Goal: Contribute content: Contribute content

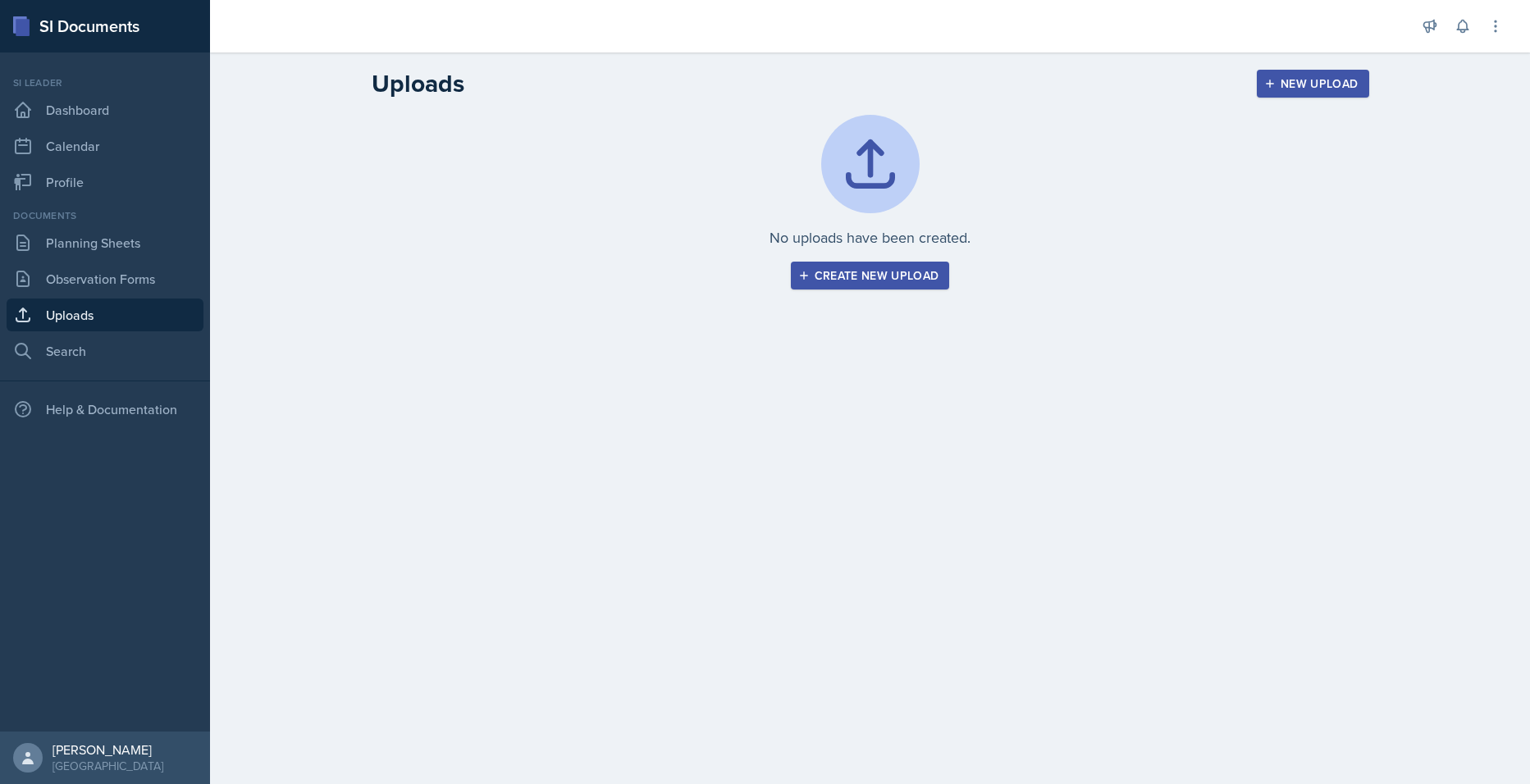
click at [858, 271] on div "Create new upload" at bounding box center [870, 275] width 138 height 14
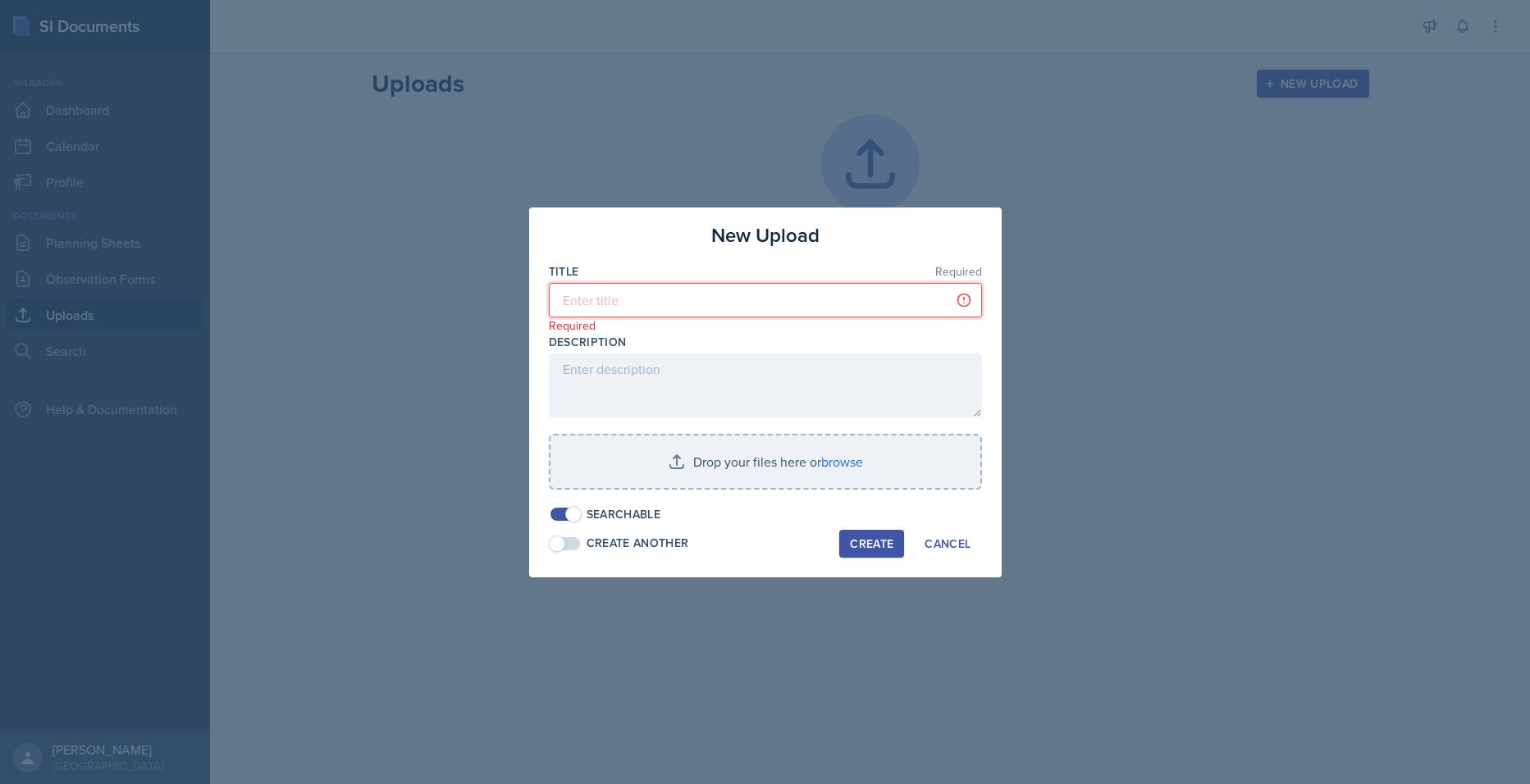
click at [668, 297] on input at bounding box center [765, 300] width 433 height 34
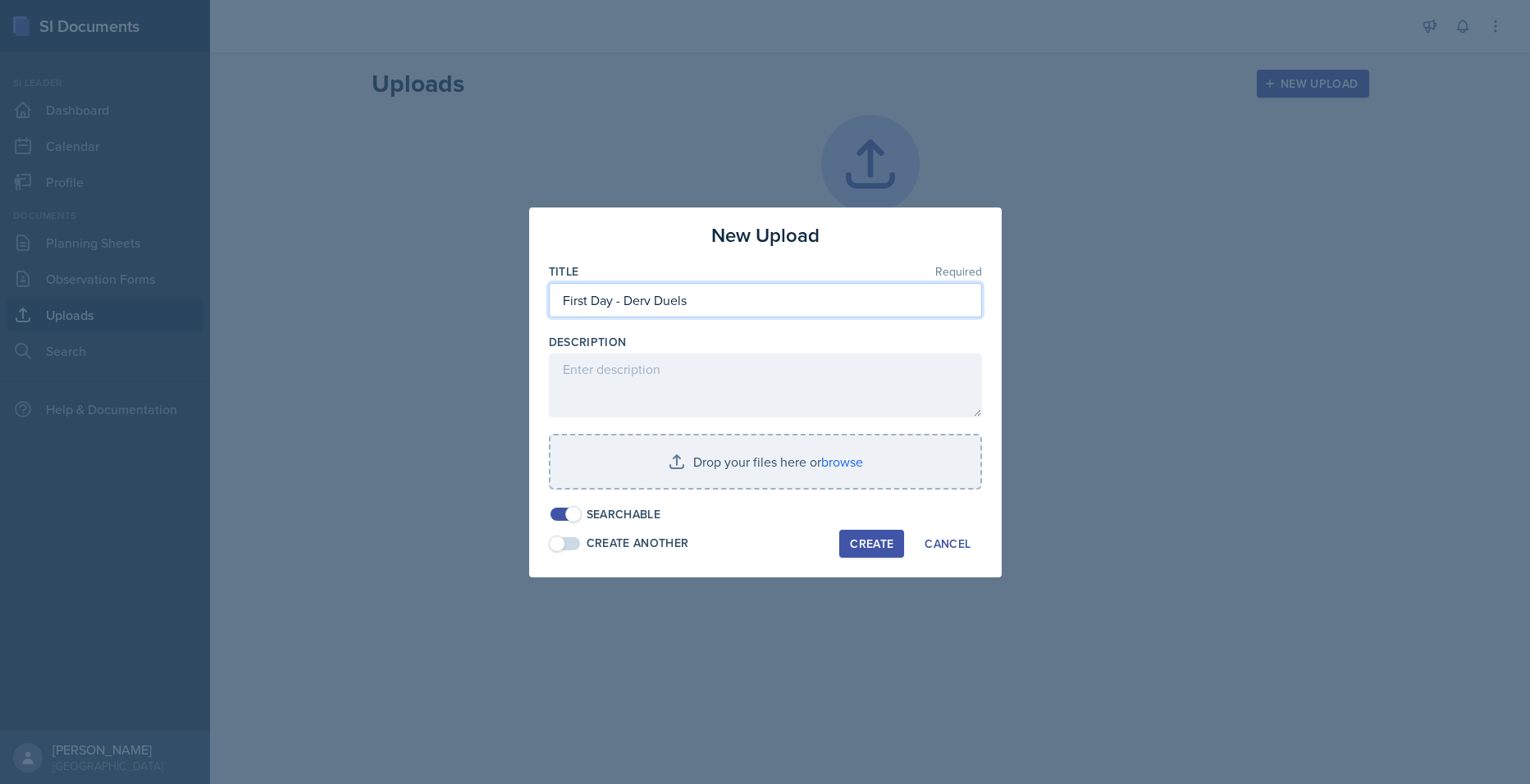
type input "First Day - Derv Duels"
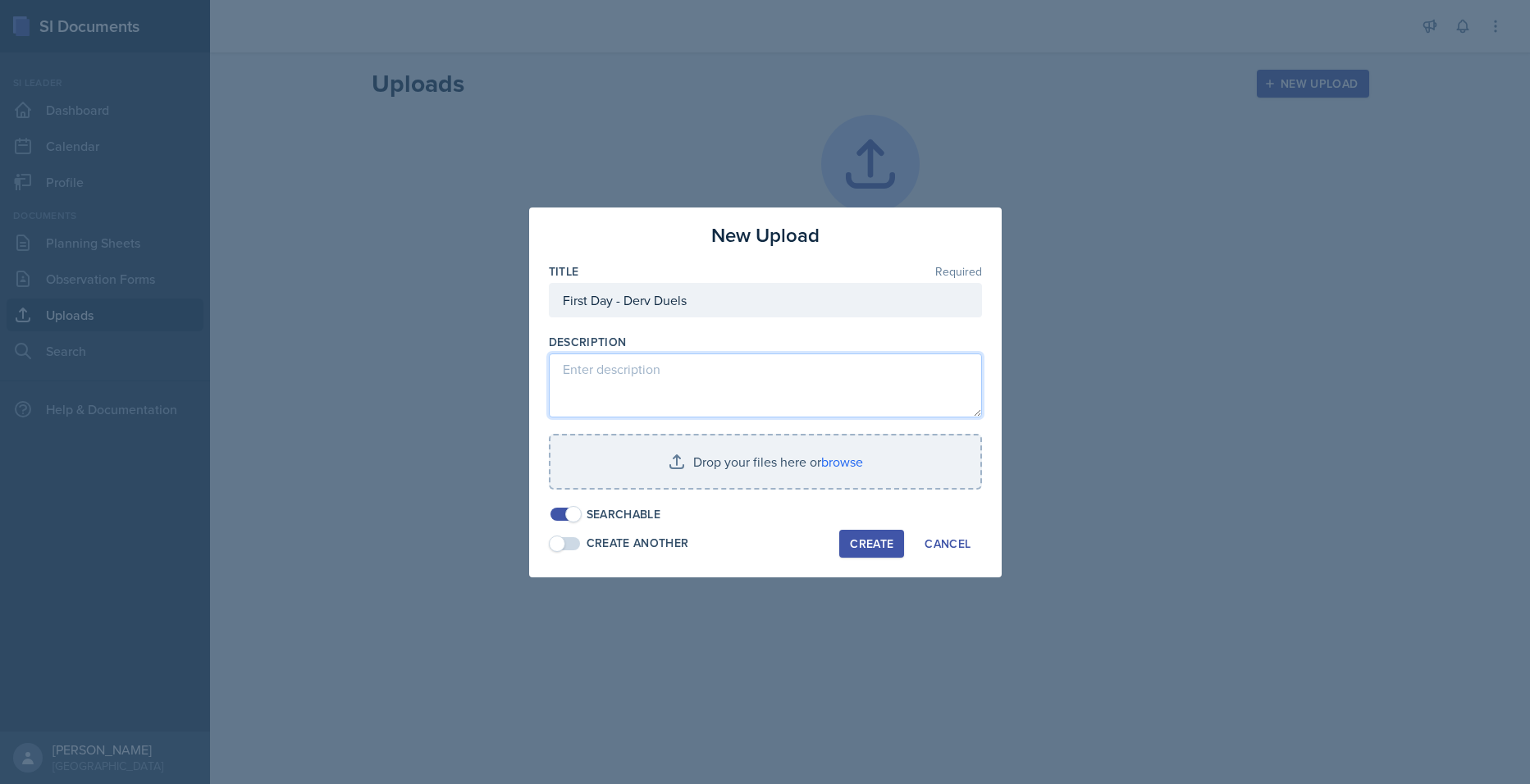
click at [689, 383] on textarea at bounding box center [765, 385] width 433 height 64
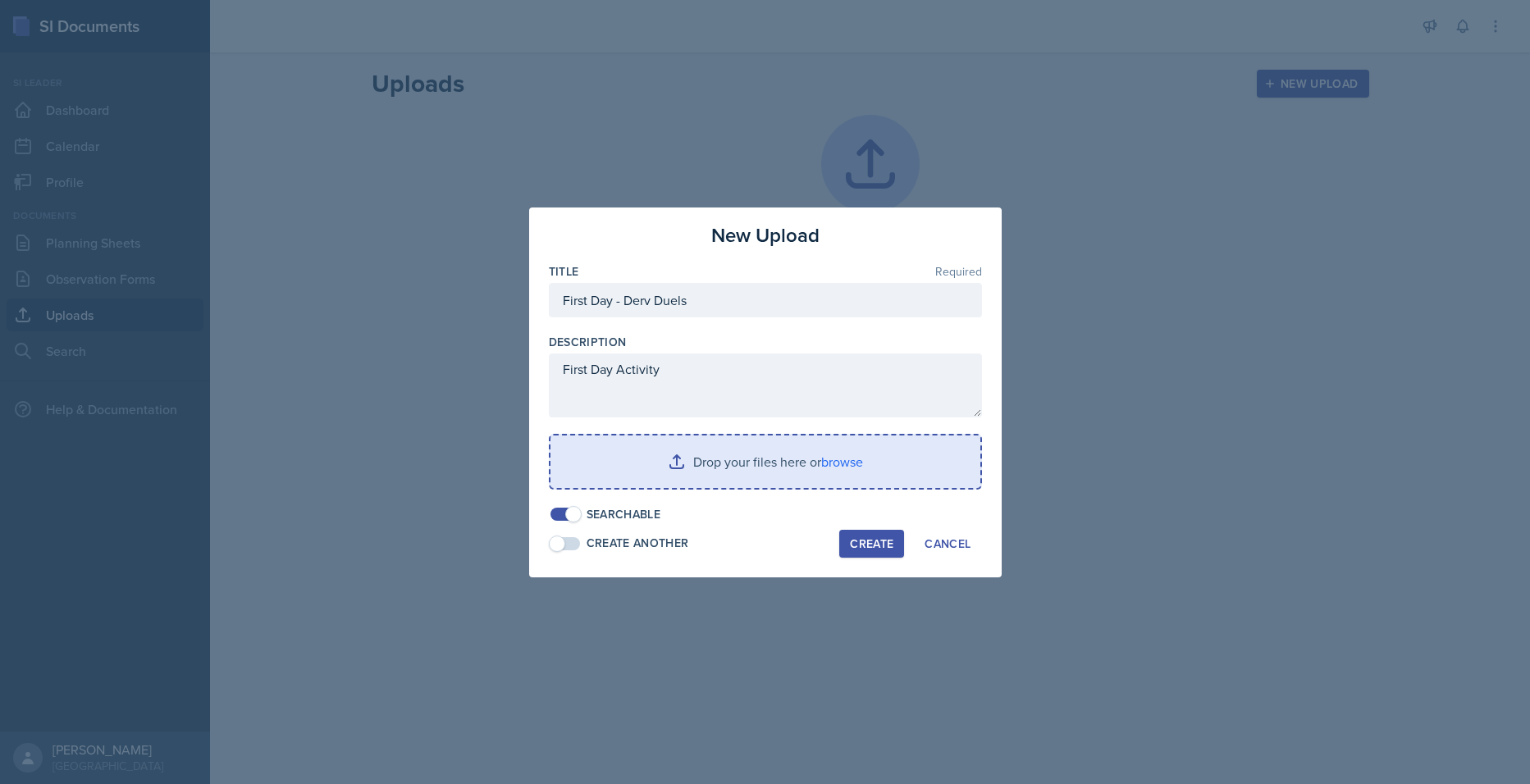
click at [780, 478] on input "file" at bounding box center [765, 462] width 430 height 52
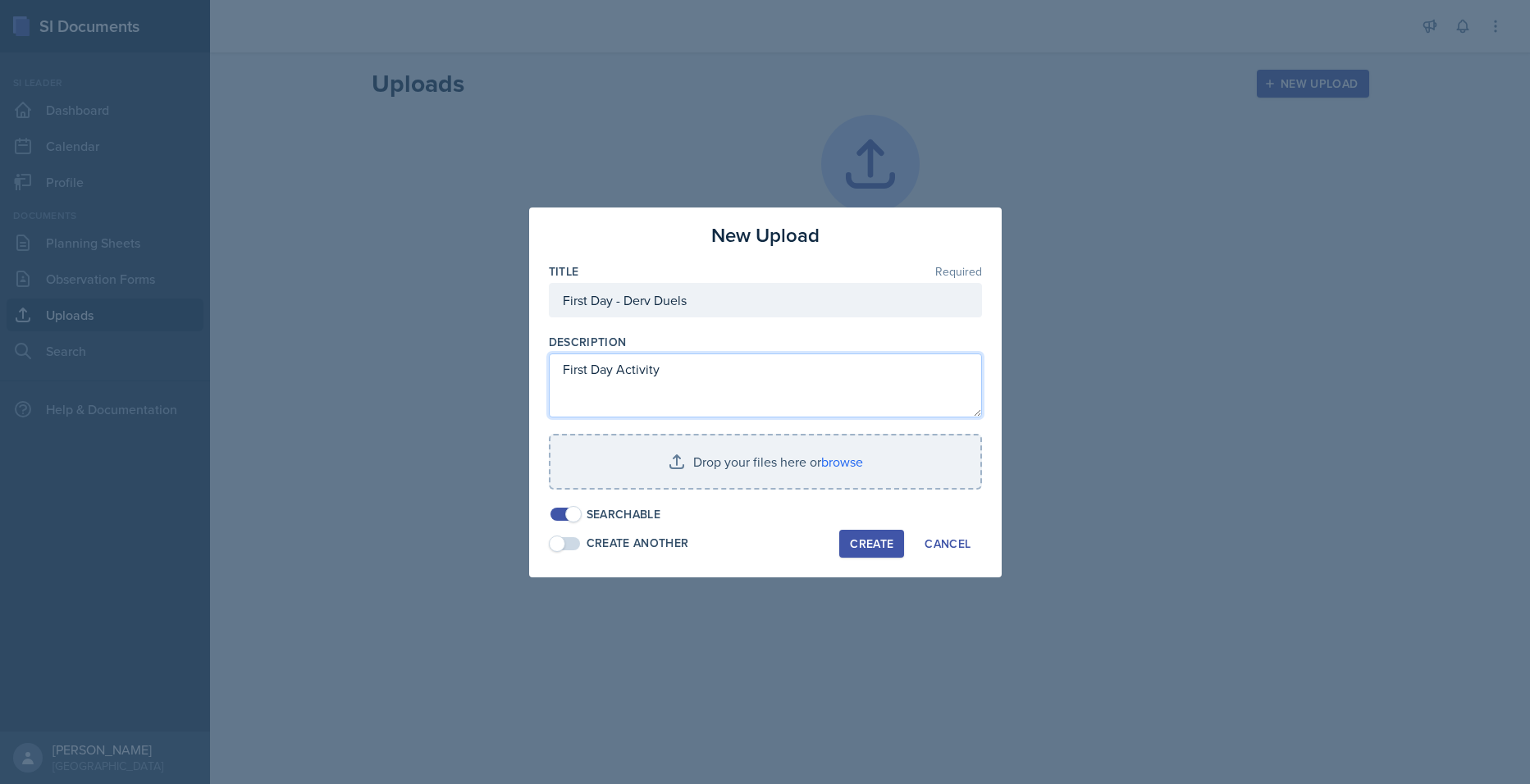
click at [767, 387] on textarea "First Day Activity" at bounding box center [765, 385] width 433 height 64
type textarea "First Day Activity"
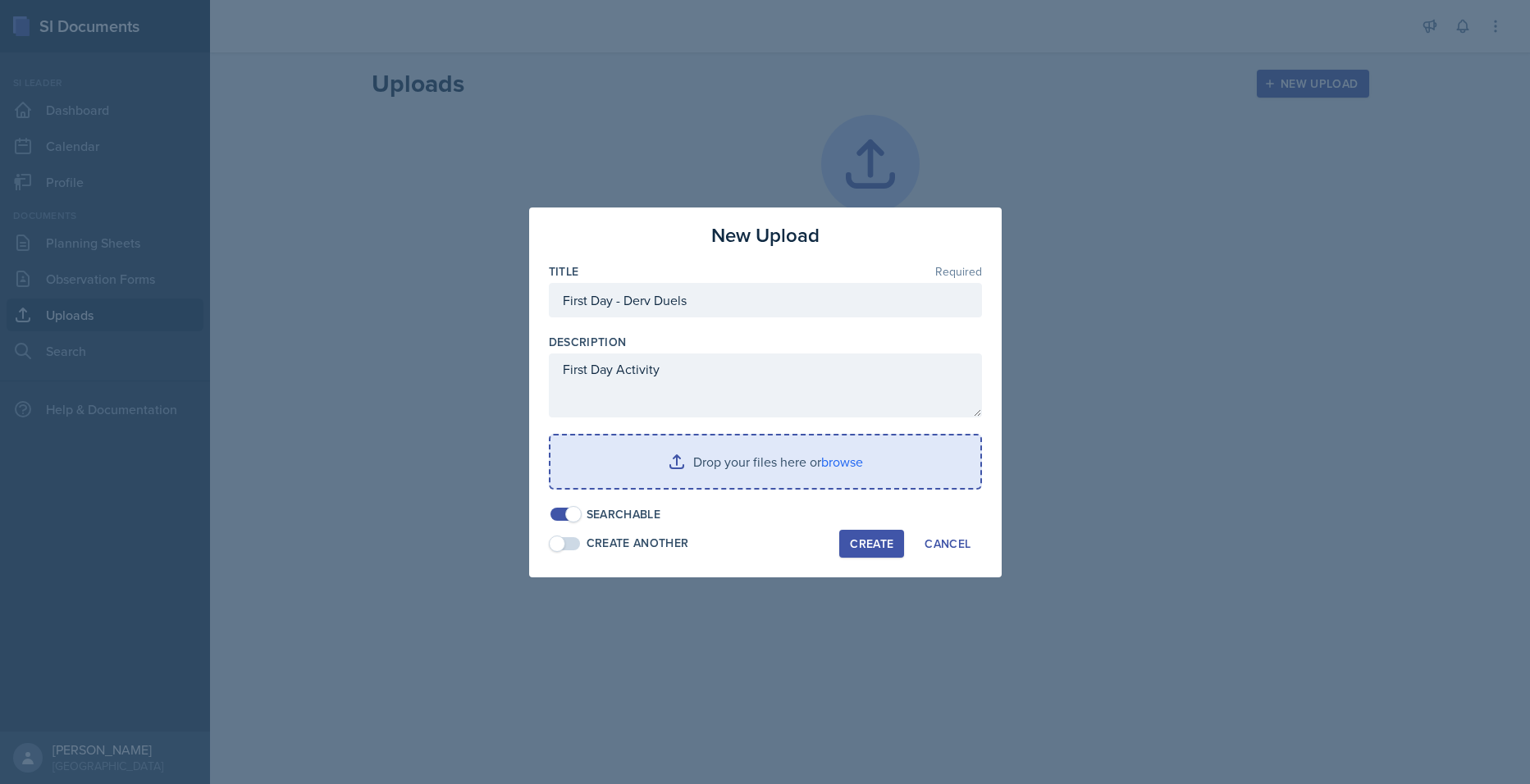
click at [838, 455] on input "file" at bounding box center [765, 462] width 430 height 52
click at [657, 445] on input "file" at bounding box center [765, 462] width 430 height 52
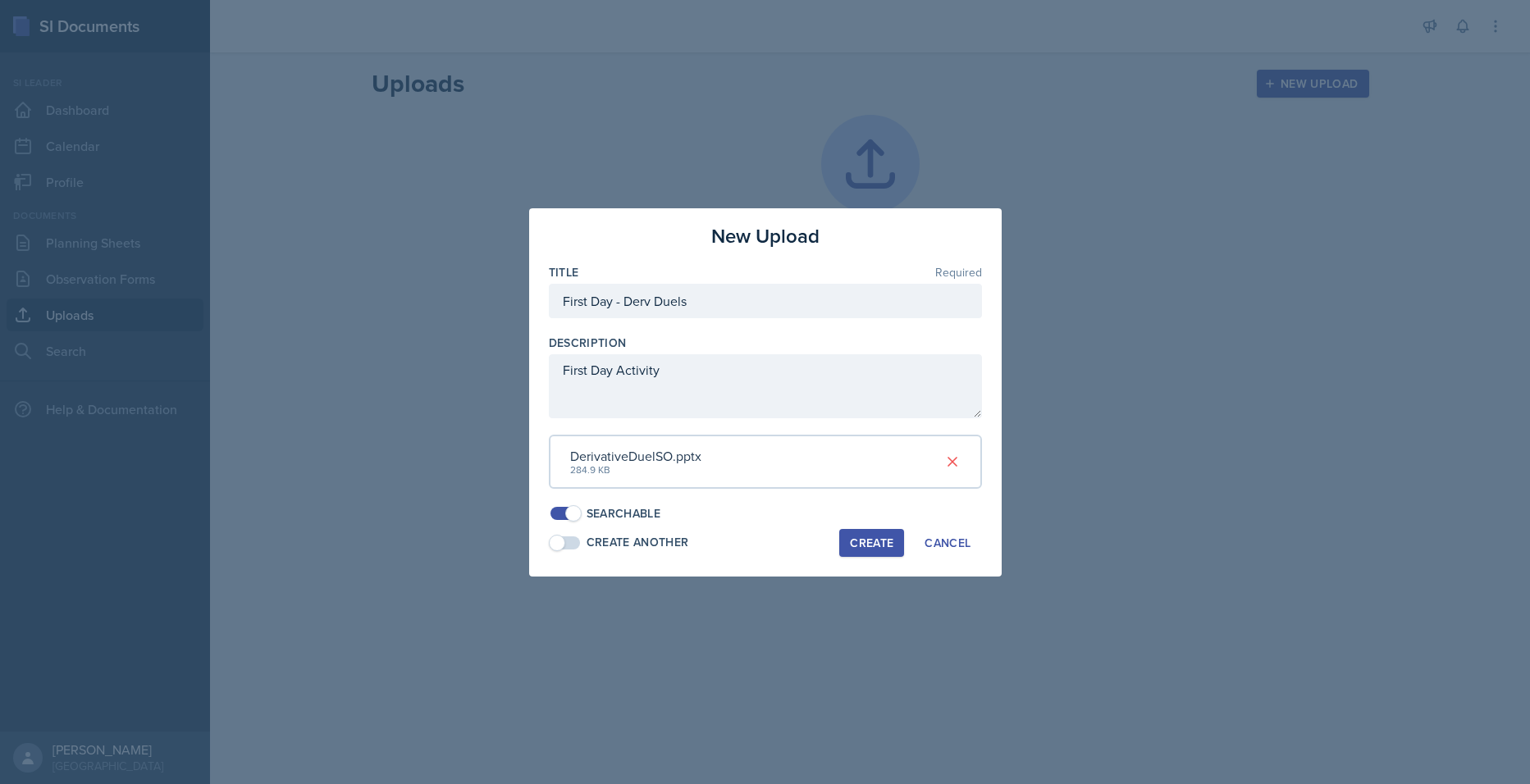
click at [865, 548] on div "Create" at bounding box center [872, 543] width 43 height 14
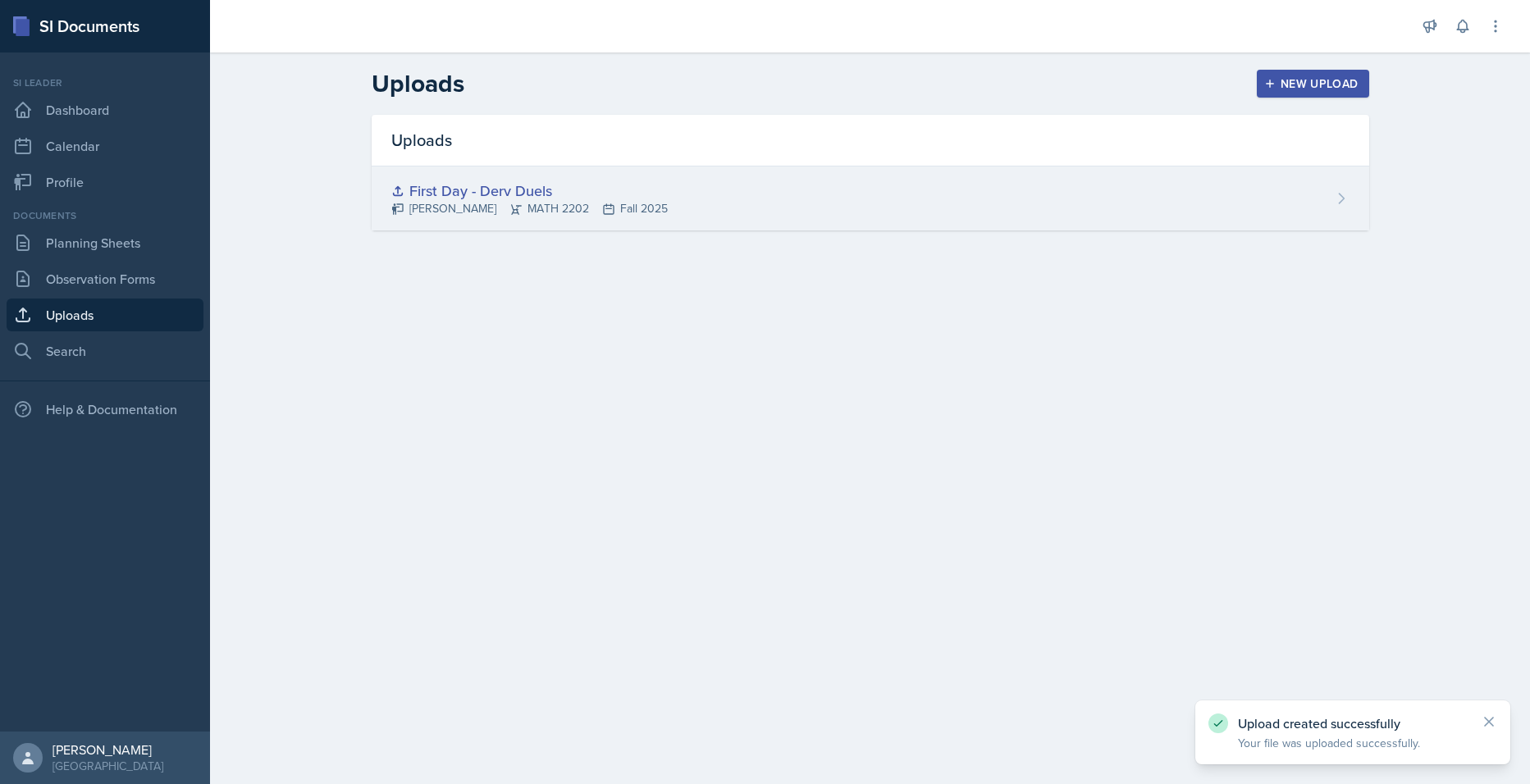
click at [518, 202] on div "[PERSON_NAME] MATH 2202 Fall 2025" at bounding box center [530, 208] width 276 height 17
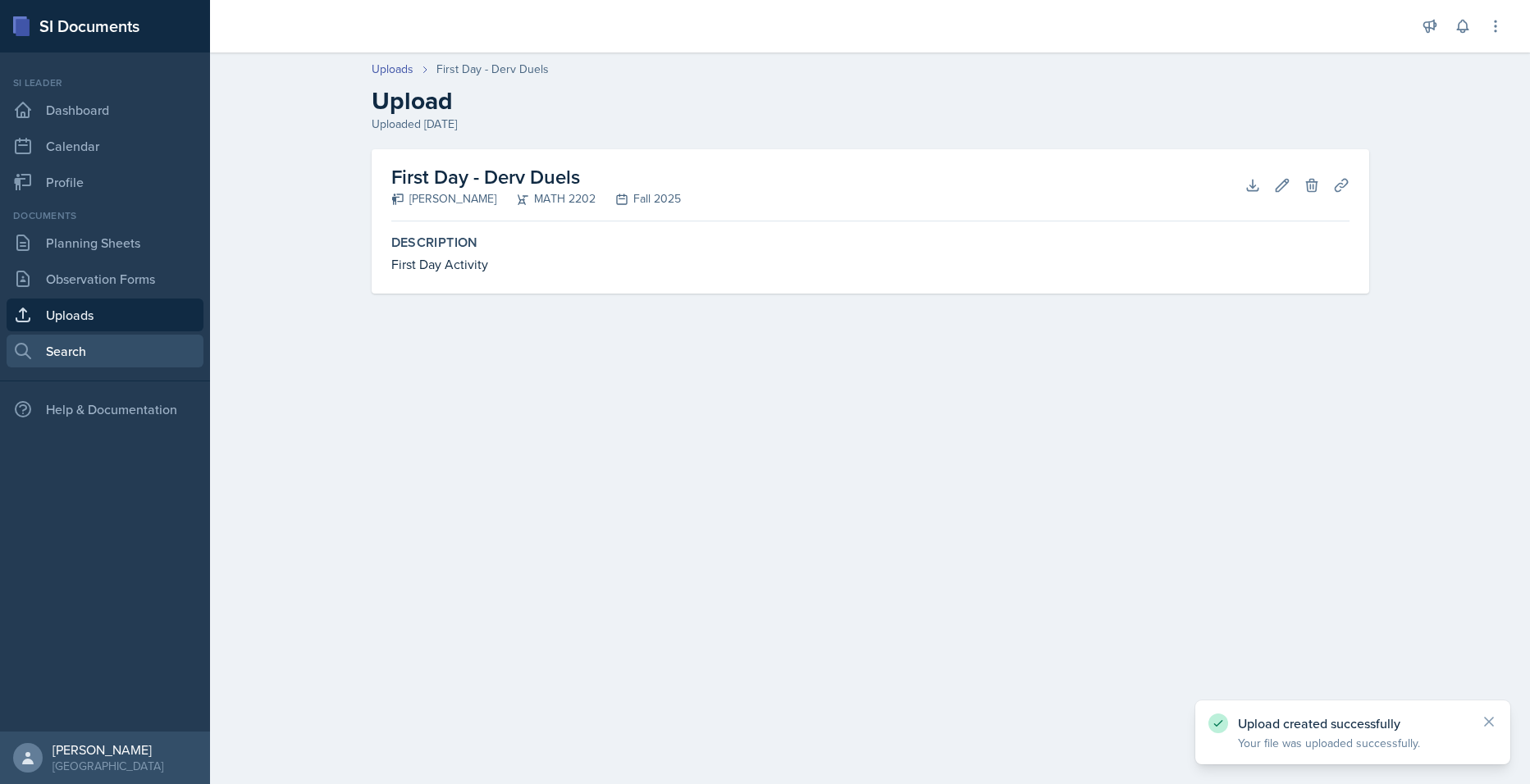
click at [70, 354] on link "Search" at bounding box center [104, 351] width 197 height 32
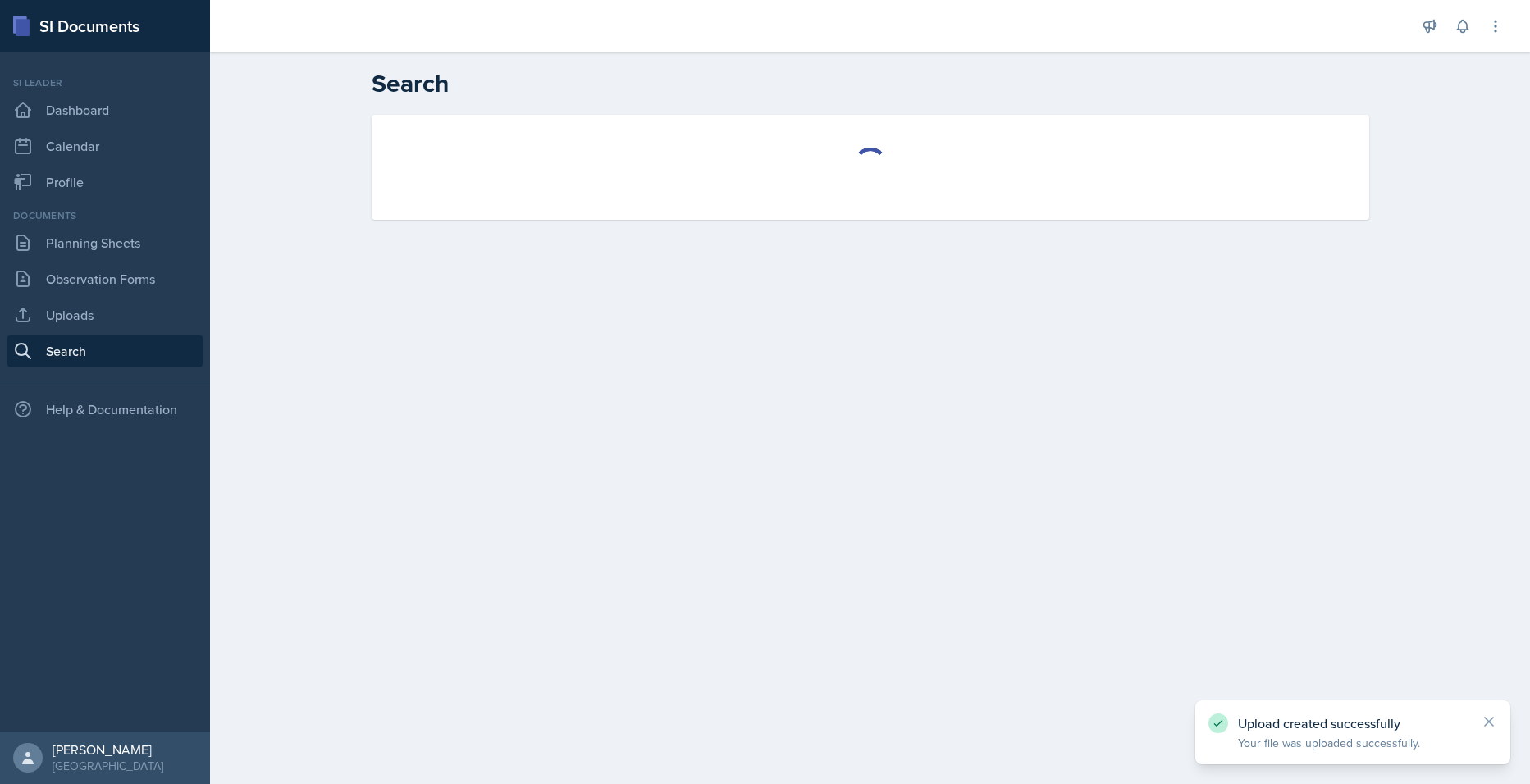
select select "all"
select select "1"
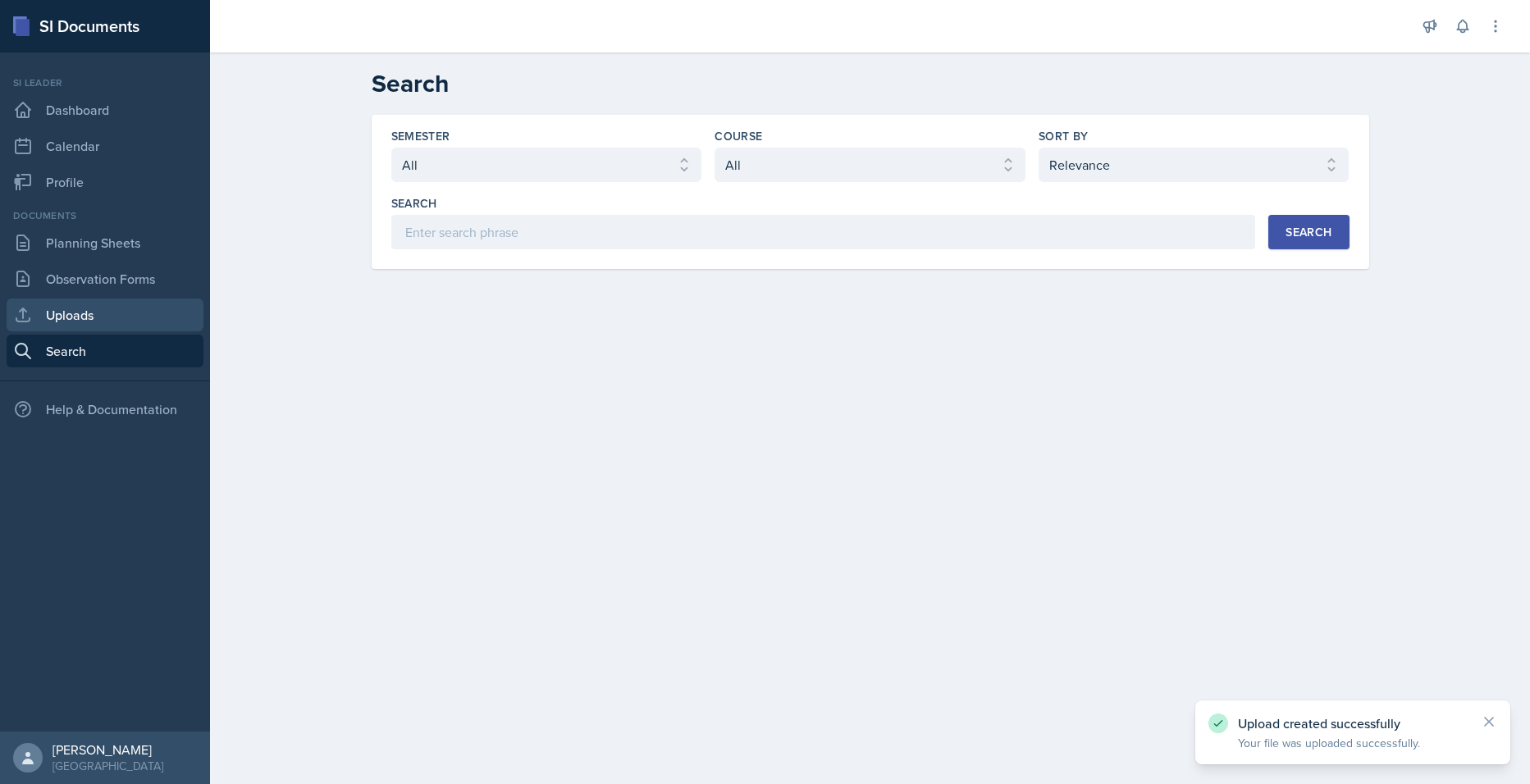
click at [72, 317] on link "Uploads" at bounding box center [104, 315] width 197 height 32
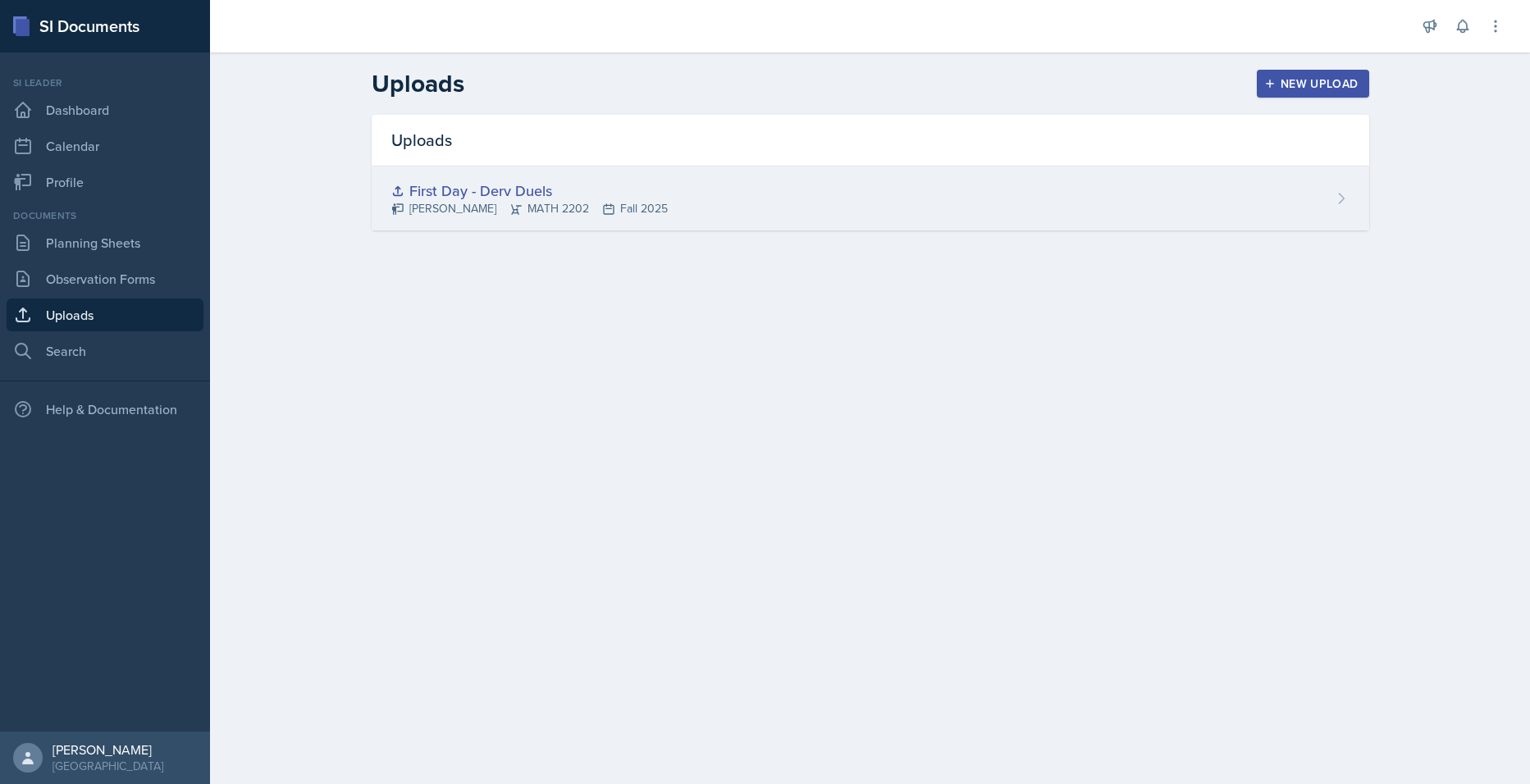
click at [578, 203] on div "[PERSON_NAME] MATH 2202 Fall 2025" at bounding box center [530, 208] width 276 height 17
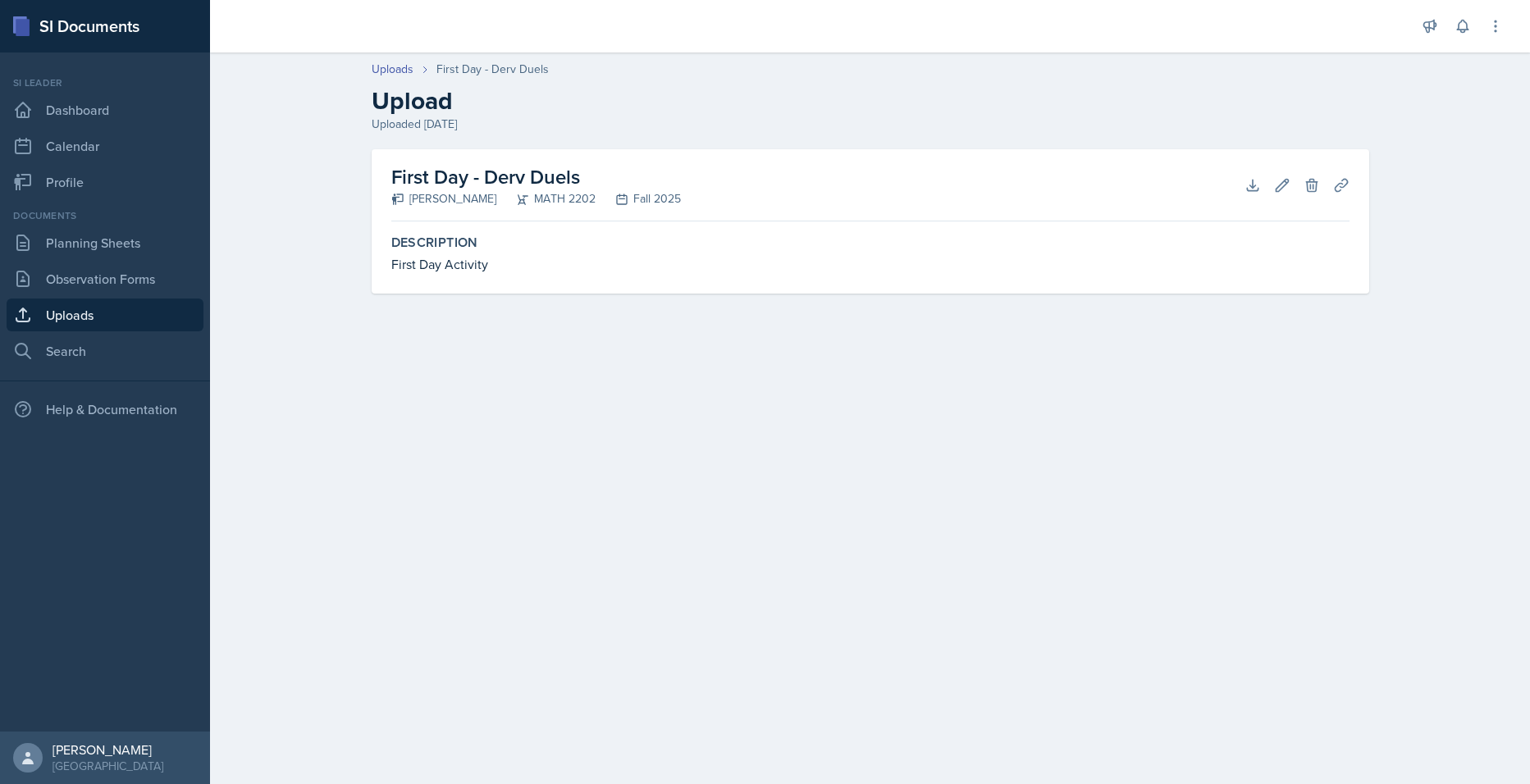
click at [635, 95] on h2 "Upload" at bounding box center [871, 101] width 998 height 30
click at [73, 275] on link "Observation Forms" at bounding box center [104, 279] width 197 height 32
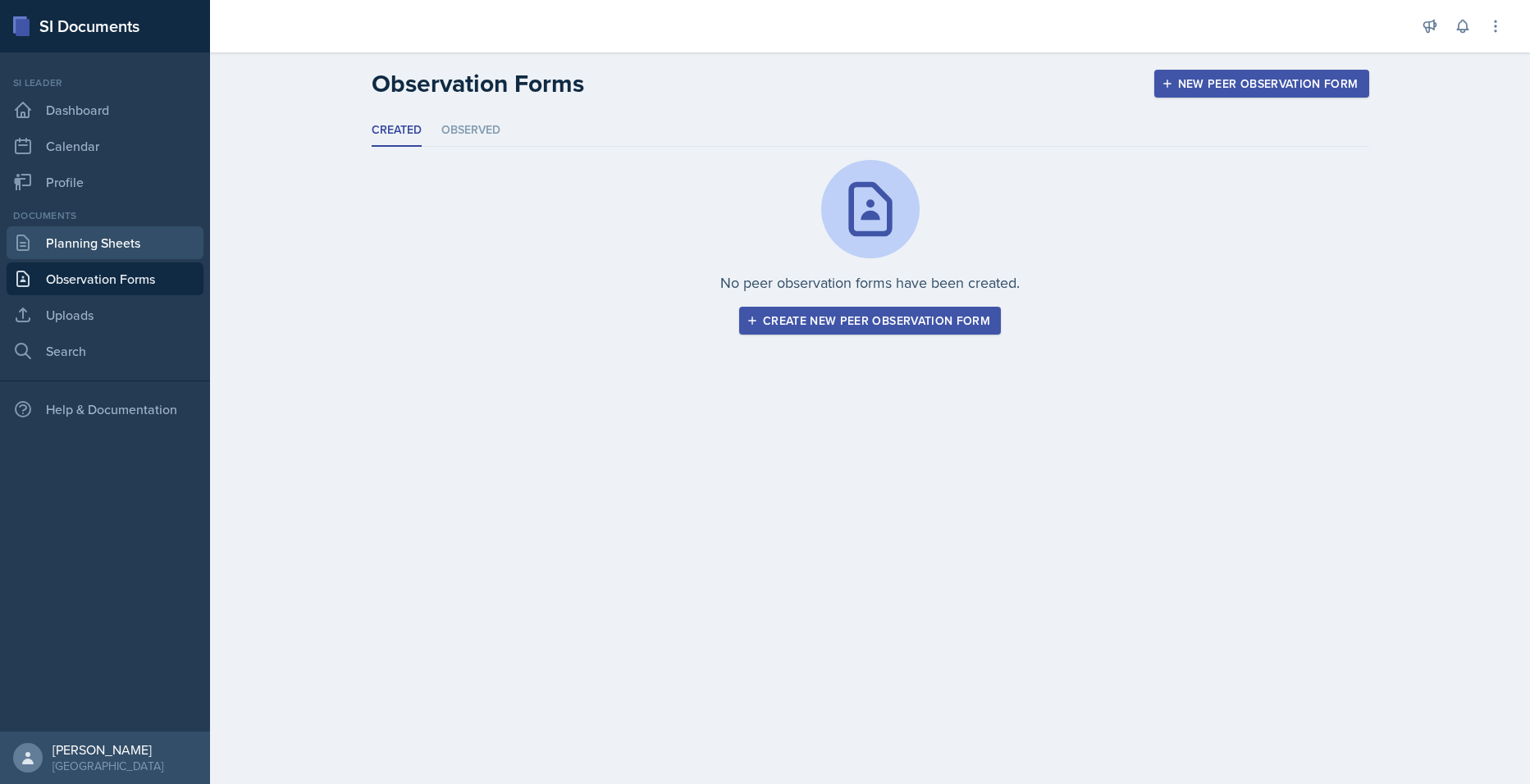
click at [72, 246] on link "Planning Sheets" at bounding box center [104, 242] width 197 height 32
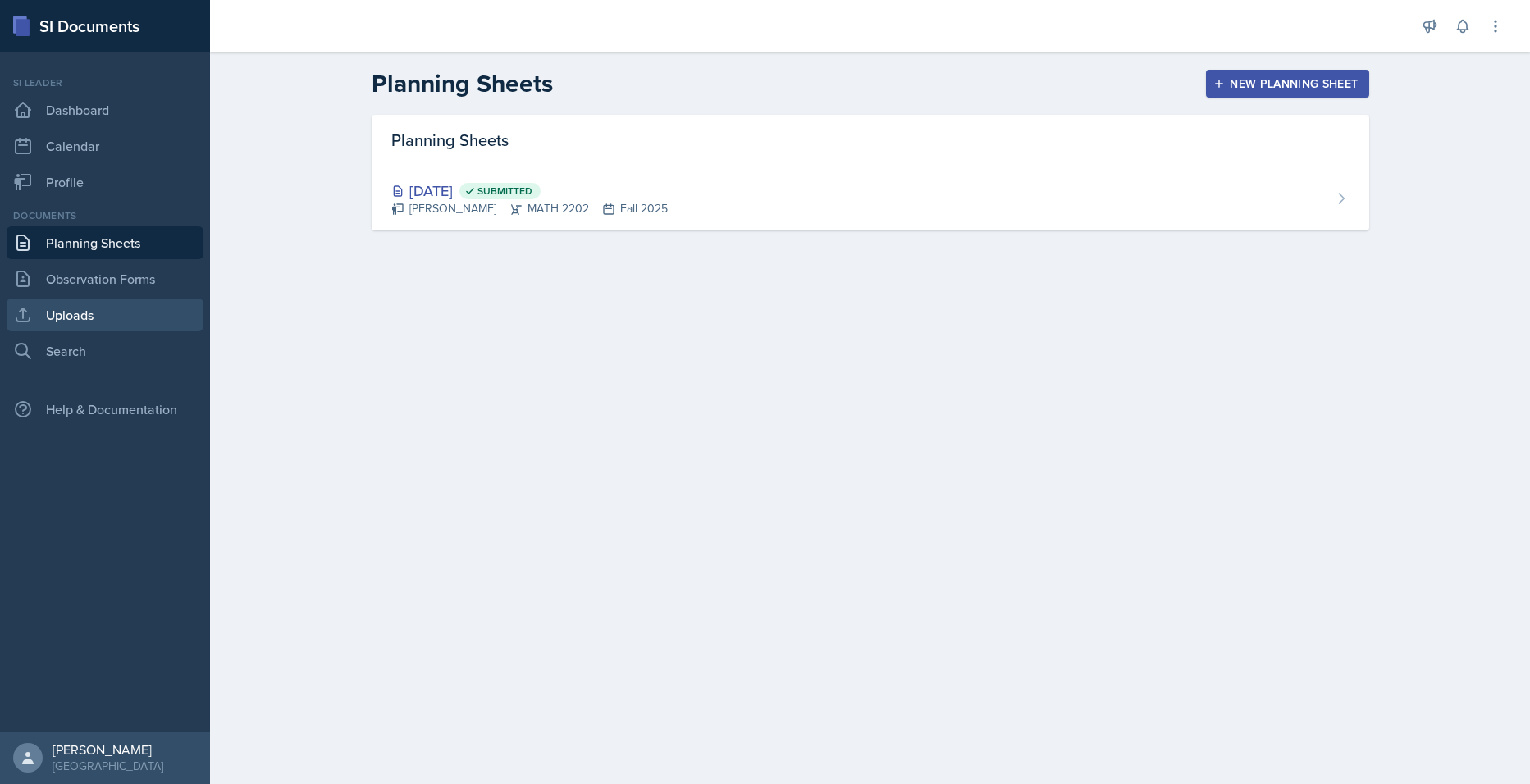
click at [77, 317] on link "Uploads" at bounding box center [104, 315] width 197 height 32
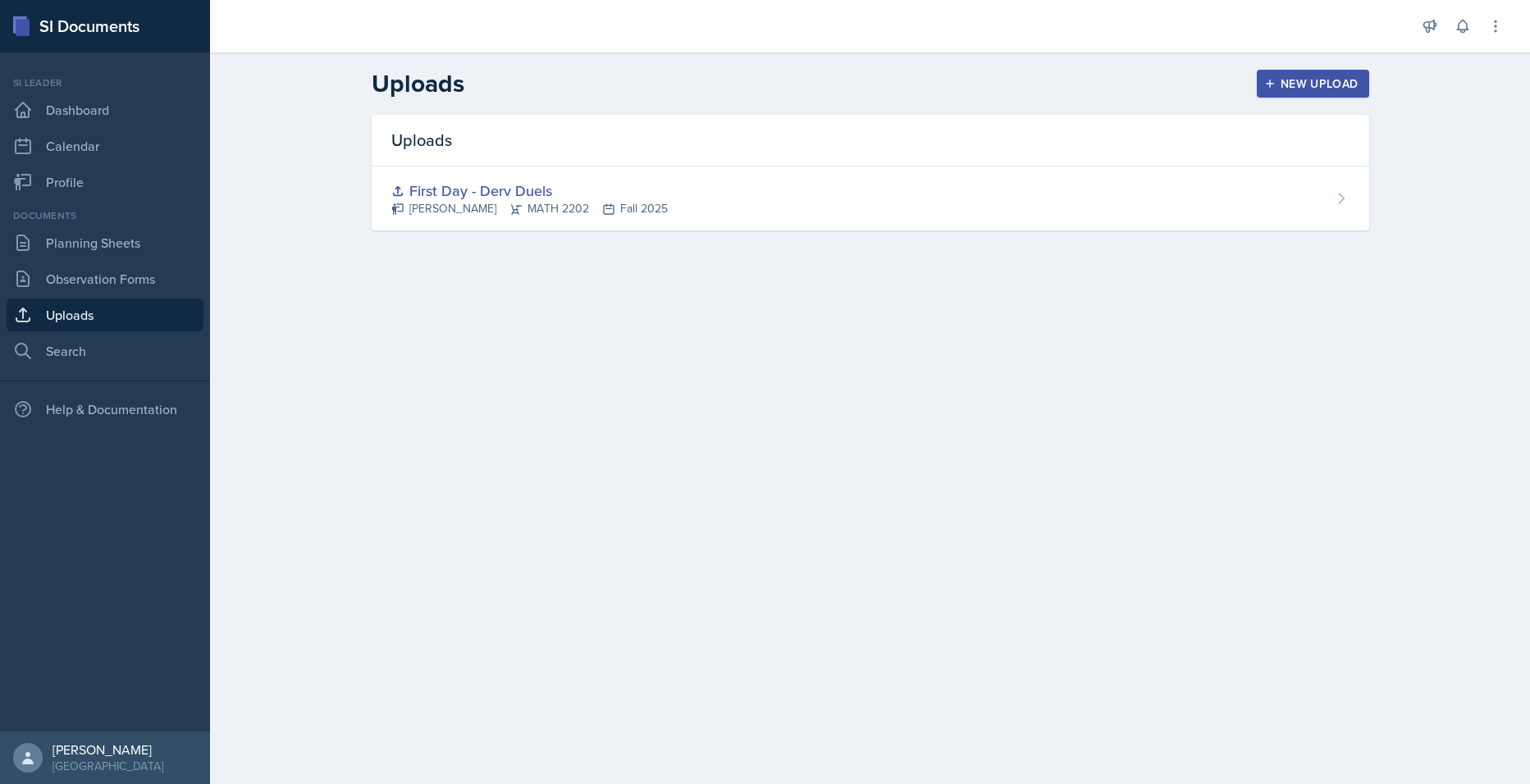
click at [68, 217] on div "Documents" at bounding box center [104, 215] width 197 height 14
click at [60, 260] on div "Documents Planning Sheets Observation Forms Uploads Search" at bounding box center [104, 287] width 197 height 159
click at [52, 244] on link "Planning Sheets" at bounding box center [104, 242] width 197 height 32
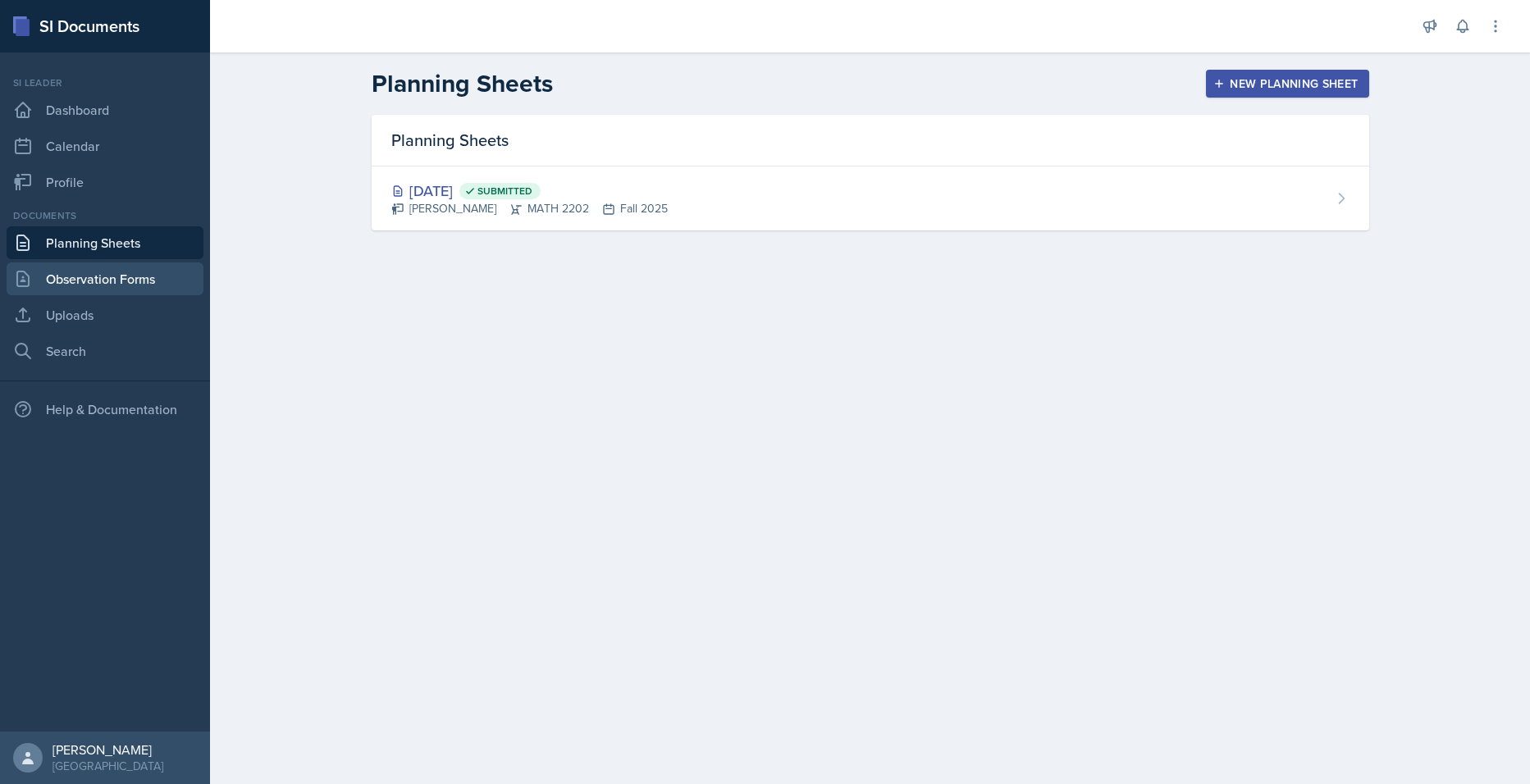
click at [97, 275] on link "Observation Forms" at bounding box center [104, 279] width 197 height 32
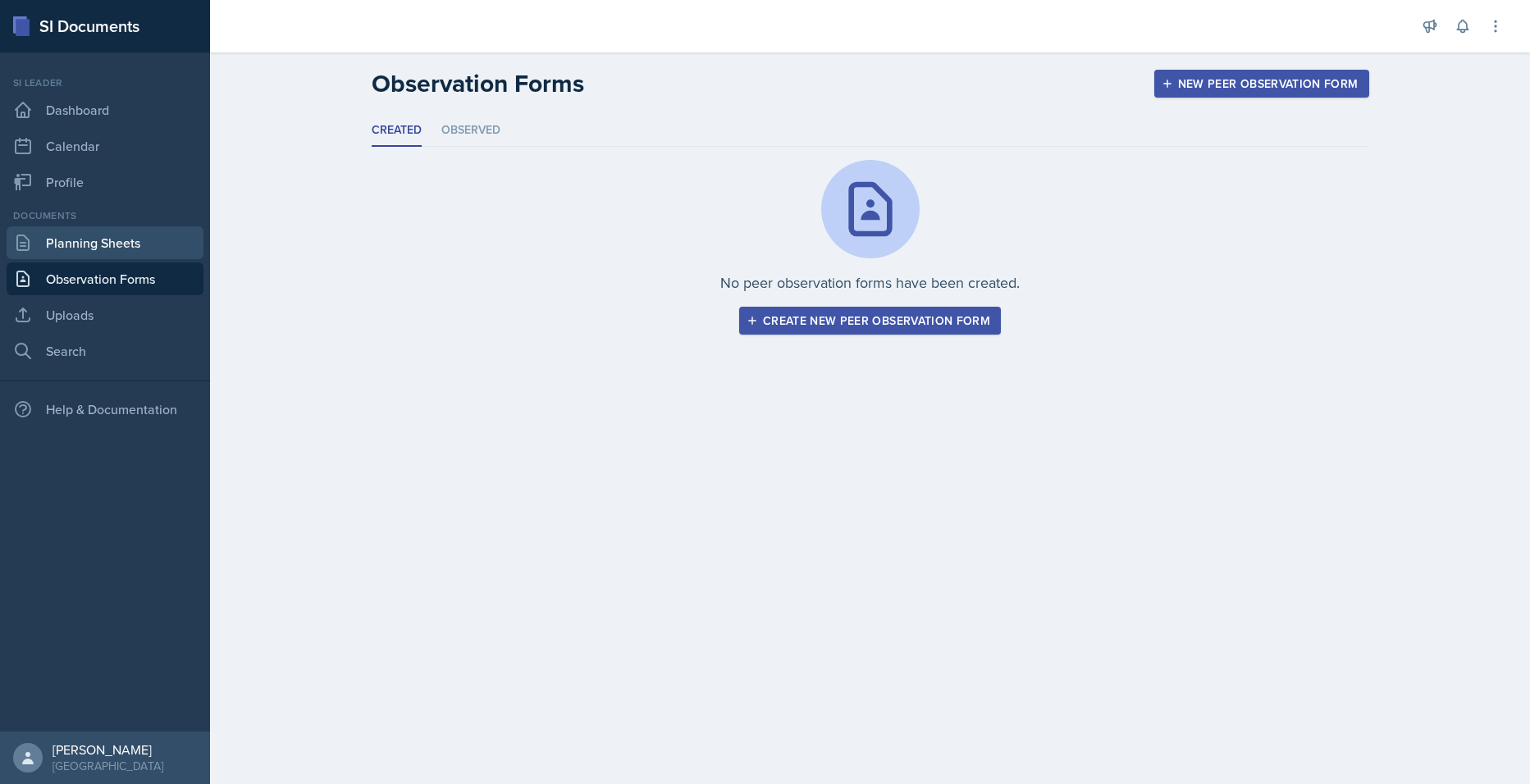
click at [96, 241] on link "Planning Sheets" at bounding box center [104, 242] width 197 height 32
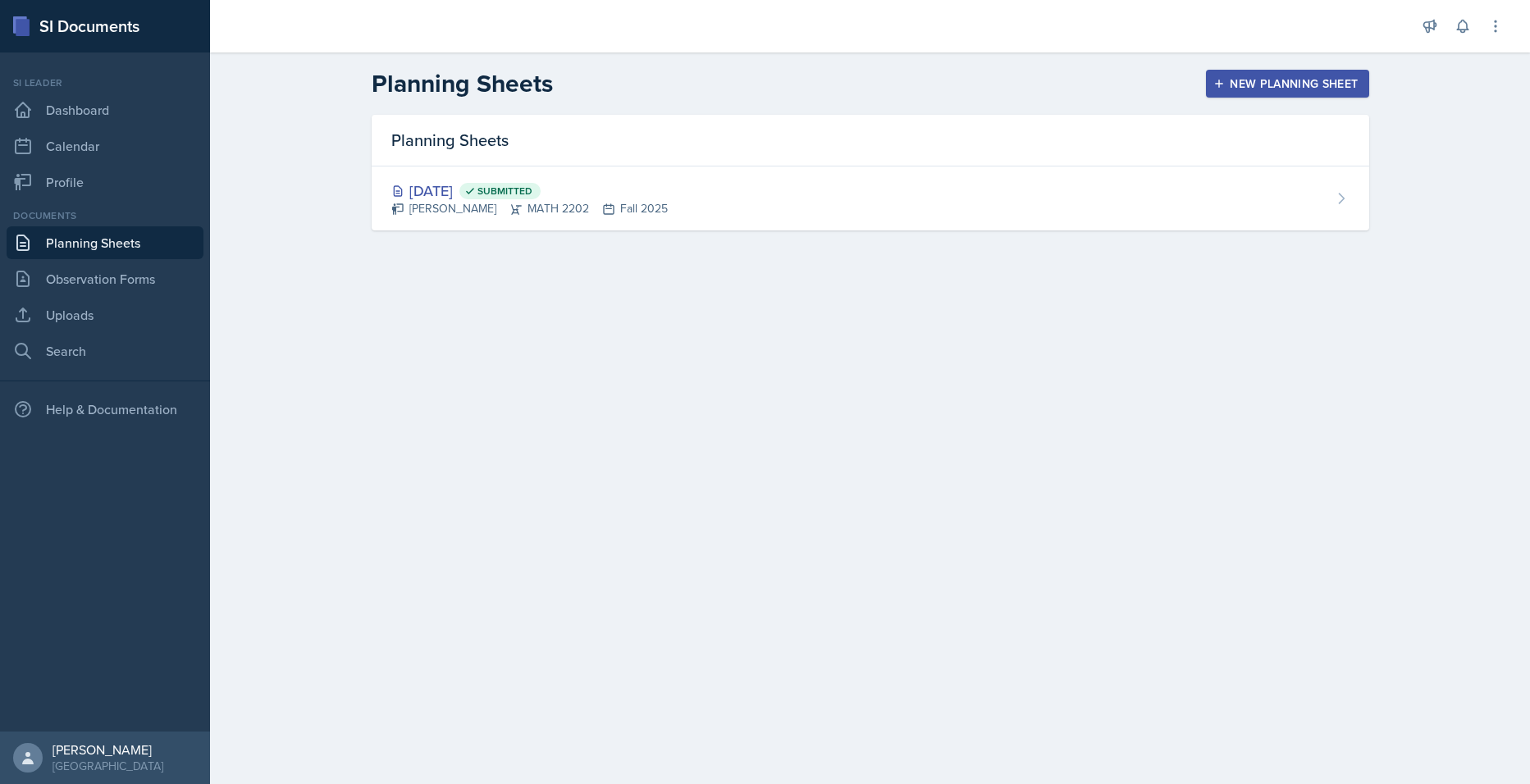
click at [1308, 82] on div "New Planning Sheet" at bounding box center [1287, 84] width 141 height 14
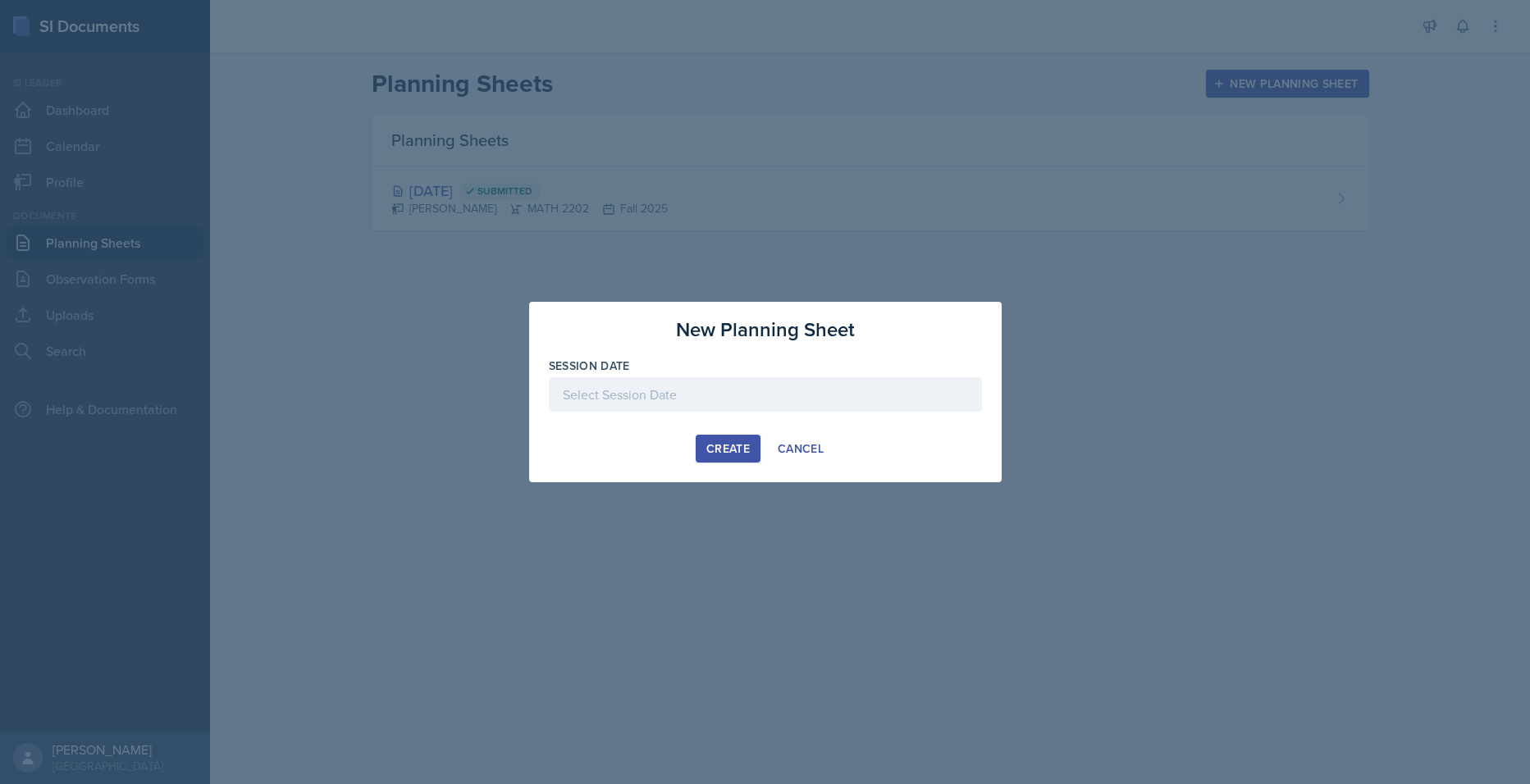
click at [679, 402] on div at bounding box center [765, 394] width 433 height 34
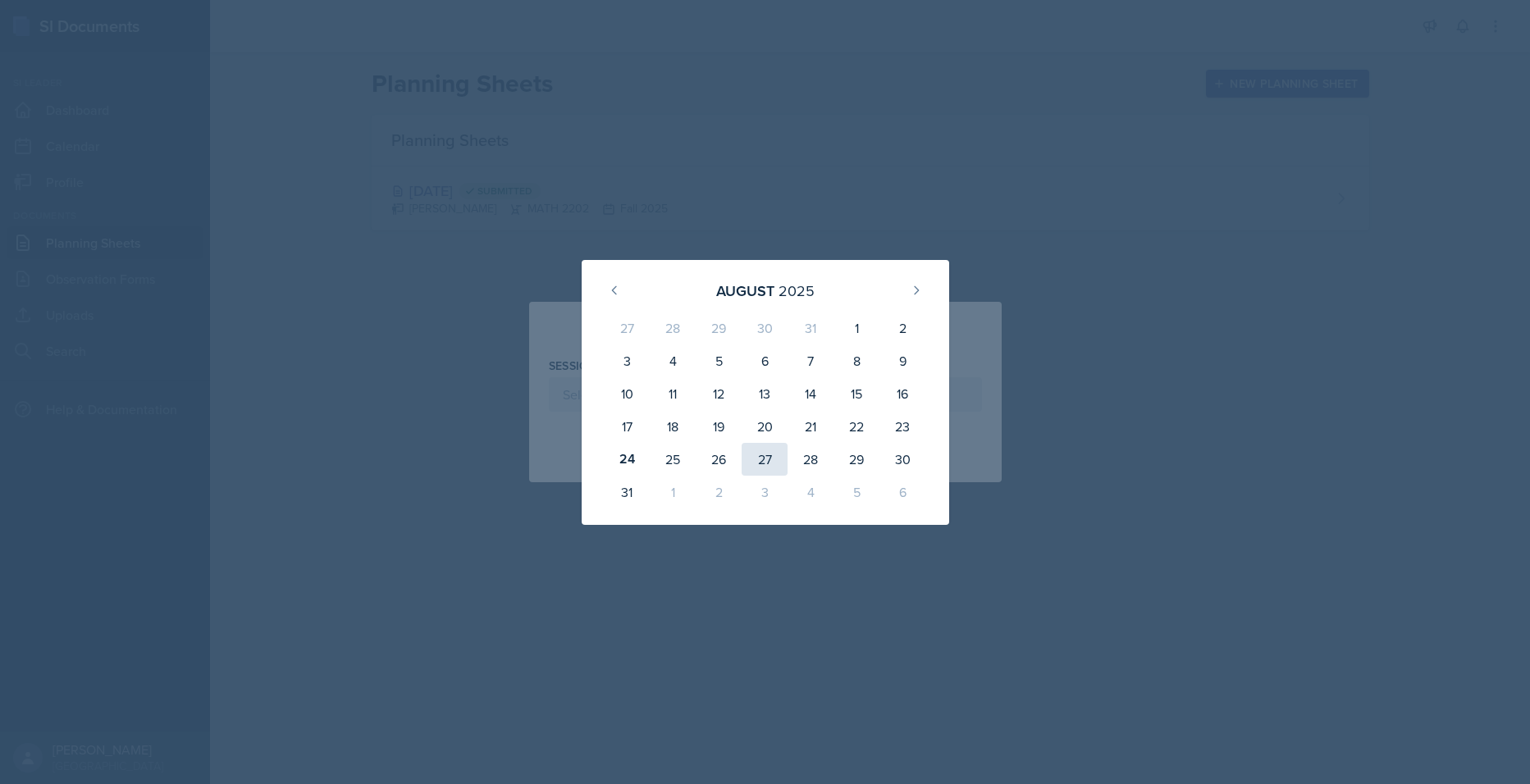
click at [776, 461] on div "27" at bounding box center [765, 459] width 46 height 32
type input "[DATE]"
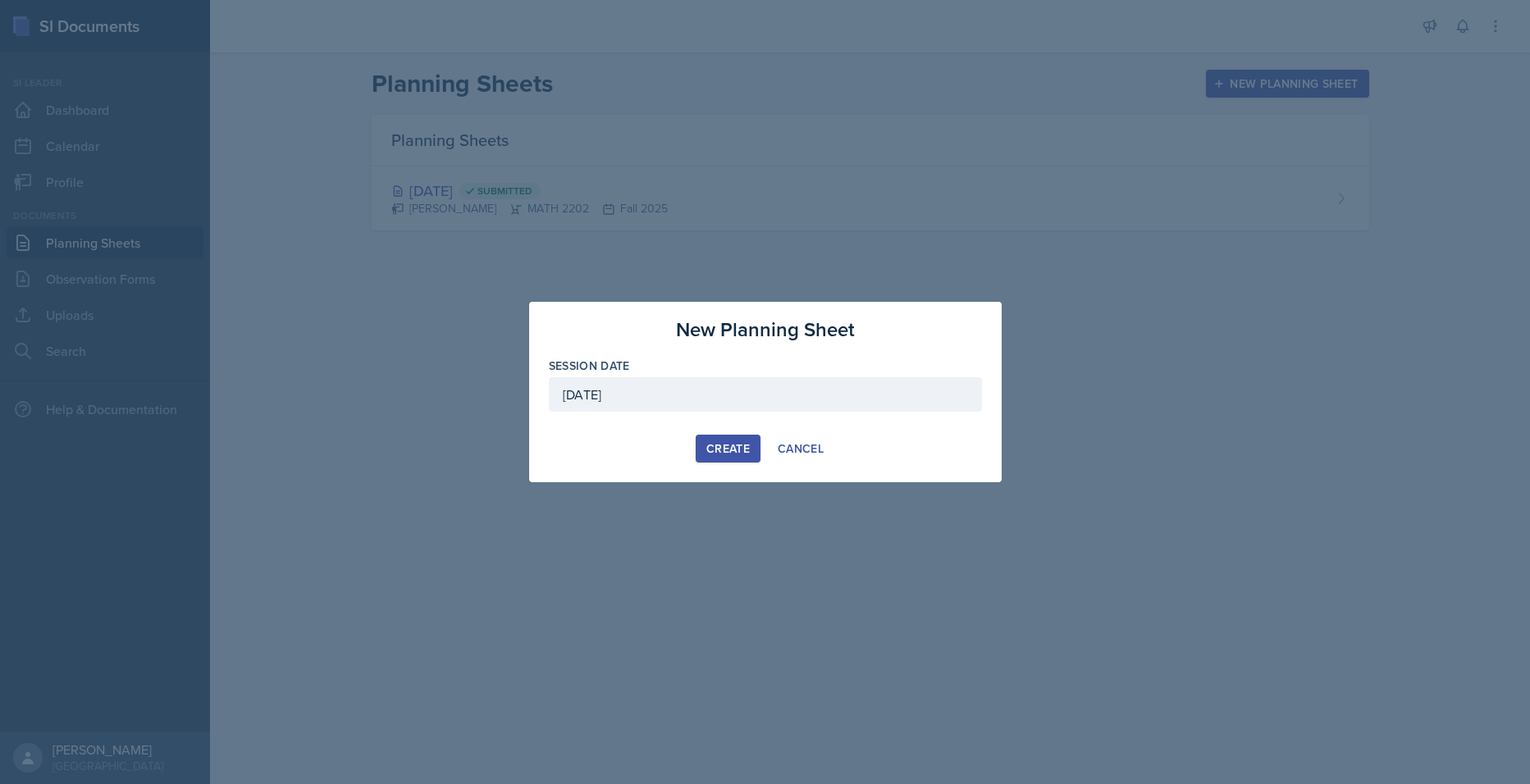
click at [742, 454] on div "Create" at bounding box center [728, 448] width 43 height 14
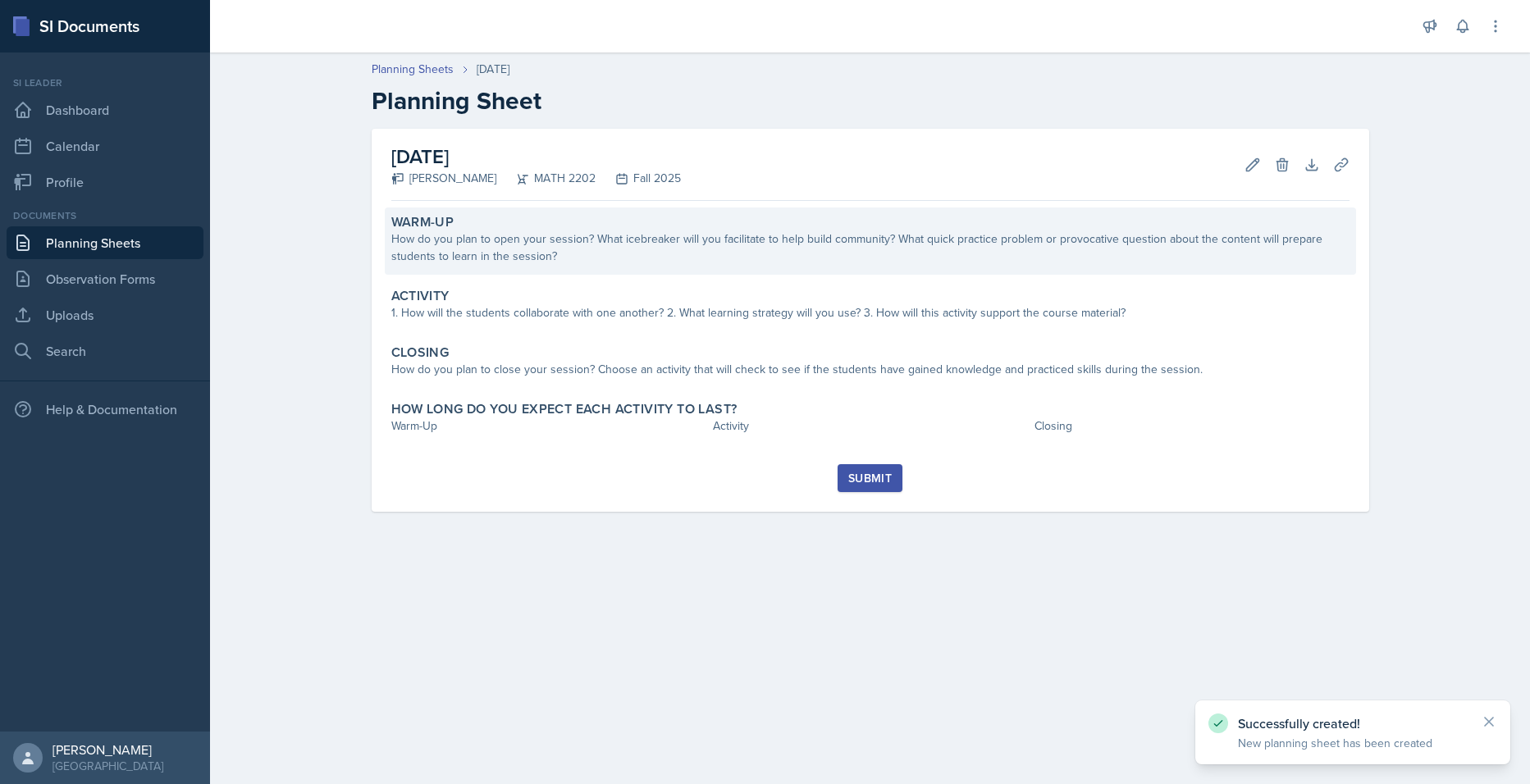
click at [602, 250] on div "How do you plan to open your session? What icebreaker will you facilitate to he…" at bounding box center [871, 248] width 958 height 34
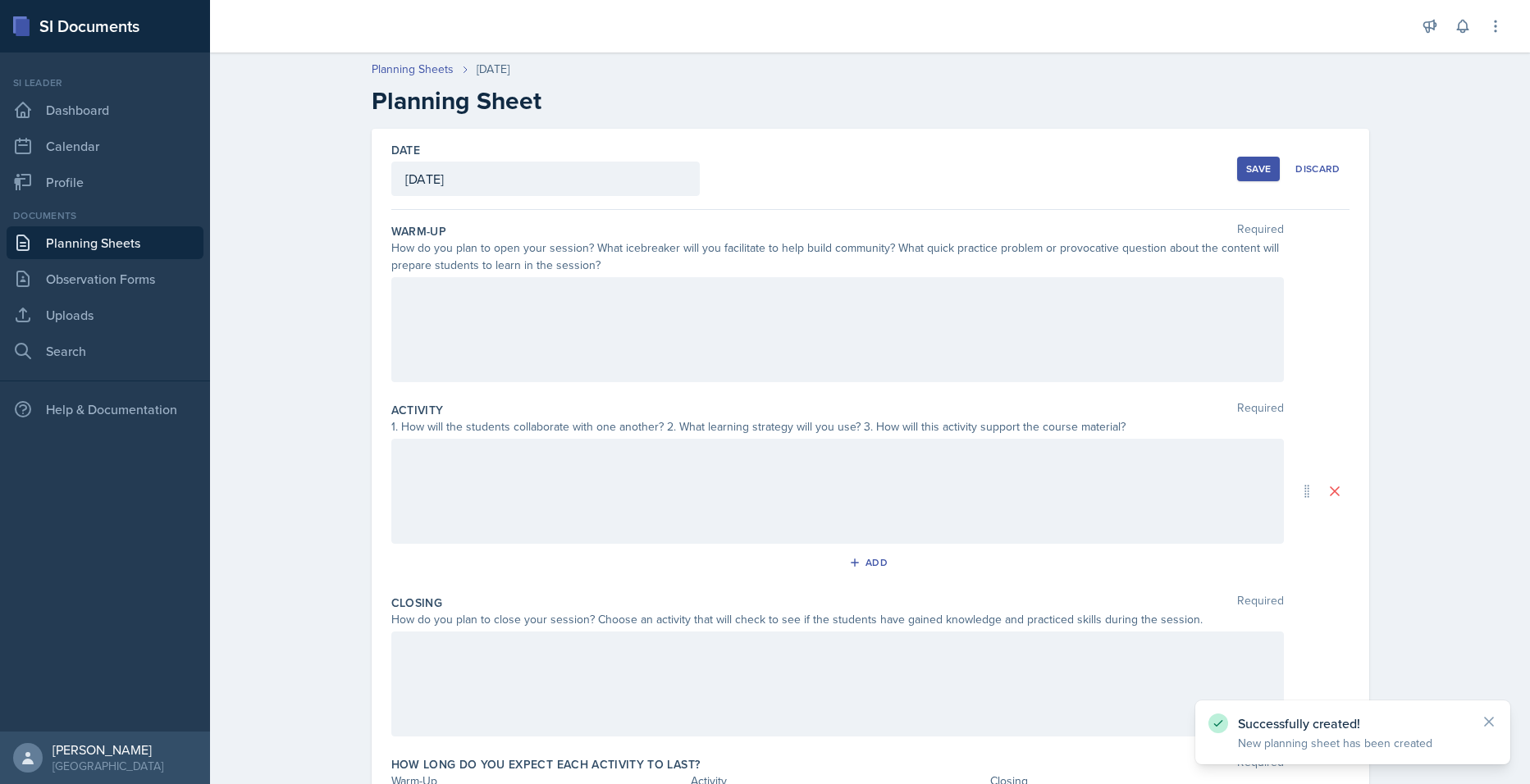
click at [566, 323] on div at bounding box center [837, 329] width 892 height 105
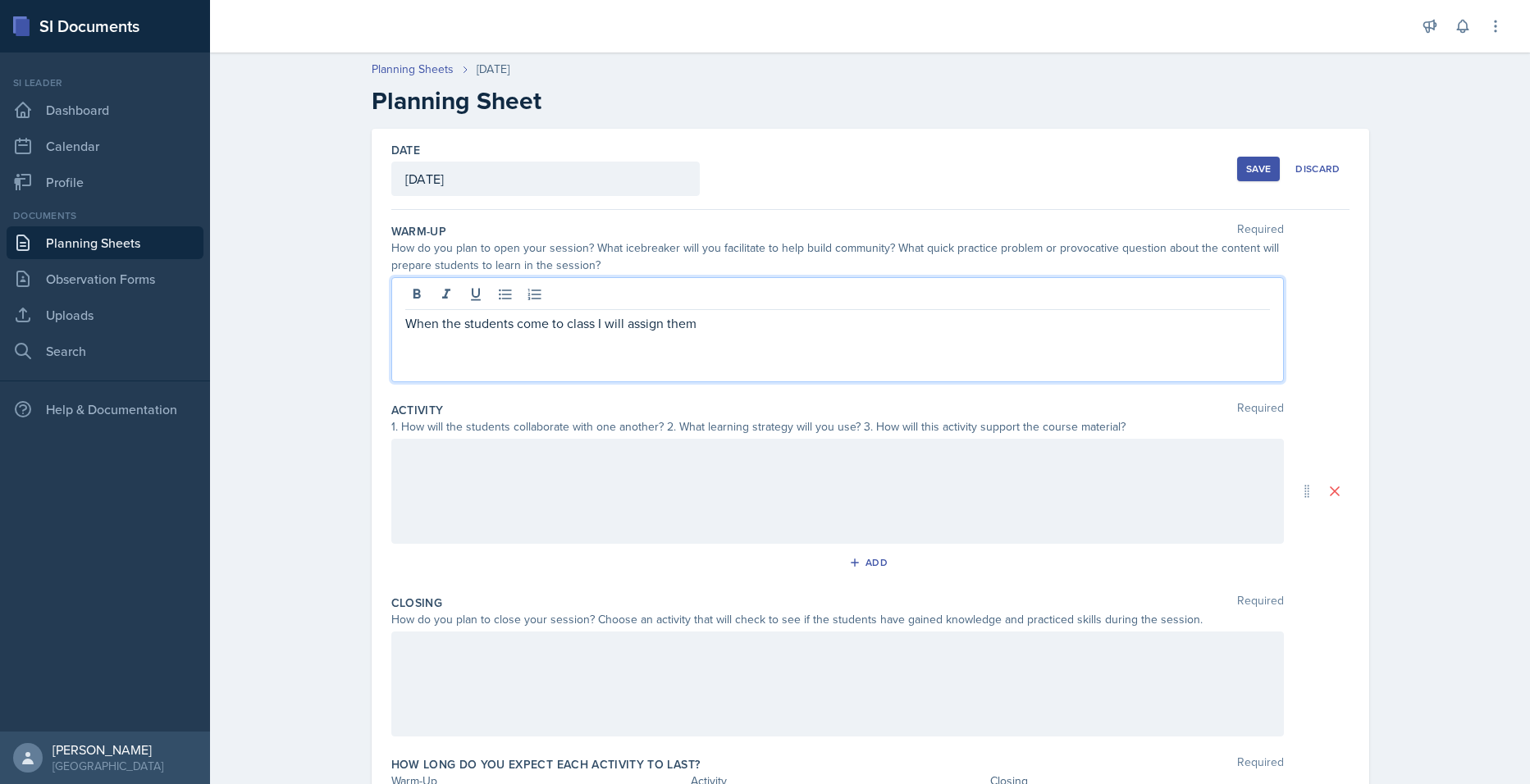
drag, startPoint x: 722, startPoint y: 332, endPoint x: 376, endPoint y: 338, distance: 346.1
click at [376, 339] on div "Date [DATE] [DATE] 27 28 29 30 31 1 2 3 4 5 6 7 8 9 10 11 12 13 14 15 16 17 18 …" at bounding box center [871, 491] width 998 height 725
click at [762, 358] on div "I will begin with 2 quick warm up problems on the board, that involve chain rul…" at bounding box center [837, 329] width 892 height 105
click at [715, 347] on p "I will begin with 2 quick warm up problems on the board, that involve chain rul…" at bounding box center [837, 333] width 865 height 40
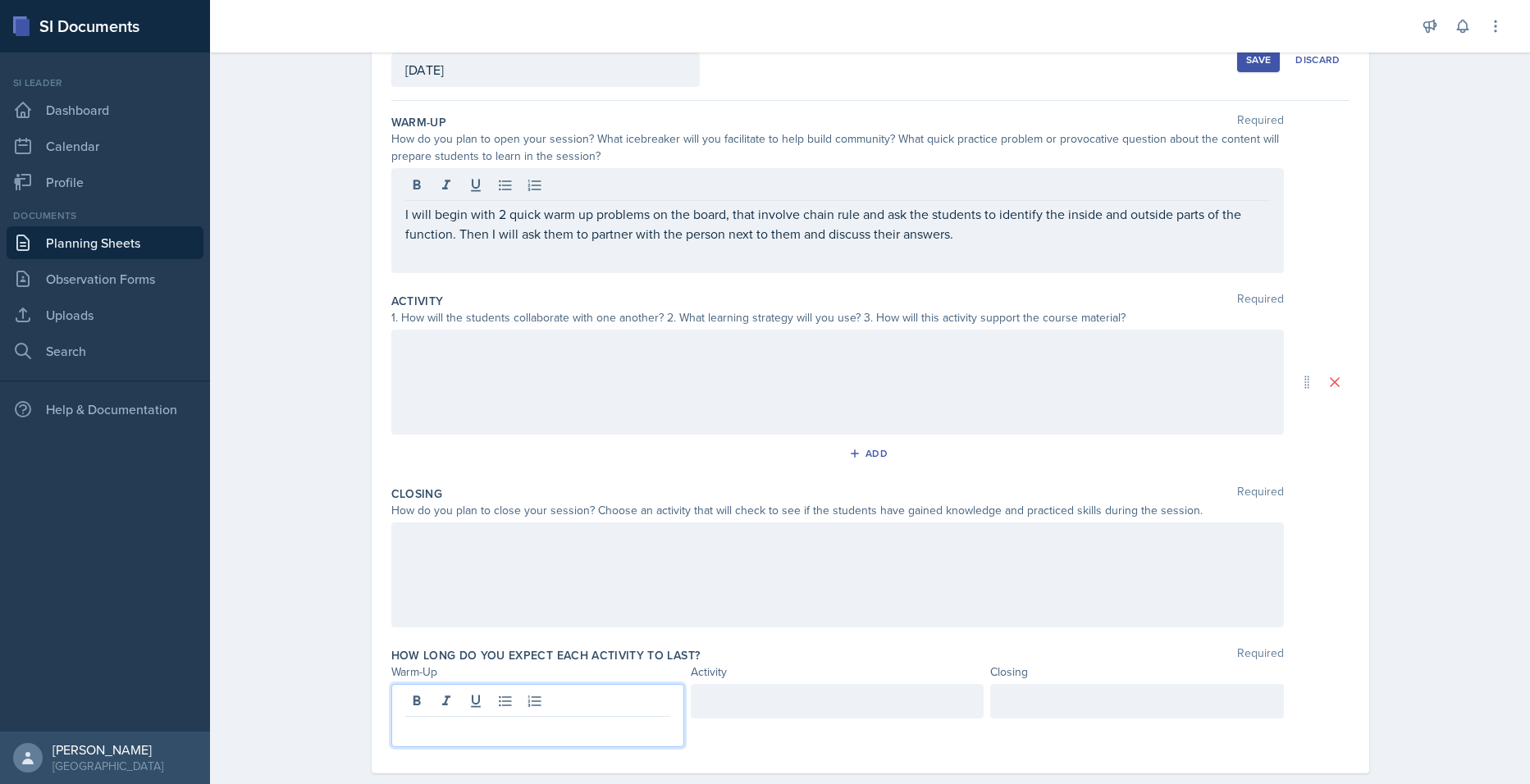
scroll to position [138, 0]
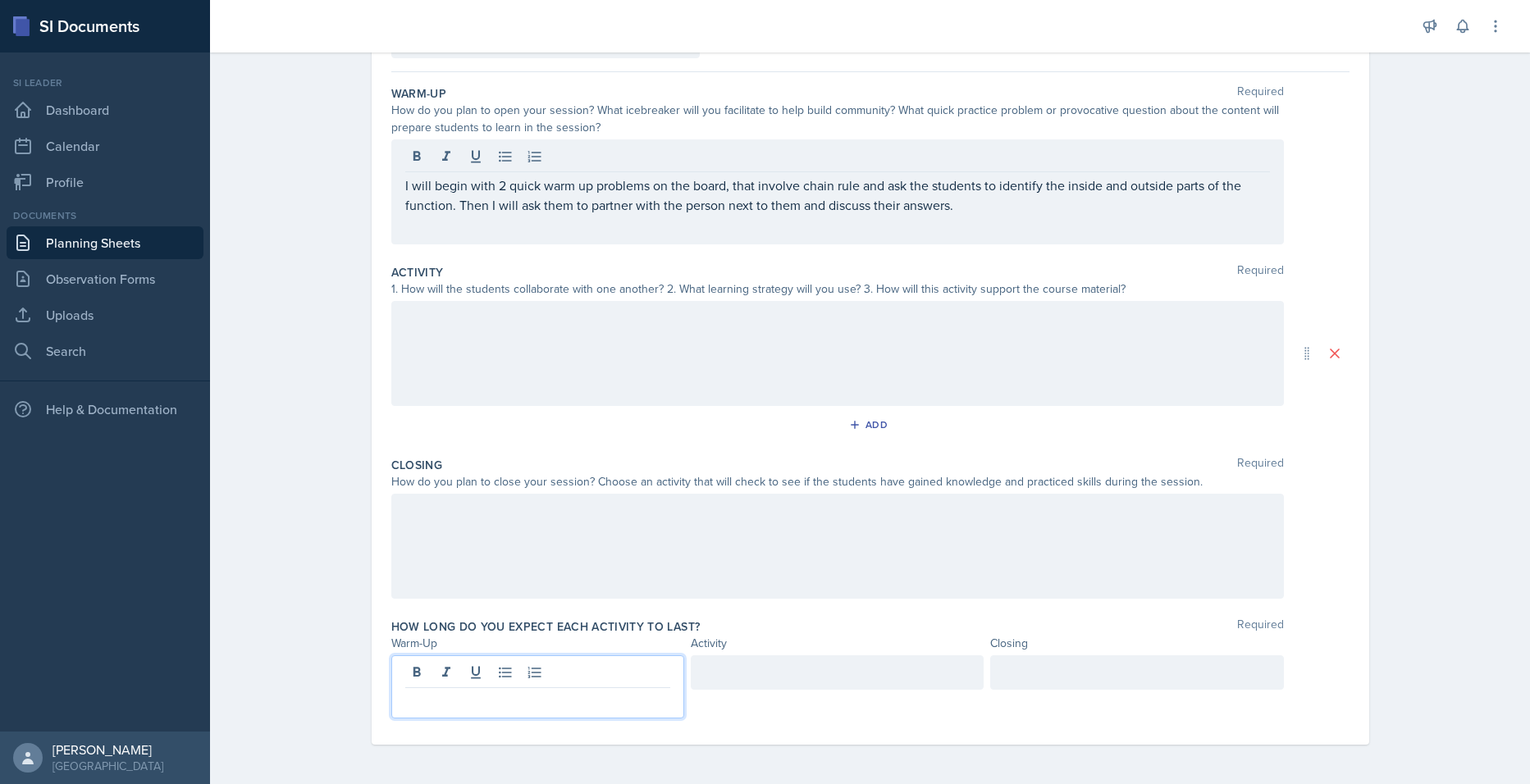
click at [545, 702] on p at bounding box center [538, 701] width 265 height 20
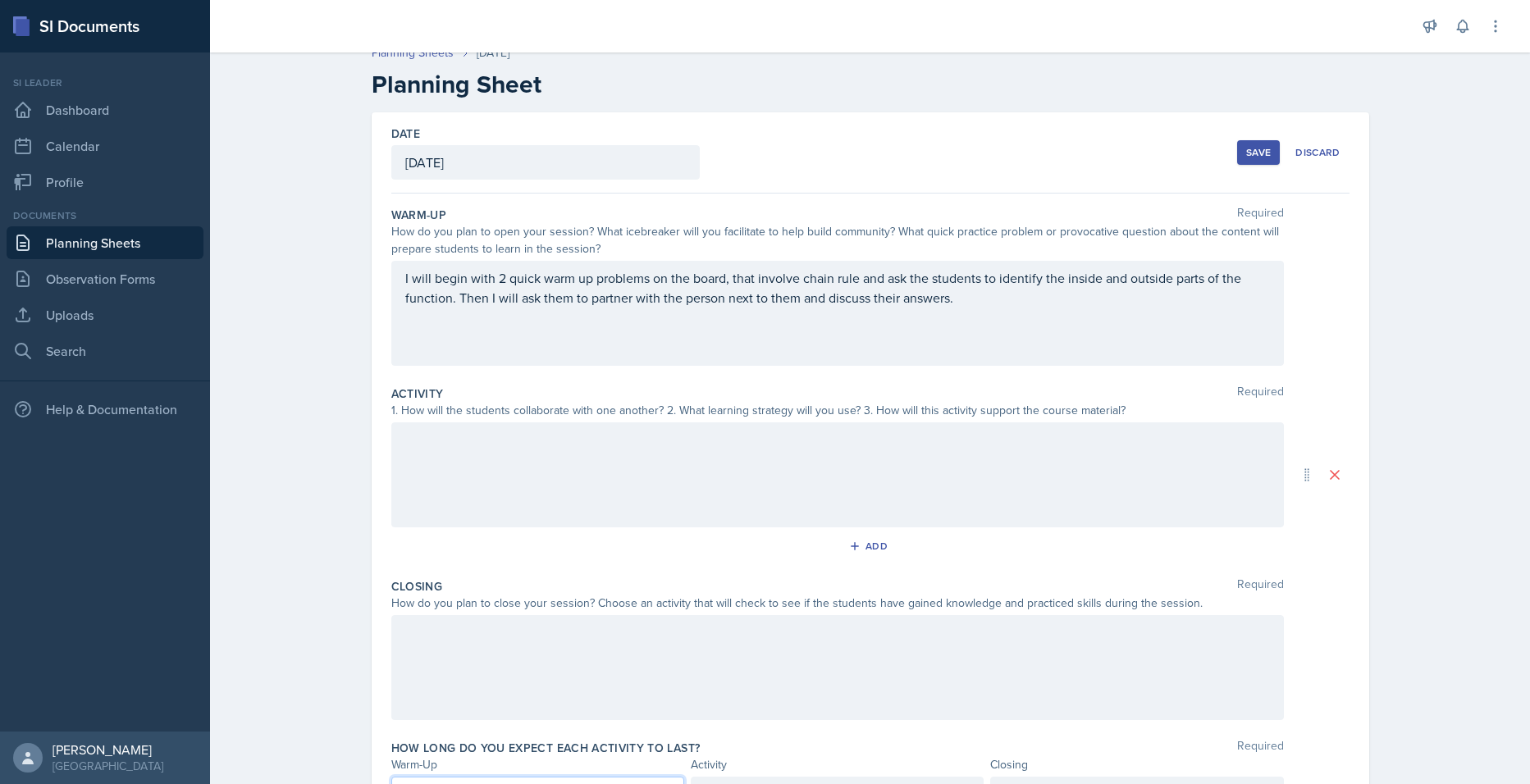
scroll to position [0, 0]
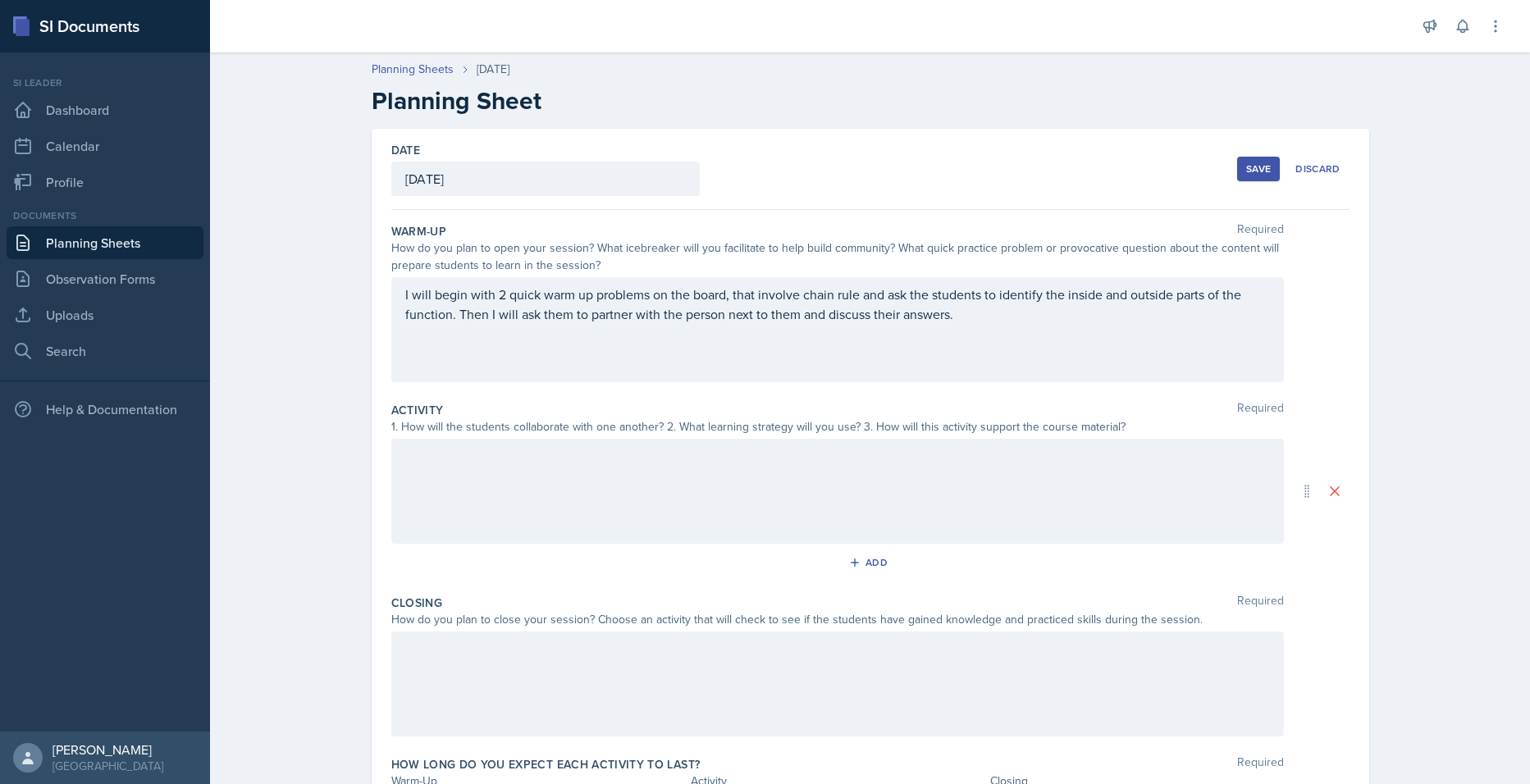
click at [1019, 322] on p "I will begin with 2 quick warm up problems on the board, that involve chain rul…" at bounding box center [837, 304] width 865 height 40
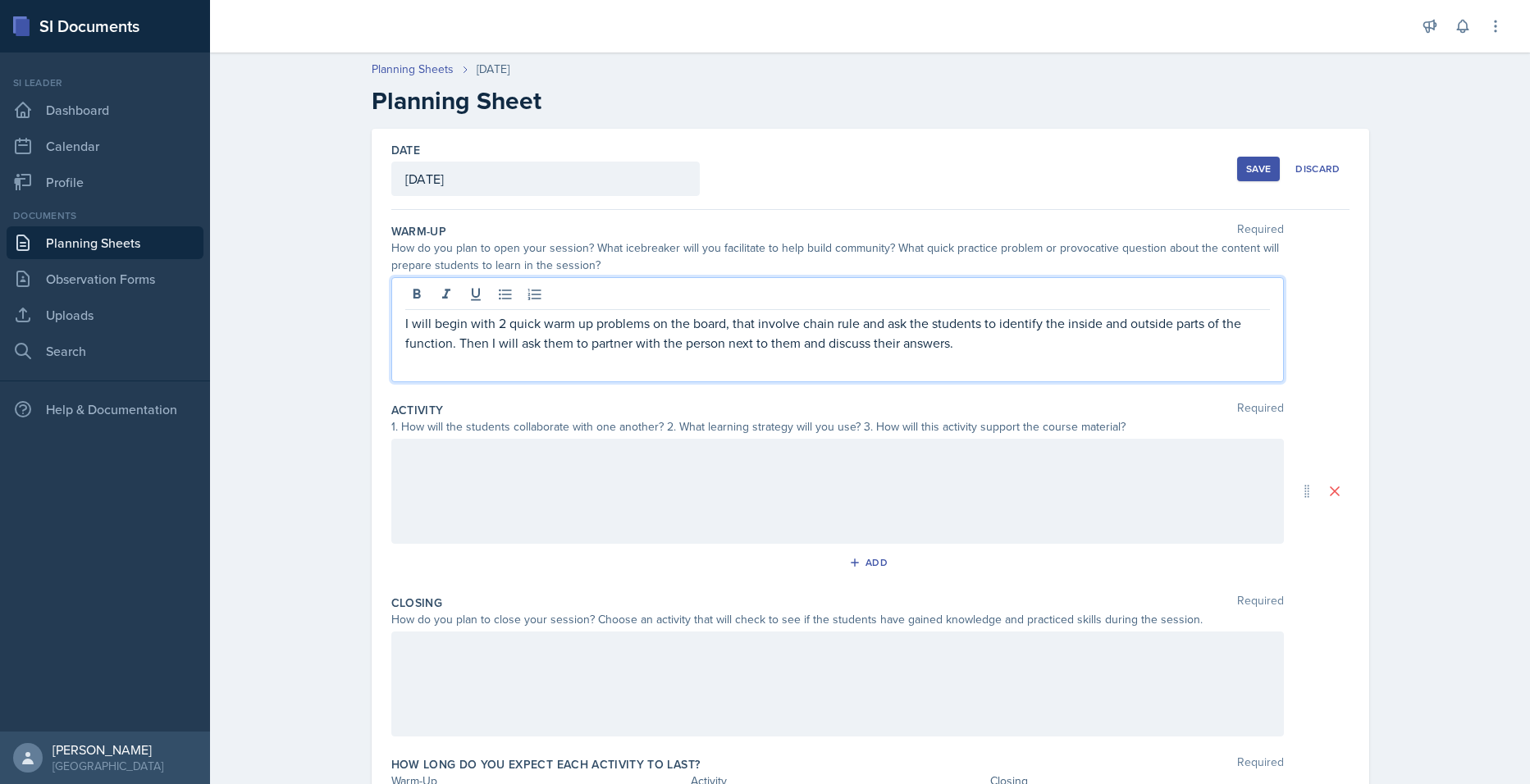
click at [1462, 506] on div "Planning Sheets [DATE] Planning Sheet Date [DATE] [DATE] 27 28 29 30 31 1 2 3 4…" at bounding box center [870, 468] width 1320 height 849
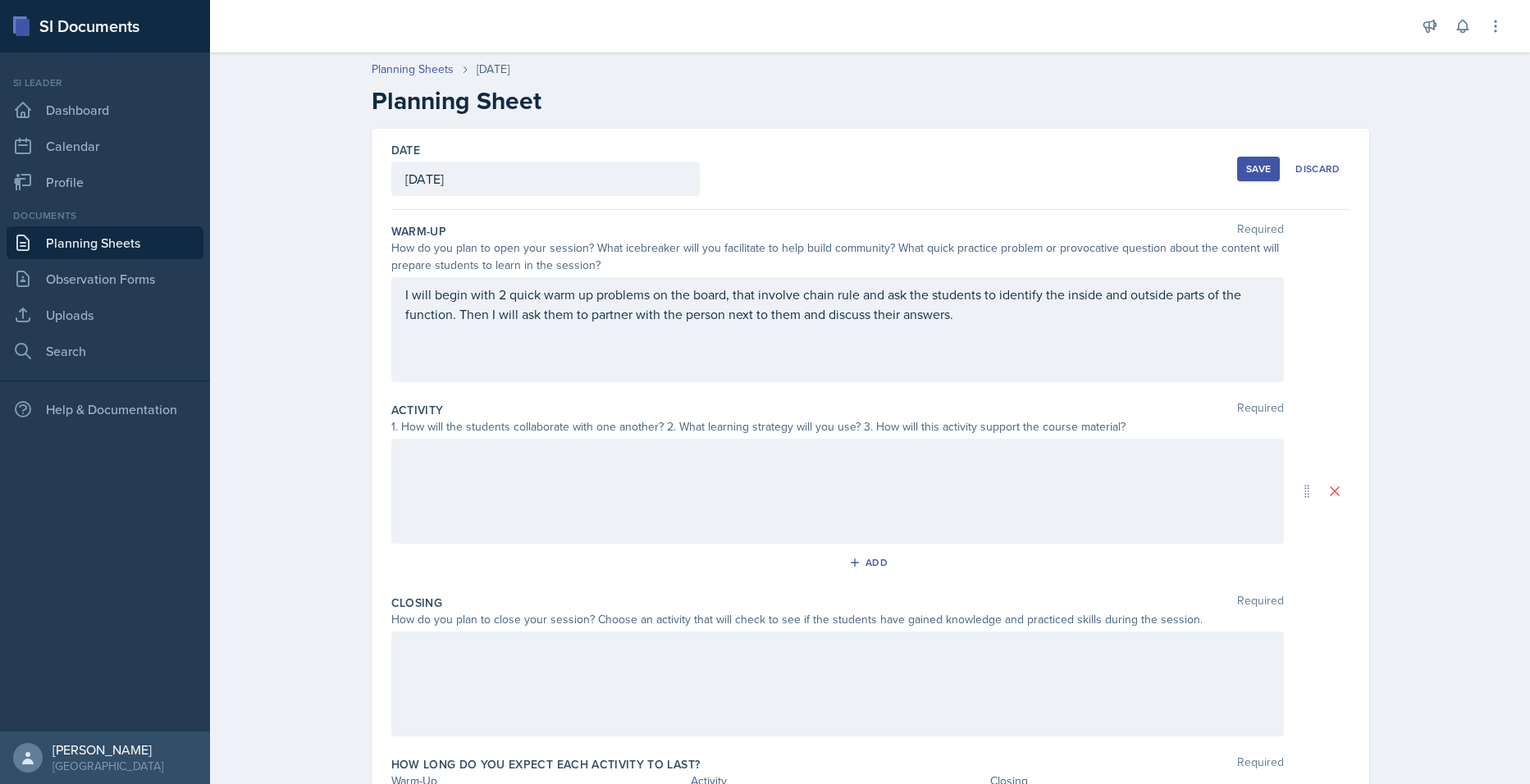
click at [1001, 330] on div "I will begin with 2 quick warm up problems on the board, that involve chain rul…" at bounding box center [837, 329] width 892 height 105
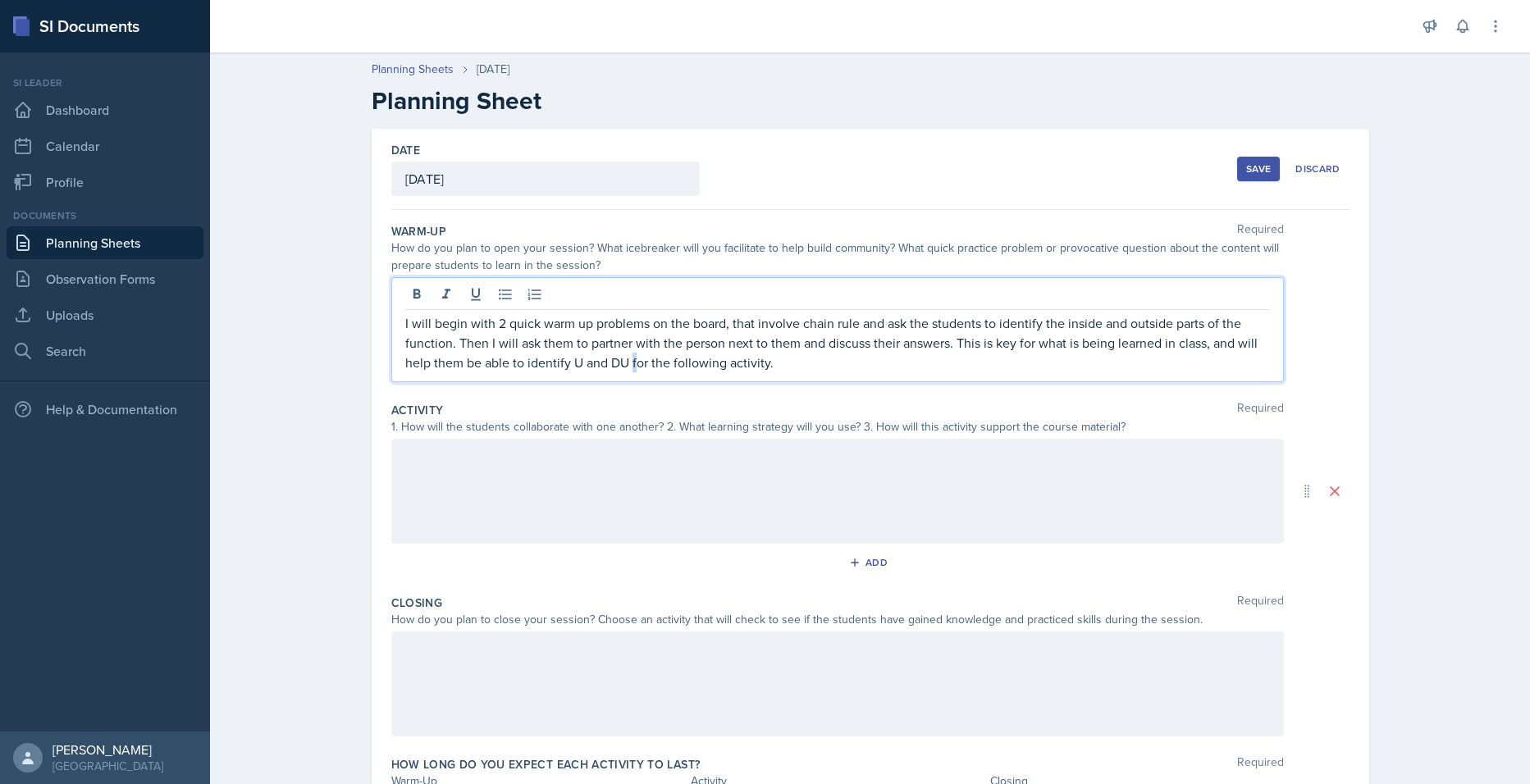
click at [626, 361] on p "I will begin with 2 quick warm up problems on the board, that involve chain rul…" at bounding box center [837, 343] width 865 height 59
click at [616, 364] on p "I will begin with 2 quick warm up problems on the board, that involve chain rul…" at bounding box center [837, 343] width 865 height 59
click at [622, 363] on p "I will begin with 2 quick warm up problems on the board, that involve chain rul…" at bounding box center [837, 343] width 865 height 59
click at [496, 464] on div at bounding box center [837, 491] width 892 height 105
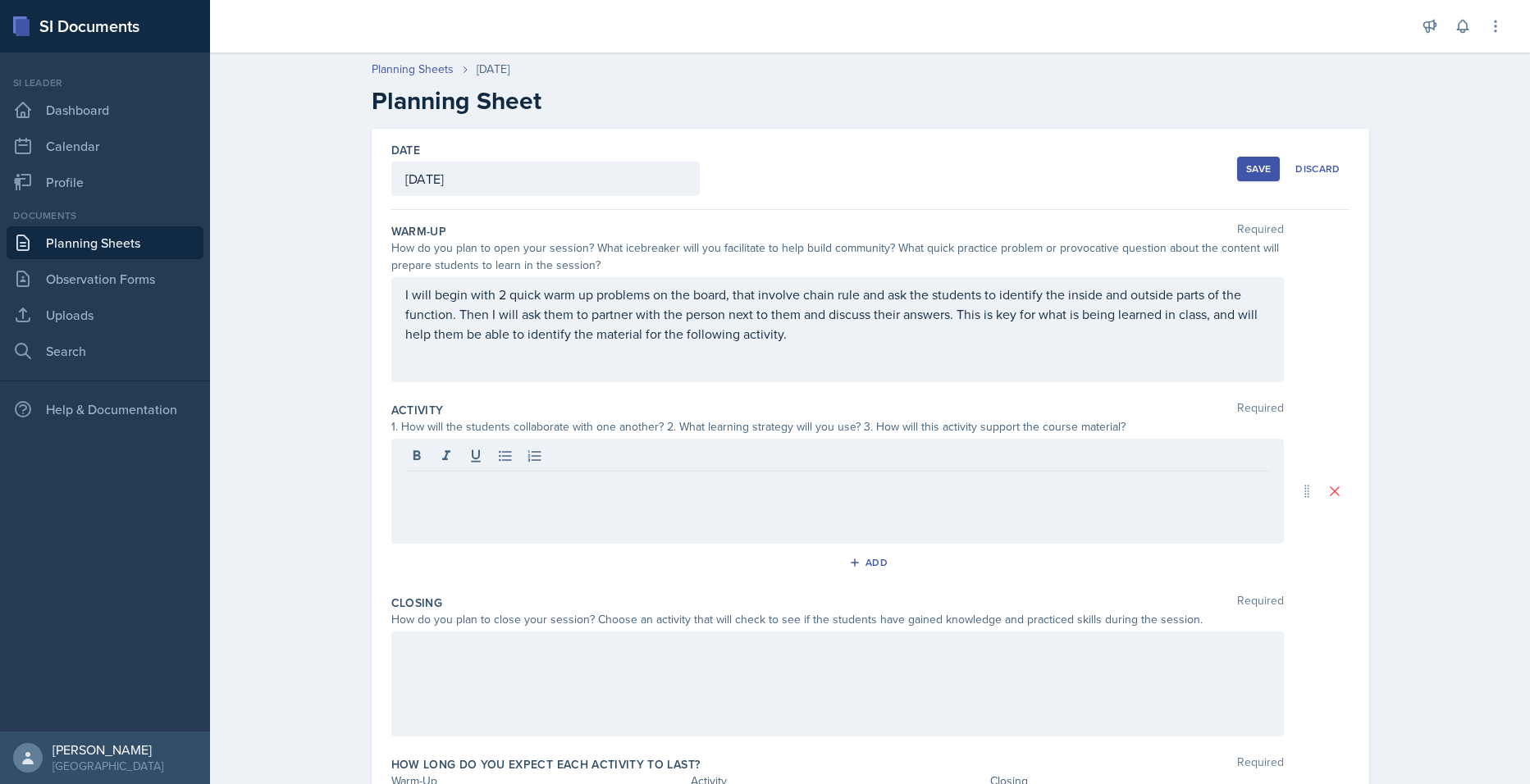
click at [461, 493] on p at bounding box center [837, 484] width 865 height 20
click at [906, 511] on p "The ultimate goal of this game is to make the initial steps of u-substitution" at bounding box center [837, 504] width 865 height 20
click at [840, 510] on p "The ultimate goal of this game is to make the initial steps of u-substitution" at bounding box center [837, 504] width 865 height 20
click at [835, 516] on div "U-Substitution Detective Activity The ultimate goal of this game is to make the…" at bounding box center [837, 491] width 892 height 105
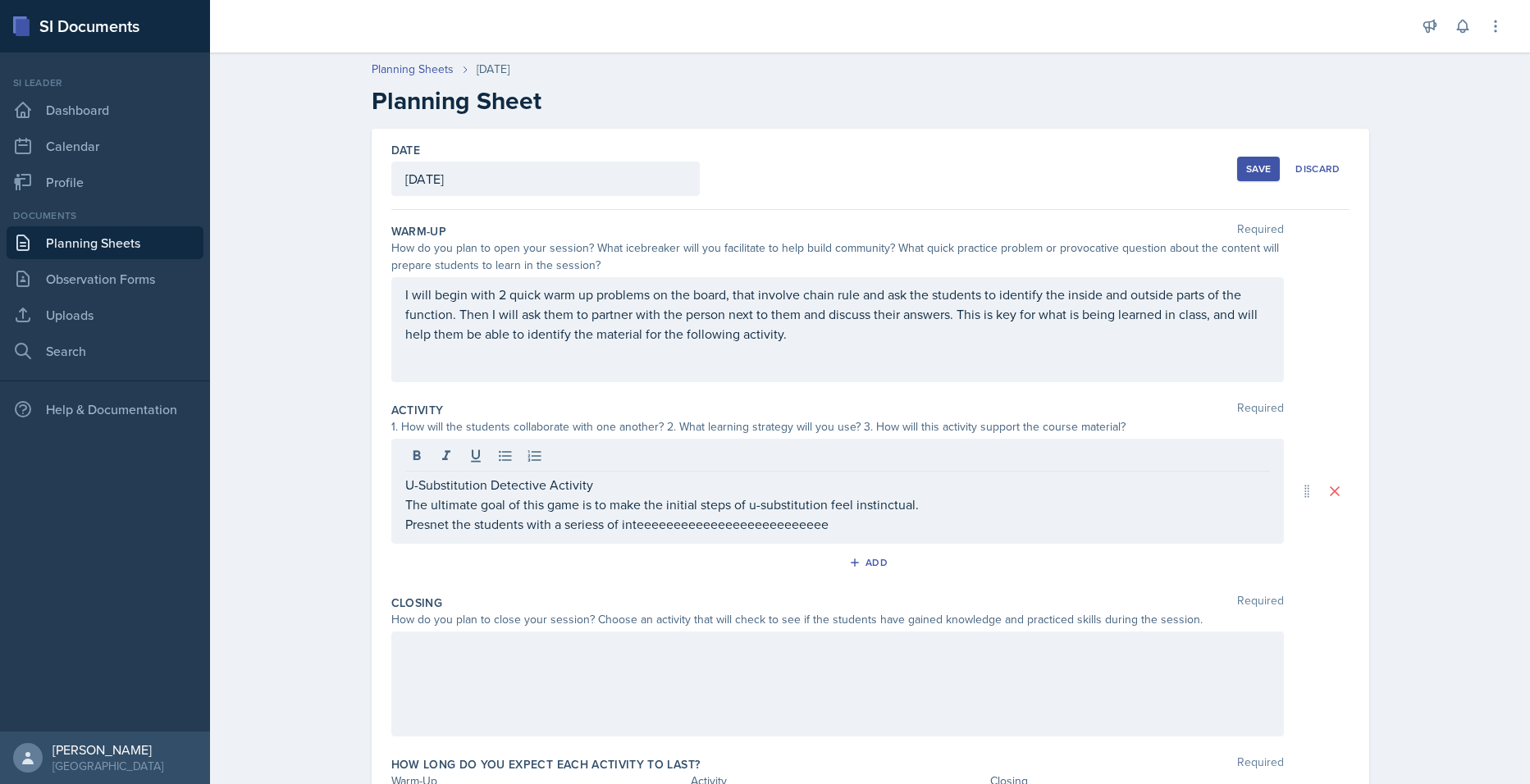
click at [972, 535] on div "U-Substitution Detective Activity The ultimate goal of this game is to make the…" at bounding box center [837, 491] width 892 height 105
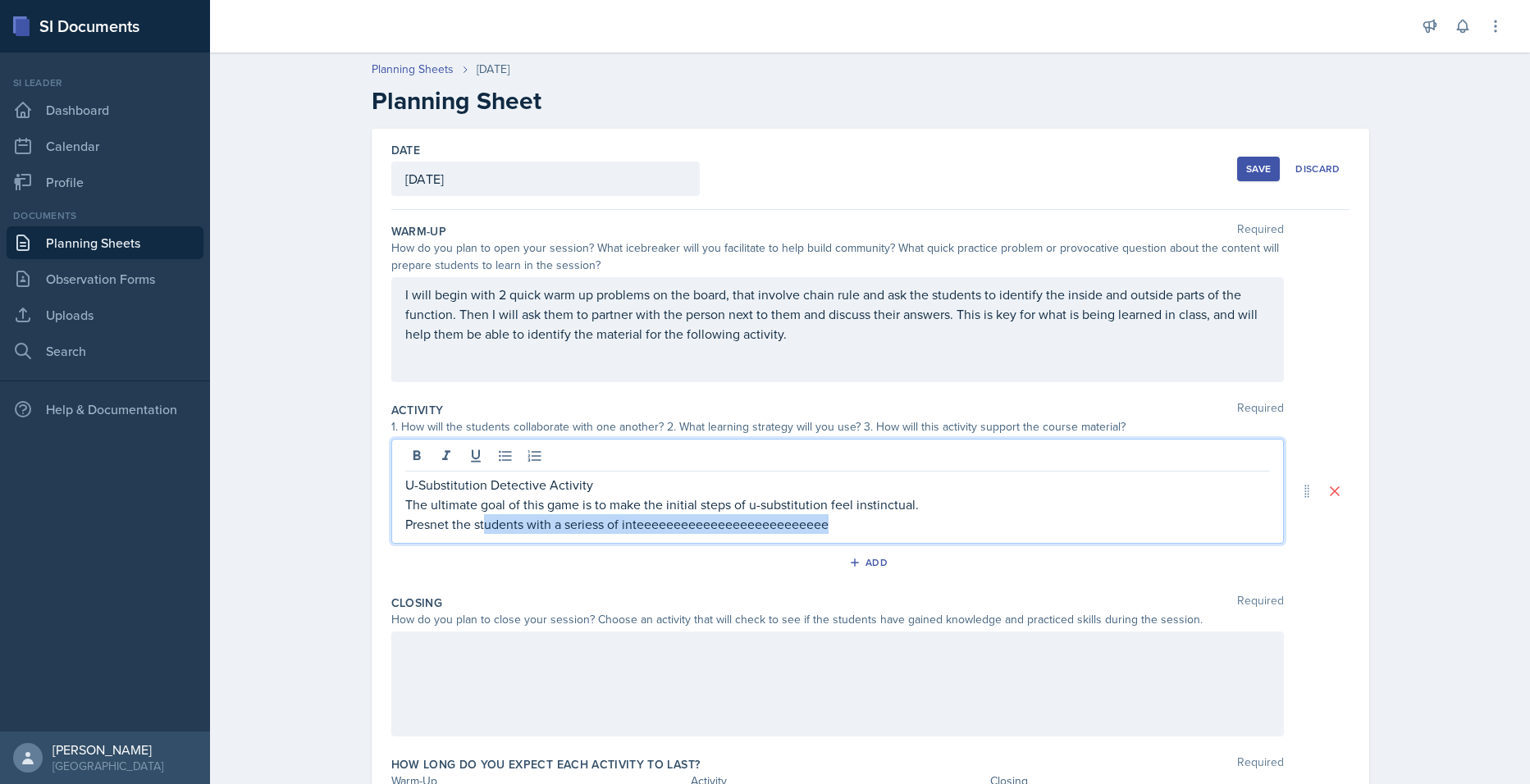
drag, startPoint x: 964, startPoint y: 529, endPoint x: 477, endPoint y: 549, distance: 487.4
click at [477, 549] on div "Activity Required 1. How will the students collaborate with one another? 2. Wha…" at bounding box center [871, 491] width 958 height 193
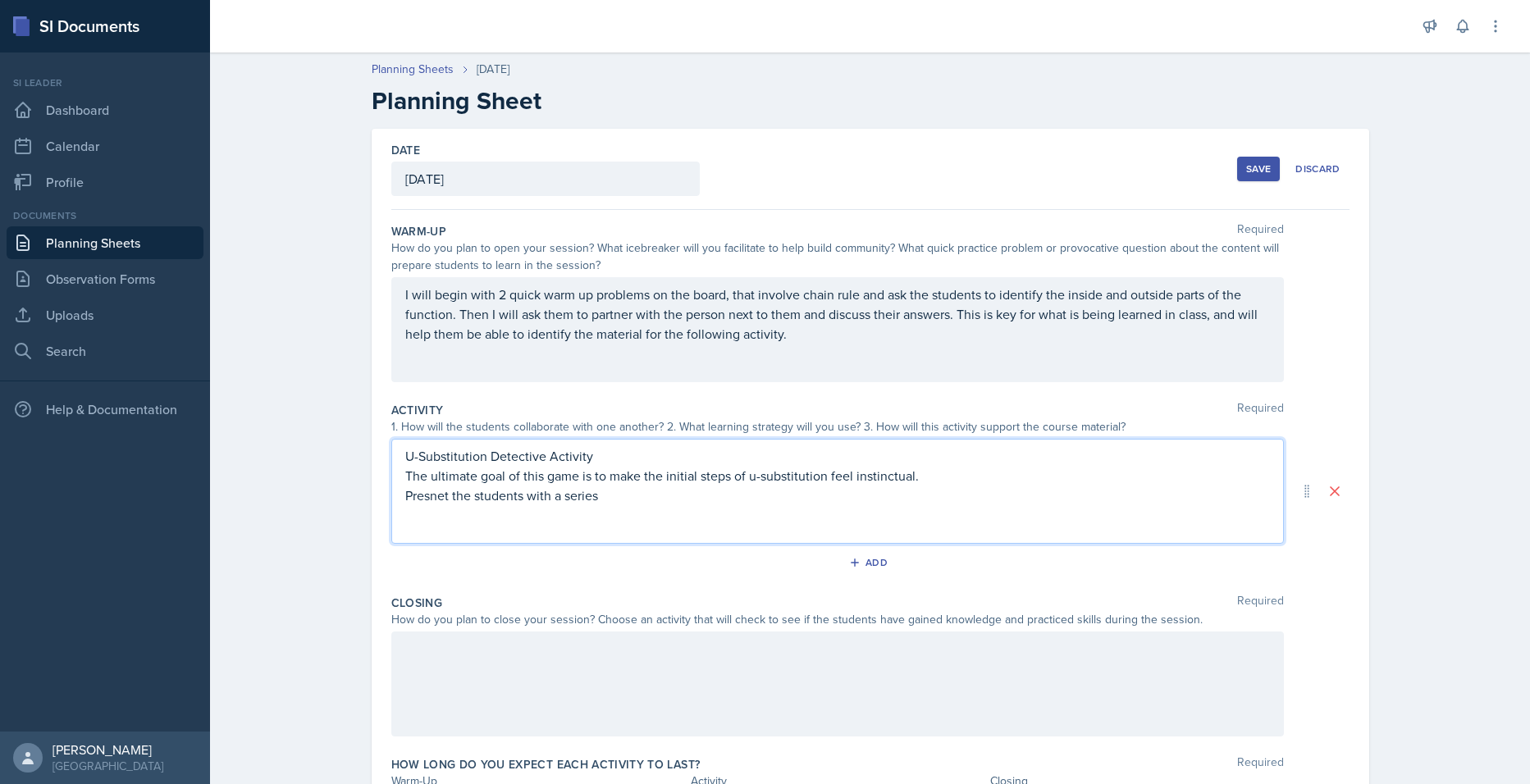
drag, startPoint x: 725, startPoint y: 493, endPoint x: 387, endPoint y: 517, distance: 338.9
click at [392, 515] on div "U-Substitution Detective Activity The ultimate goal of this game is to make the…" at bounding box center [837, 491] width 892 height 105
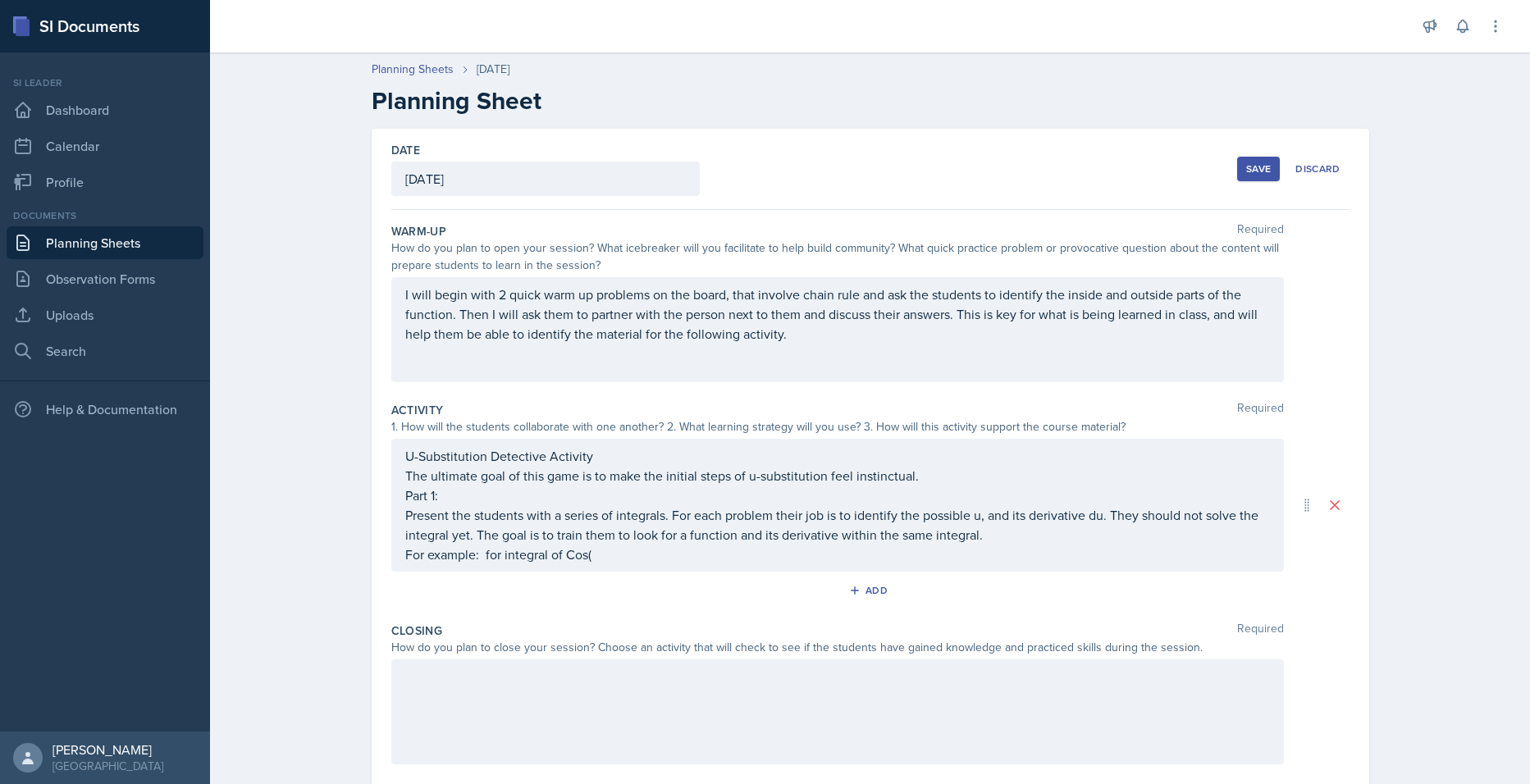
click at [643, 557] on div "U-Substitution Detective Activity The ultimate goal of this game is to make the…" at bounding box center [837, 505] width 865 height 118
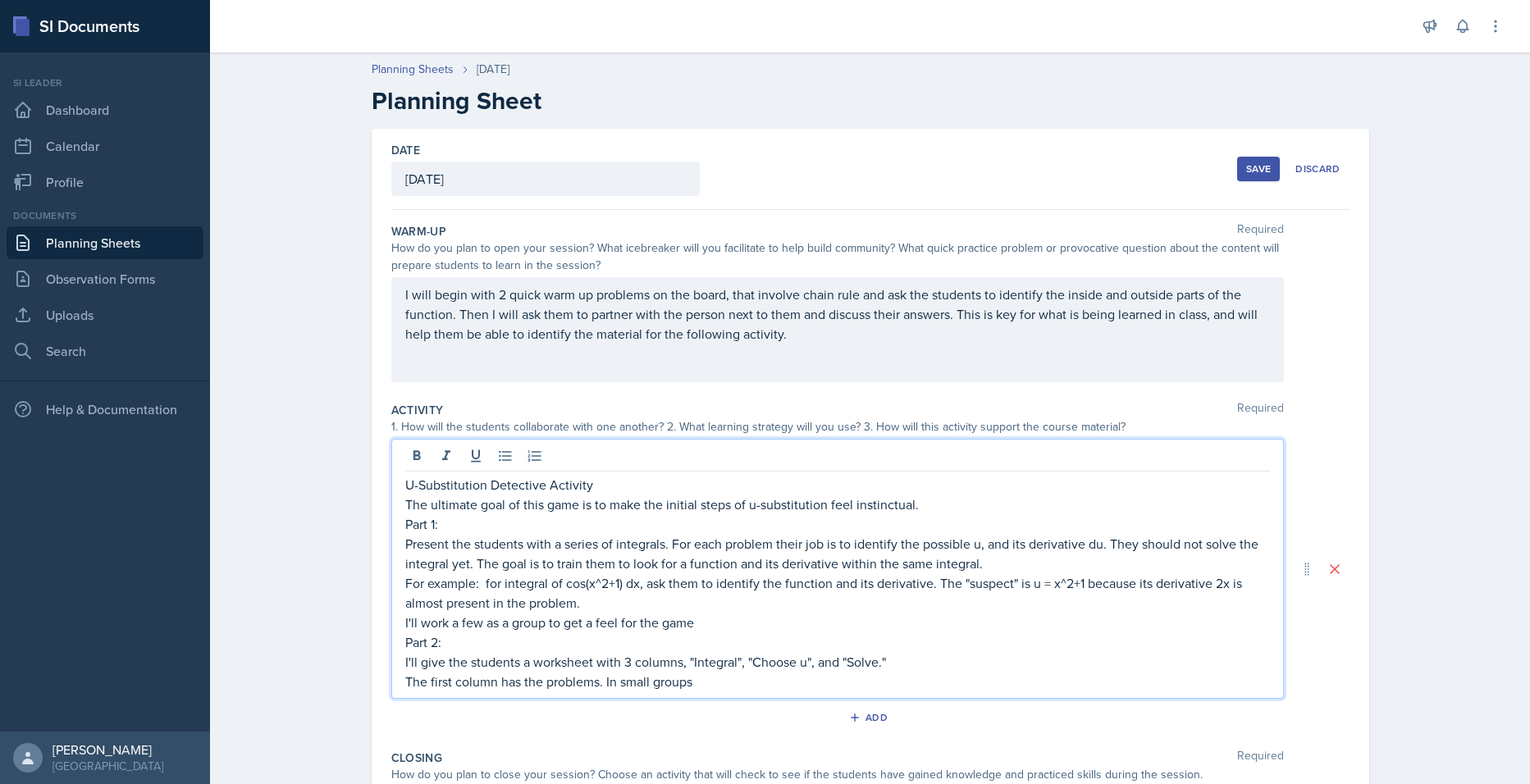
click at [824, 334] on p "I will begin with 2 quick warm up problems on the board, that involve chain rul…" at bounding box center [837, 314] width 865 height 59
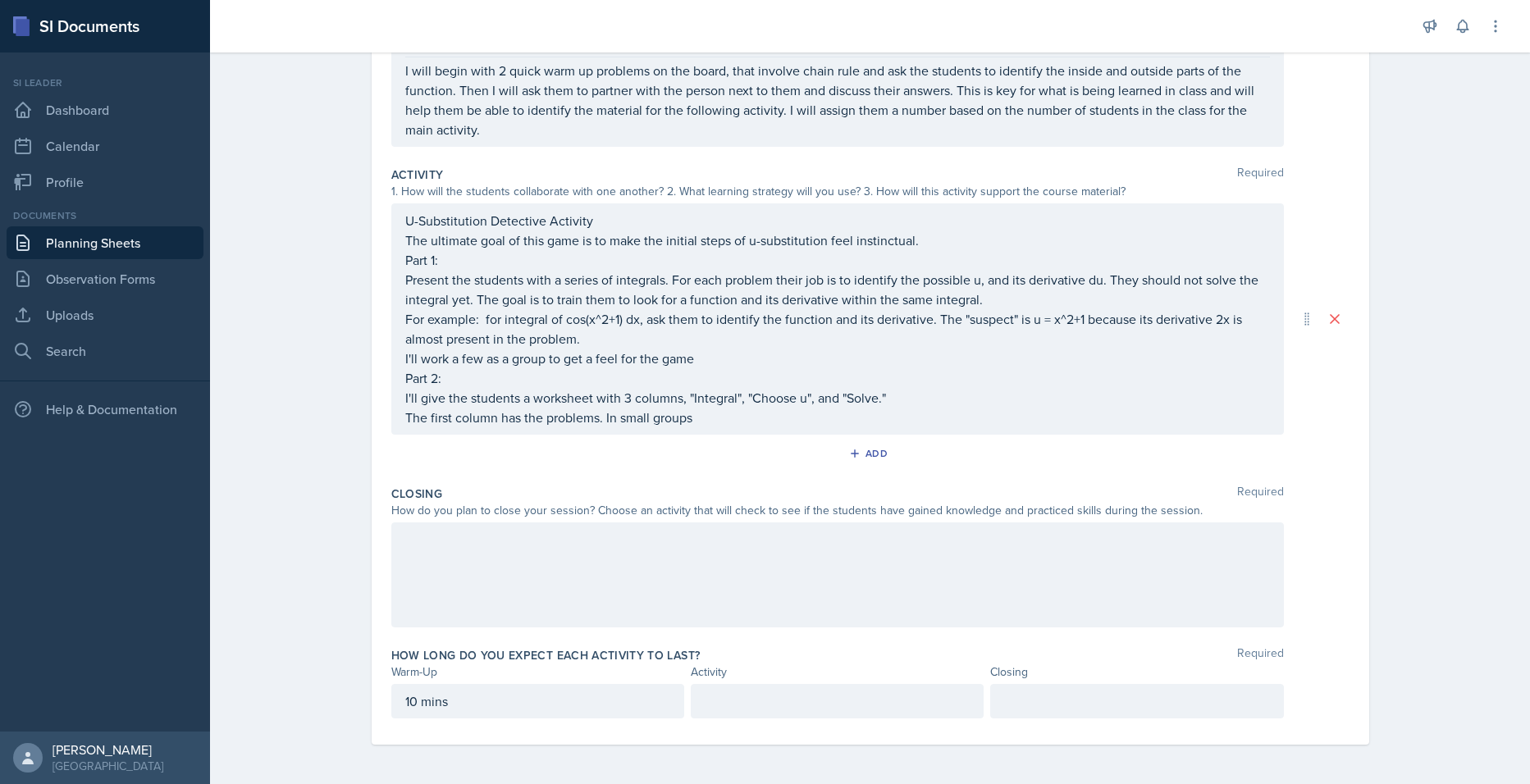
drag, startPoint x: 512, startPoint y: 690, endPoint x: 497, endPoint y: 701, distance: 18.6
click at [511, 695] on div "How long do you expect each activity to last? Required Warm-Up Activity Closing…" at bounding box center [871, 685] width 958 height 91
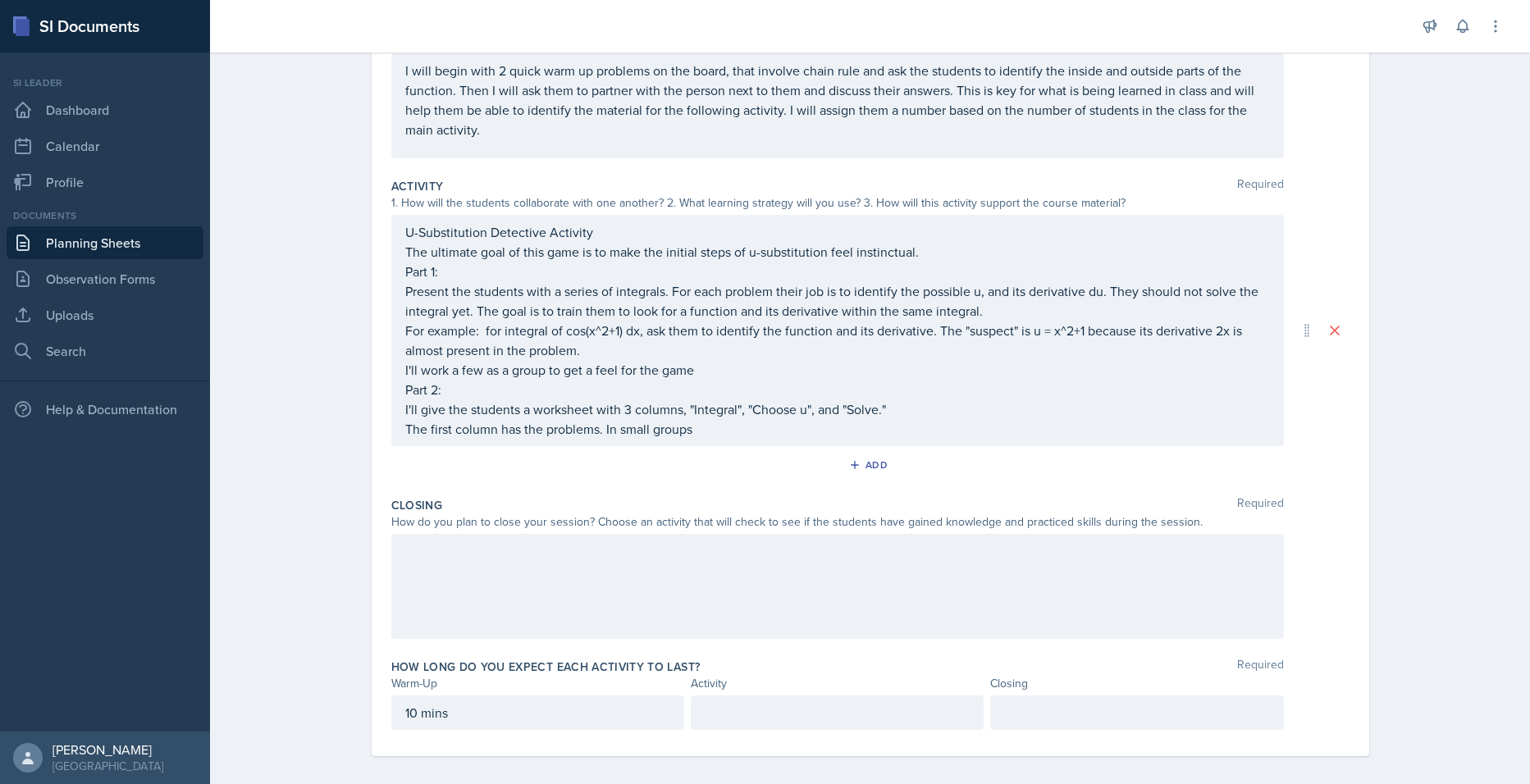
click at [408, 702] on div "10 mins" at bounding box center [538, 713] width 293 height 34
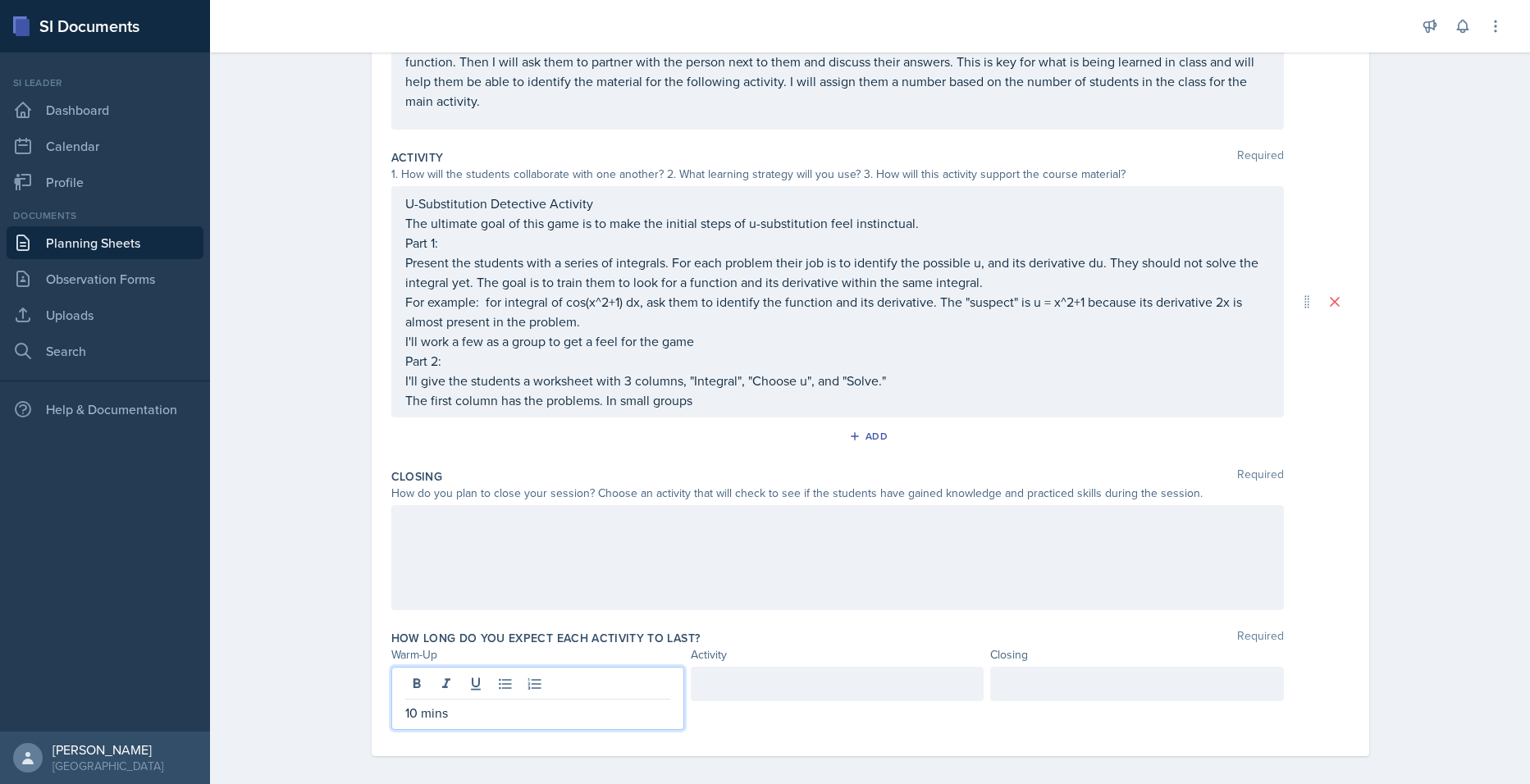
click at [412, 704] on p "10 mins" at bounding box center [538, 713] width 265 height 20
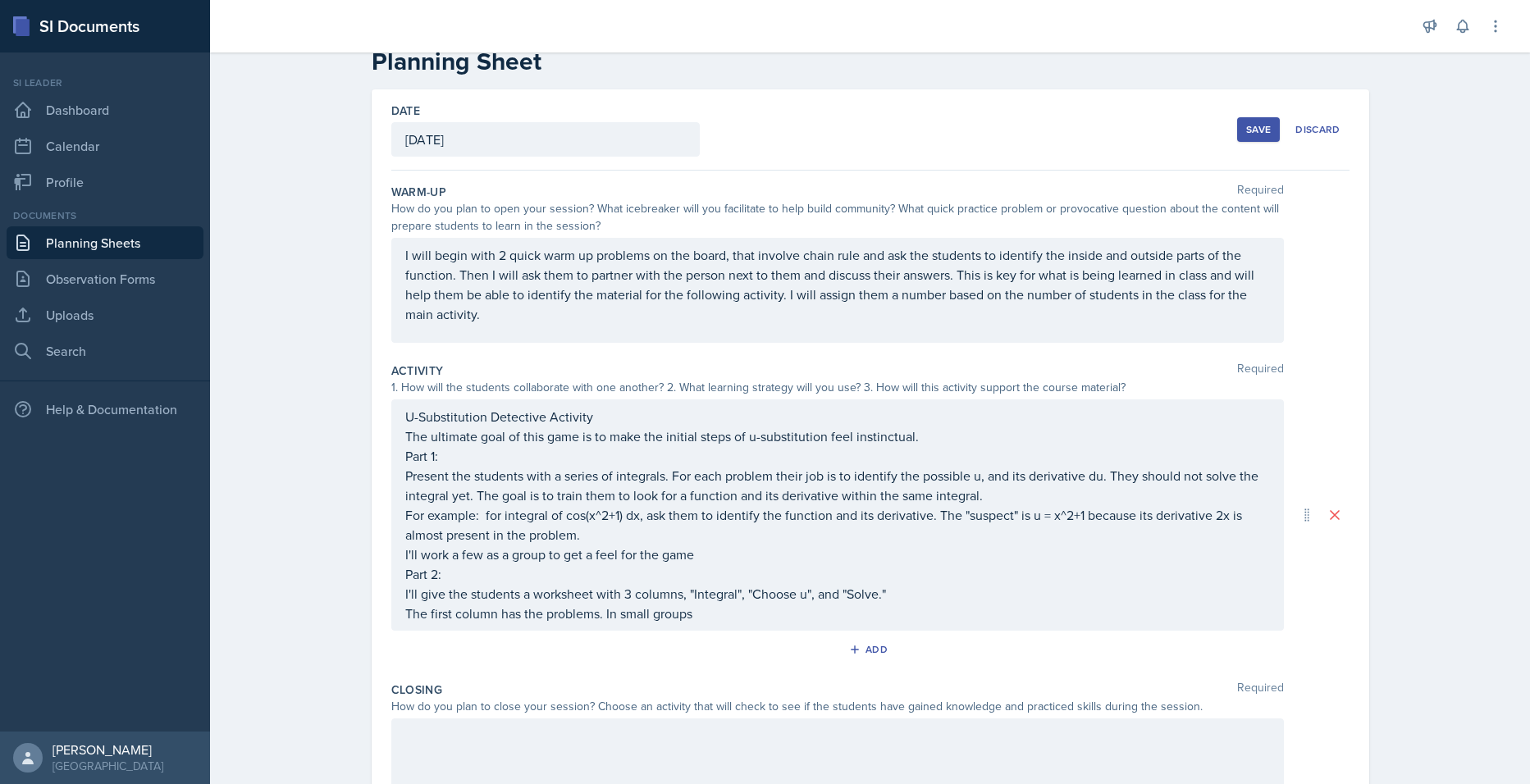
scroll to position [0, 0]
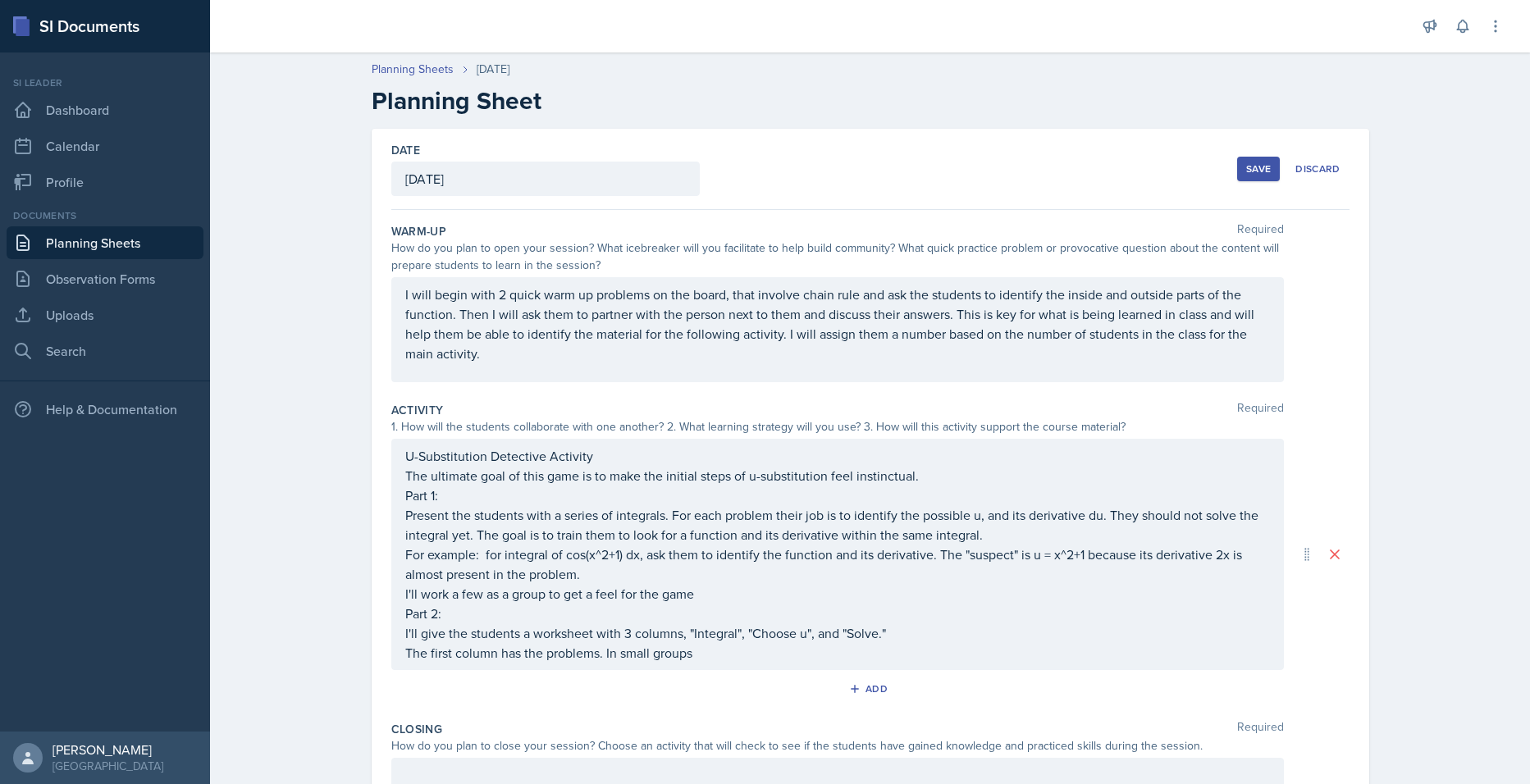
click at [959, 779] on div "Warm-Up Required How do you plan to open your session? What icebreaker will you…" at bounding box center [871, 608] width 958 height 798
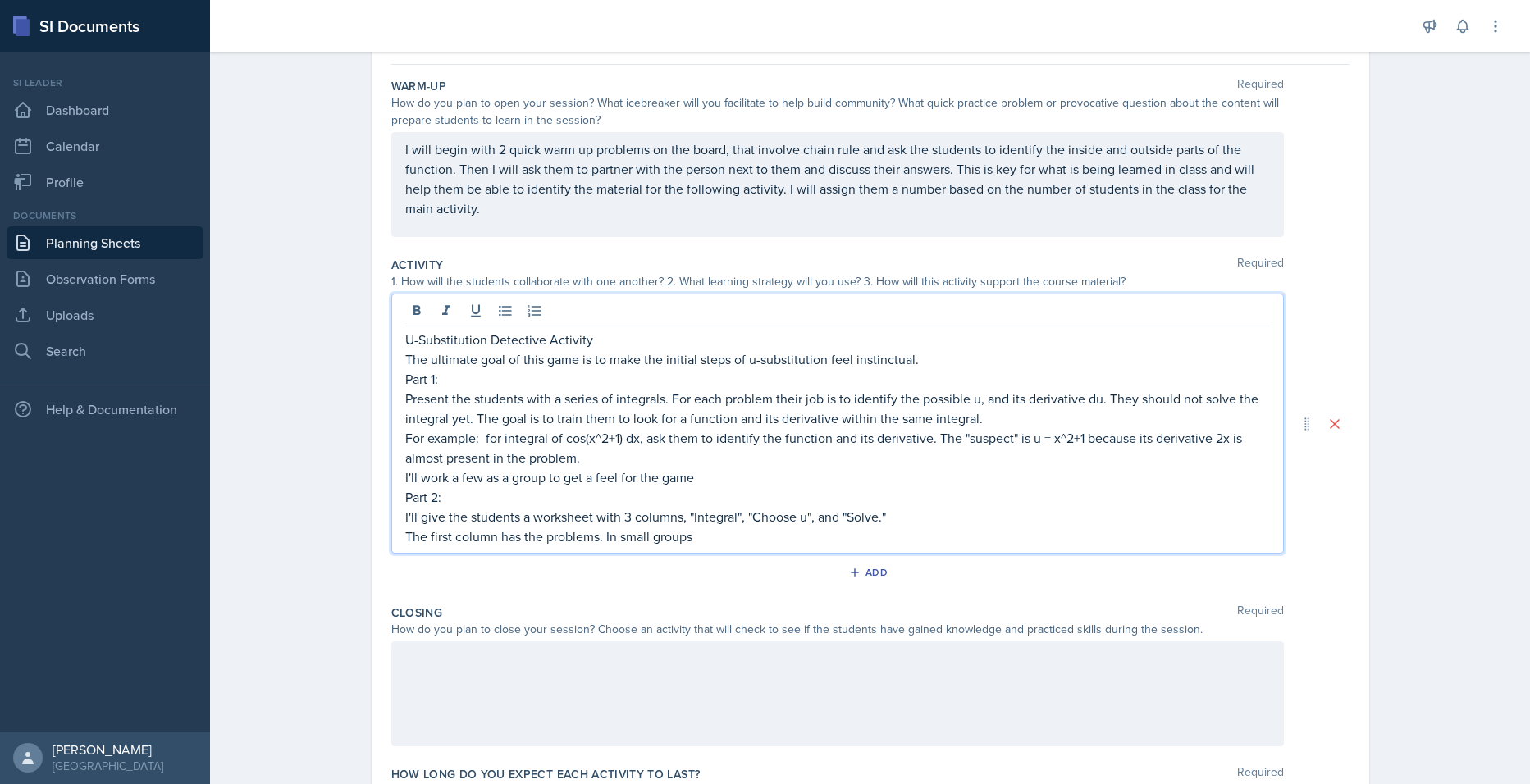
scroll to position [264, 0]
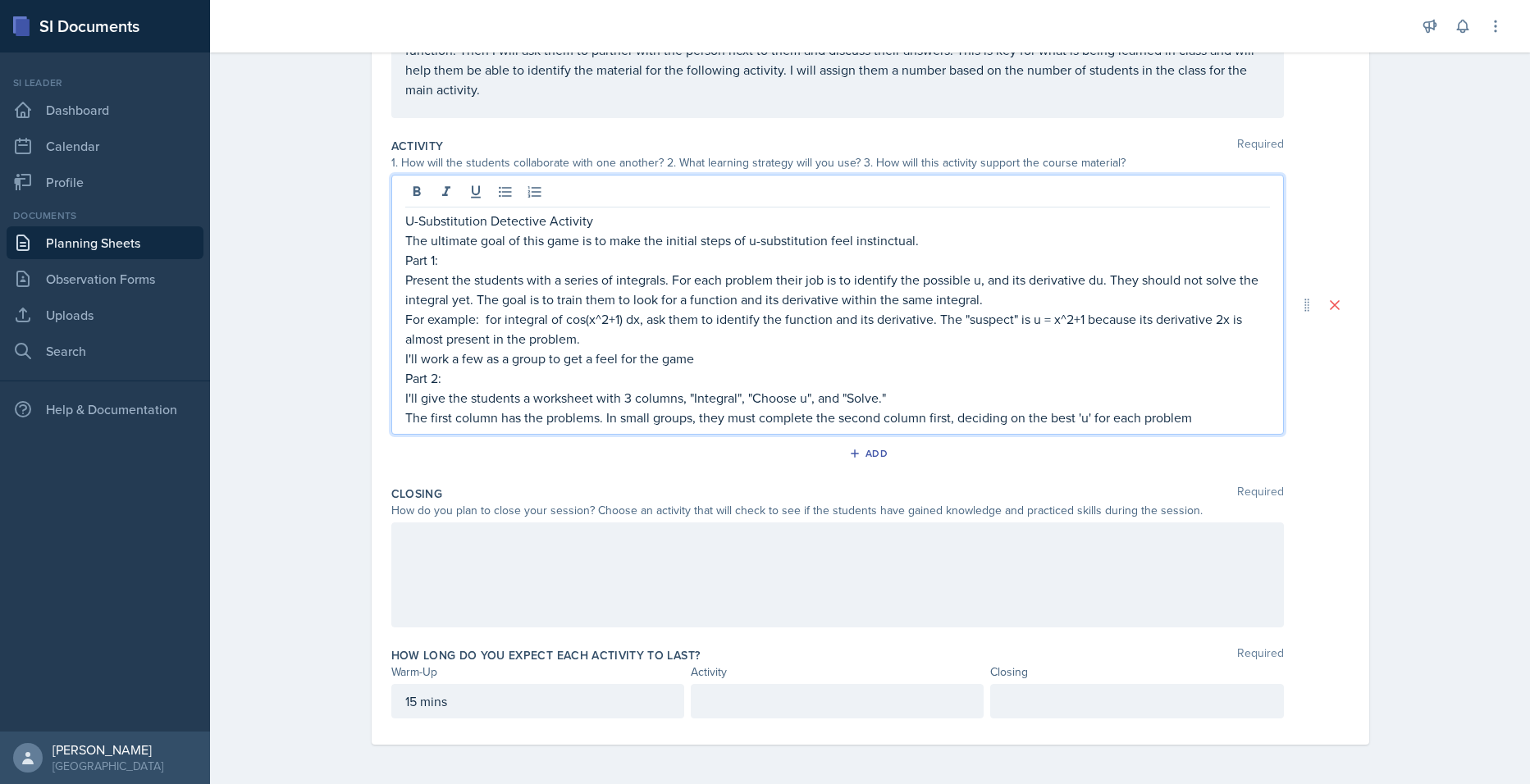
click at [1205, 409] on p "The first column has the problems. In small groups, they must complete the seco…" at bounding box center [837, 418] width 865 height 20
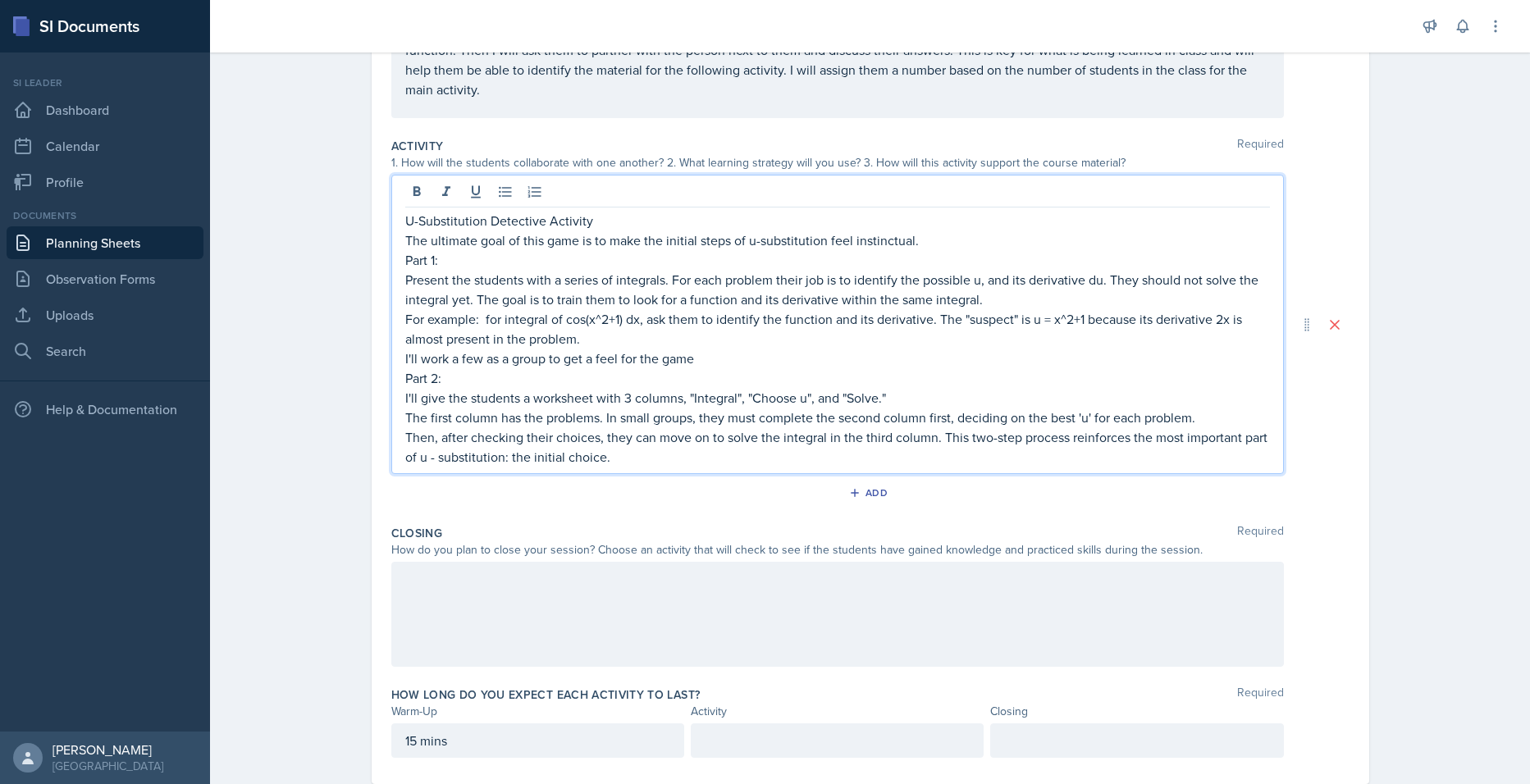
click at [653, 457] on p "Then, after checking their choices, they can move on to solve the integral in t…" at bounding box center [837, 447] width 865 height 40
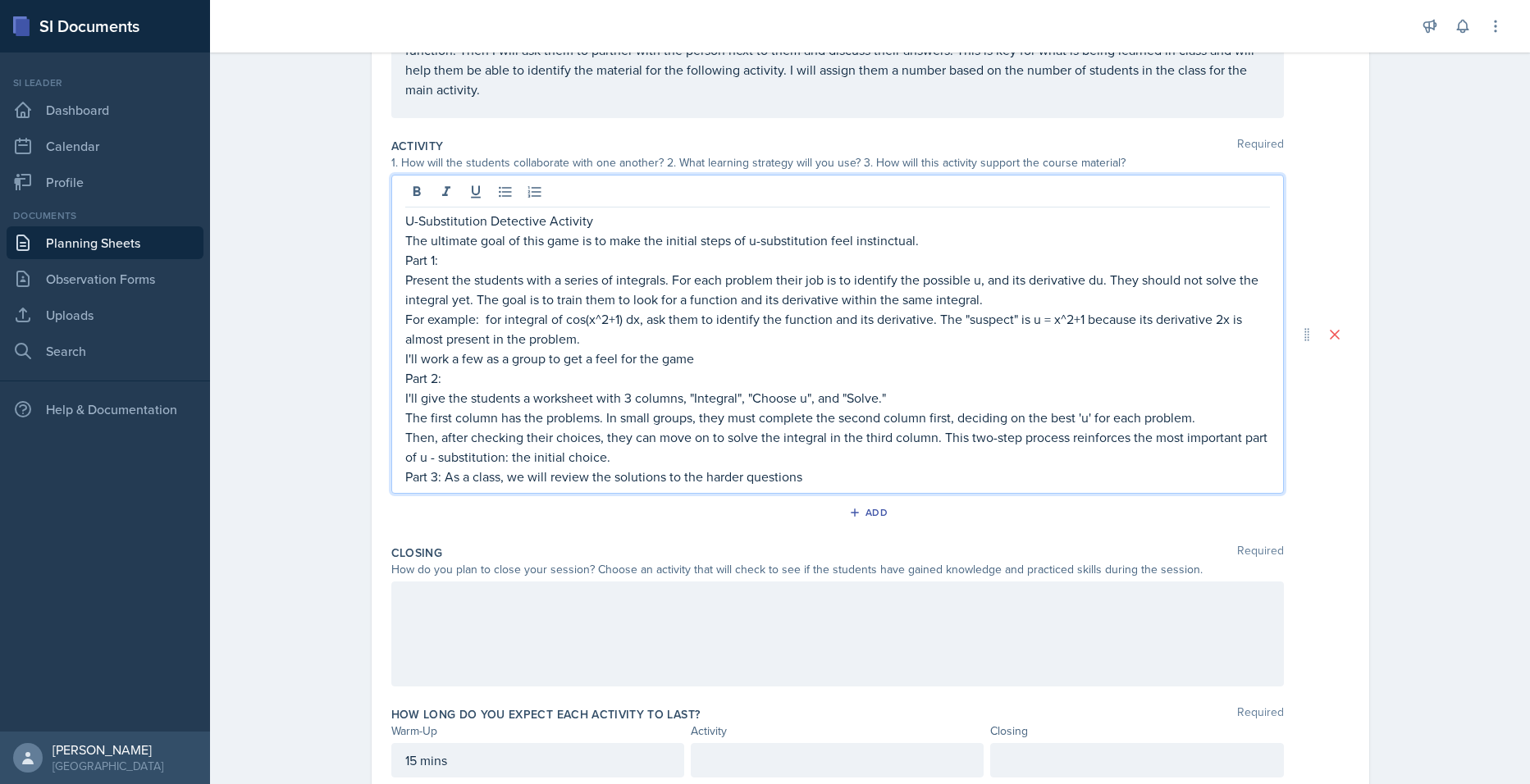
click at [830, 483] on p "Part 3: As a class, we will review the solutions to the harder questions" at bounding box center [837, 476] width 865 height 20
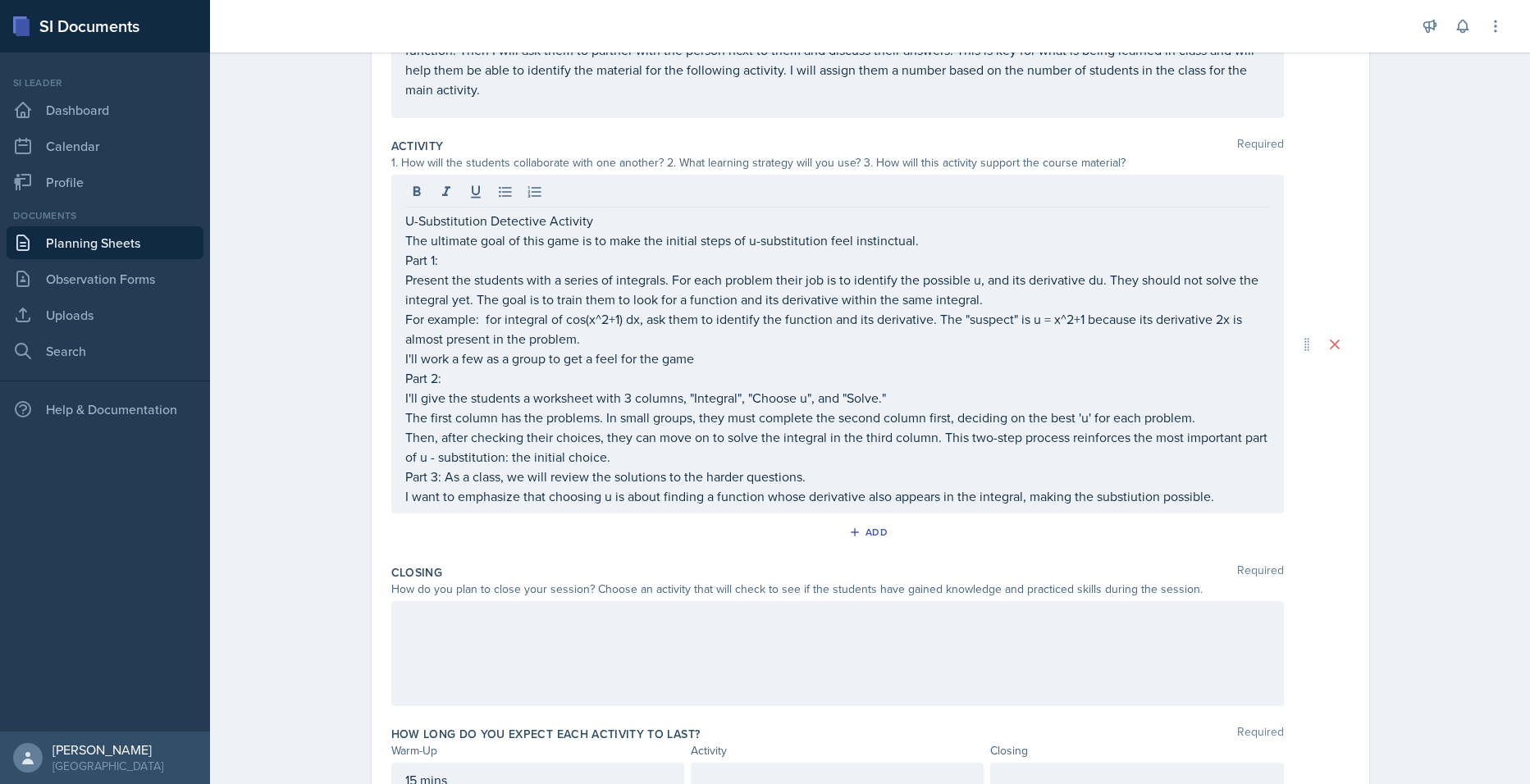
click at [1129, 506] on div "U-Substitution Detective Activity The ultimate goal of this game is to make the…" at bounding box center [837, 344] width 892 height 338
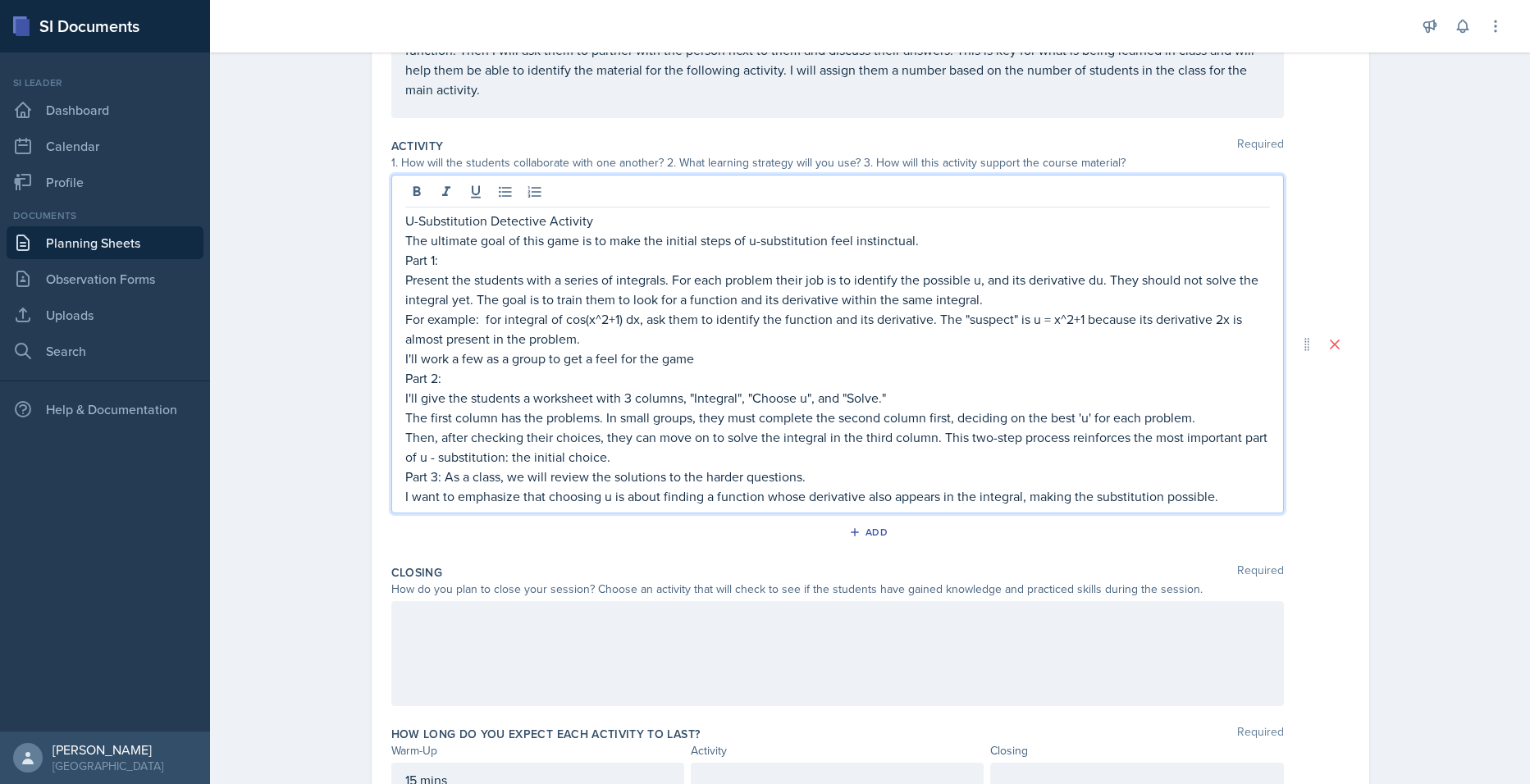
click at [1233, 489] on p "I want to emphasize that choosing u is about finding a function whose derivativ…" at bounding box center [837, 496] width 865 height 20
click at [731, 651] on div at bounding box center [837, 653] width 892 height 105
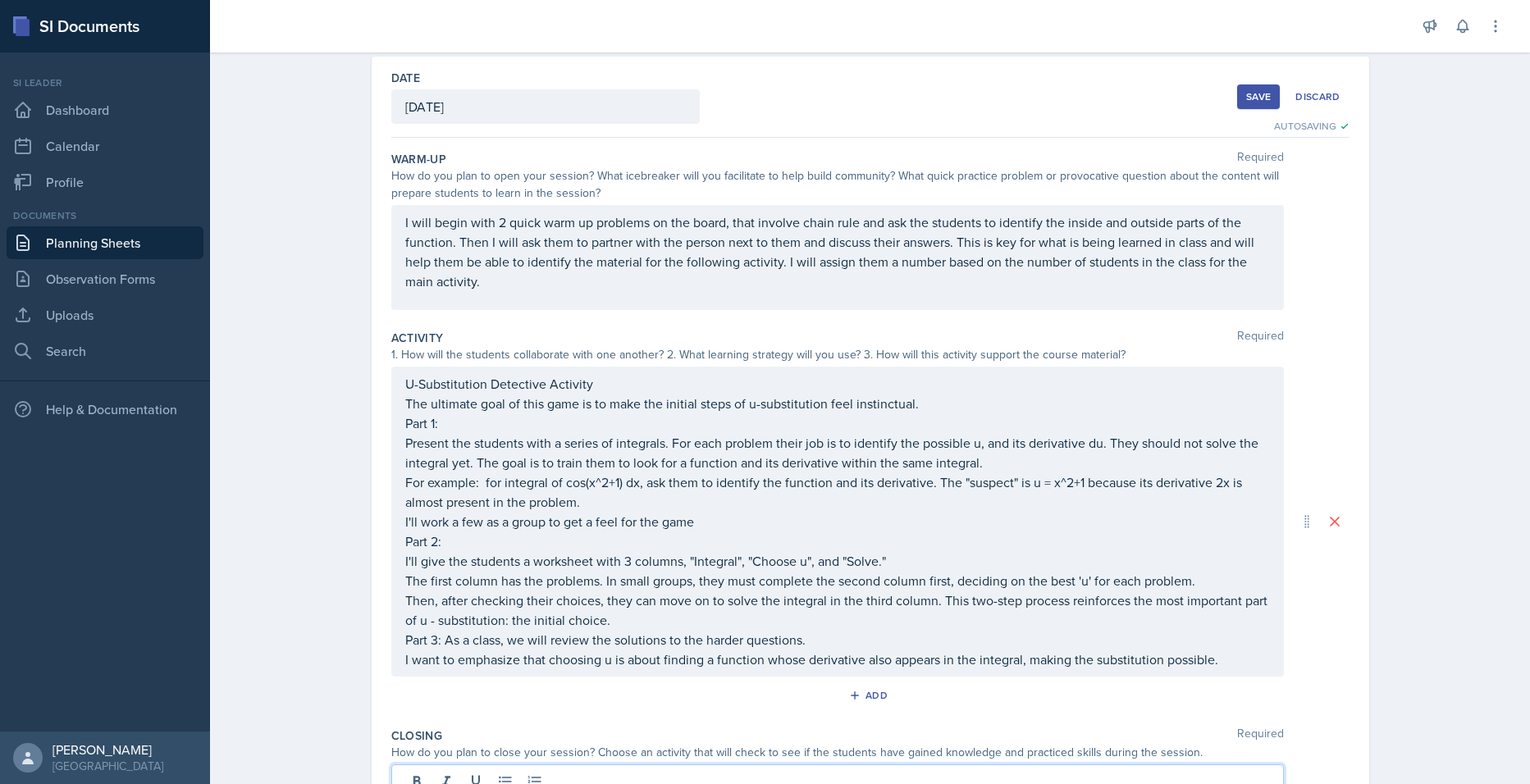
scroll to position [314, 0]
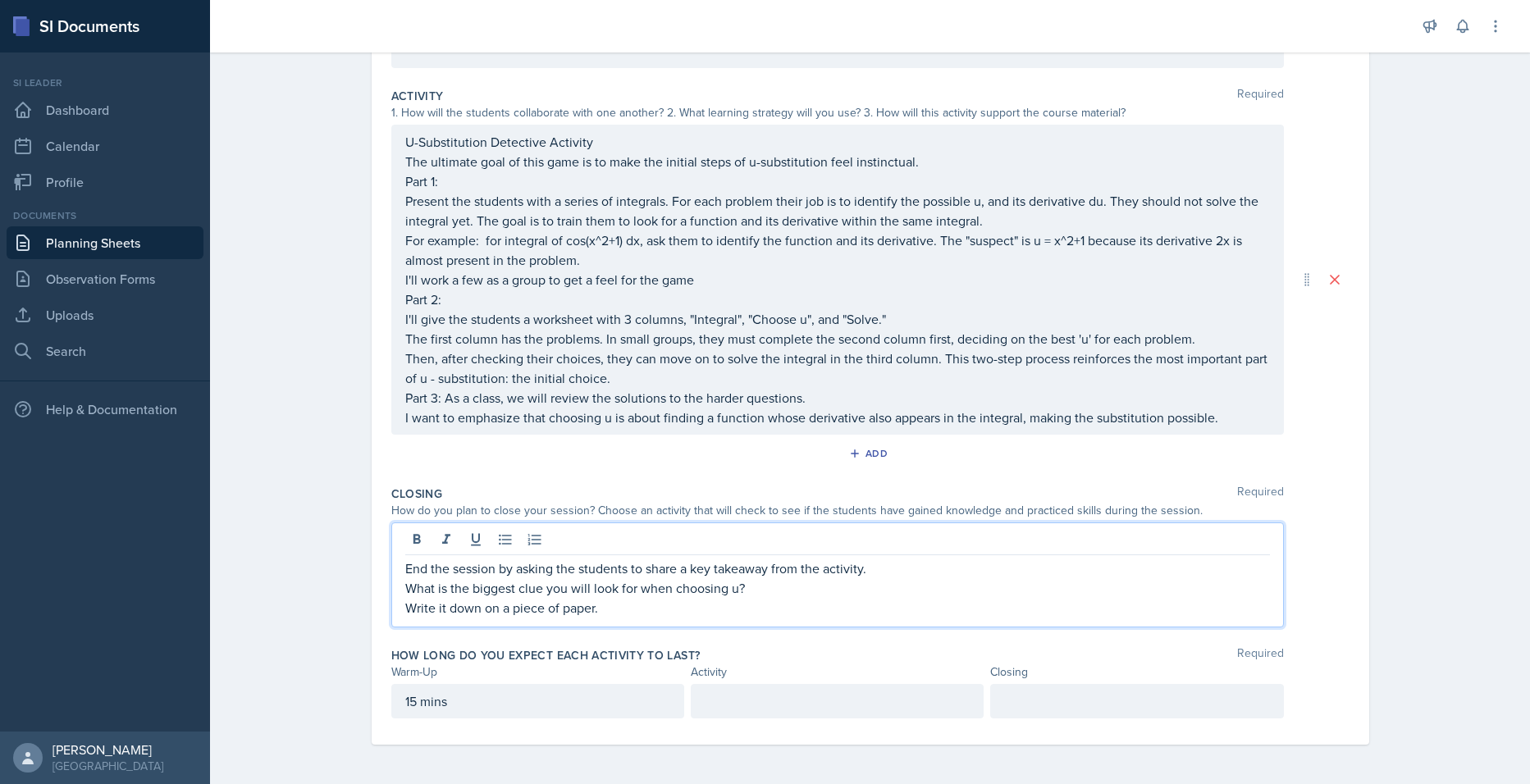
click at [619, 610] on p "Write it down on a piece of paper." at bounding box center [837, 608] width 865 height 20
click at [722, 707] on div at bounding box center [837, 701] width 293 height 34
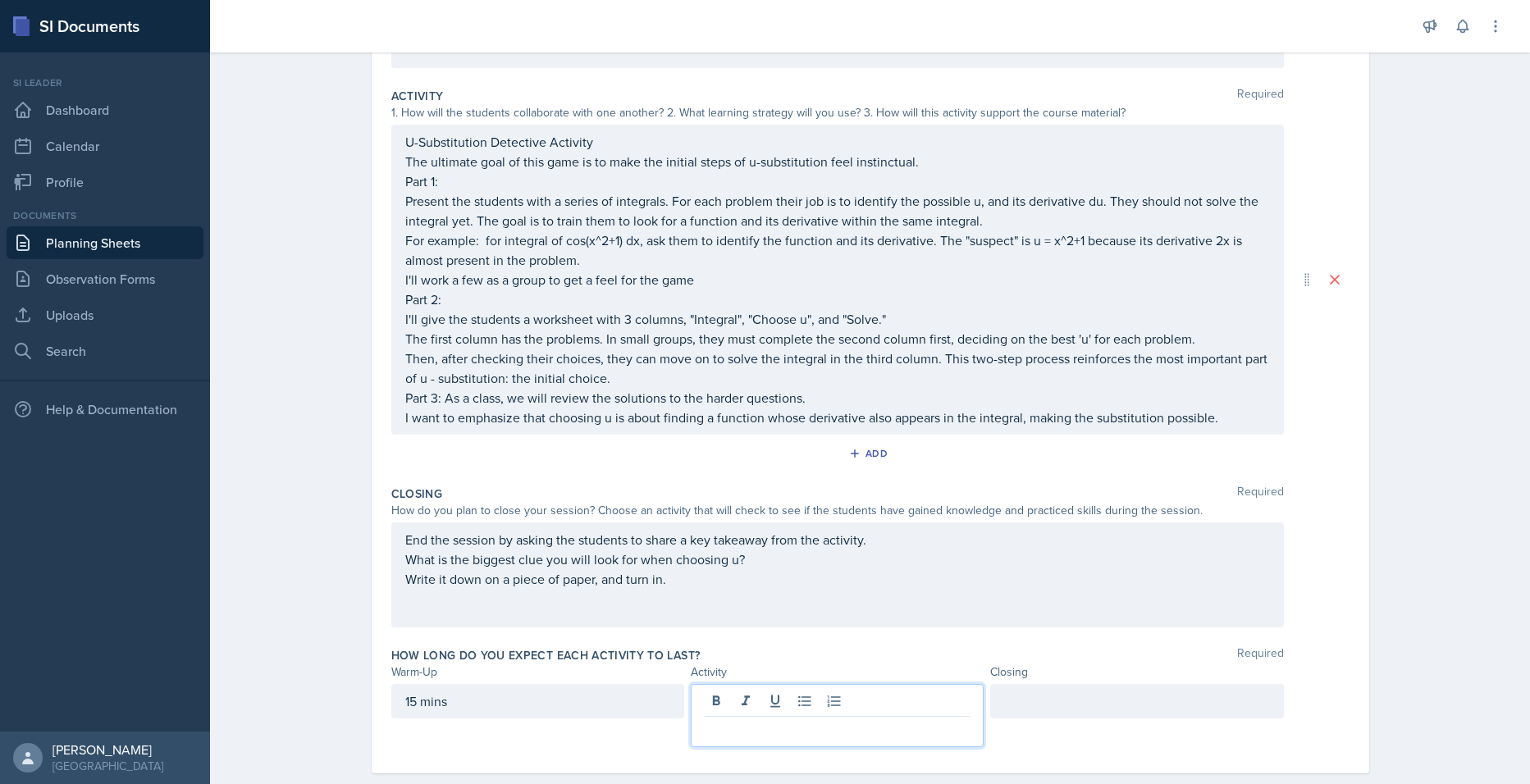
click at [499, 695] on div "15 mins" at bounding box center [538, 701] width 293 height 34
click at [724, 709] on div at bounding box center [837, 701] width 293 height 34
click at [1040, 703] on div at bounding box center [1136, 701] width 293 height 34
click at [795, 691] on div at bounding box center [837, 716] width 293 height 63
click at [1492, 470] on div "Planning Sheets [DATE] Planning Sheet Date [DATE] [DATE] 27 28 29 30 31 1 2 3 4…" at bounding box center [870, 271] width 1320 height 1083
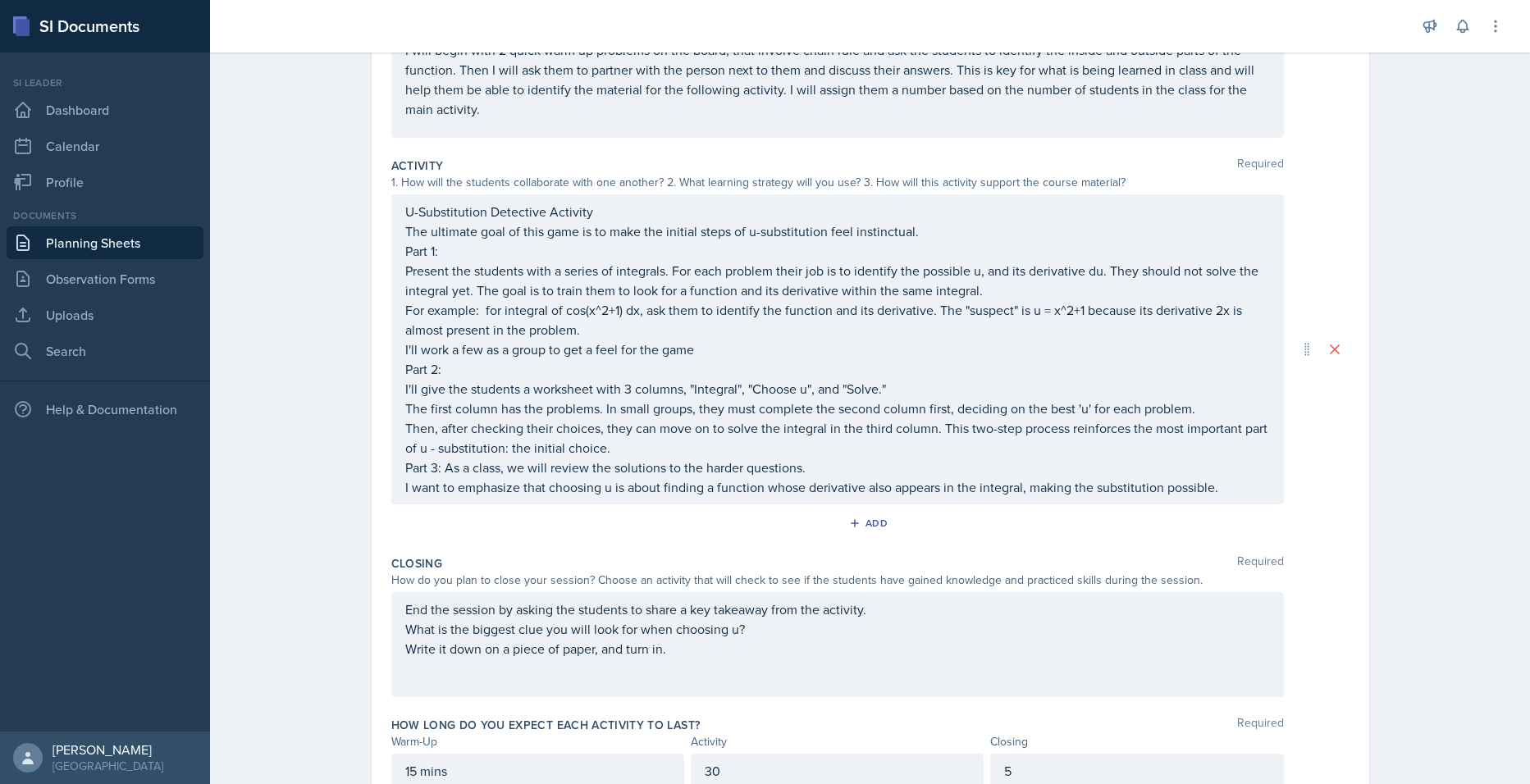
scroll to position [0, 0]
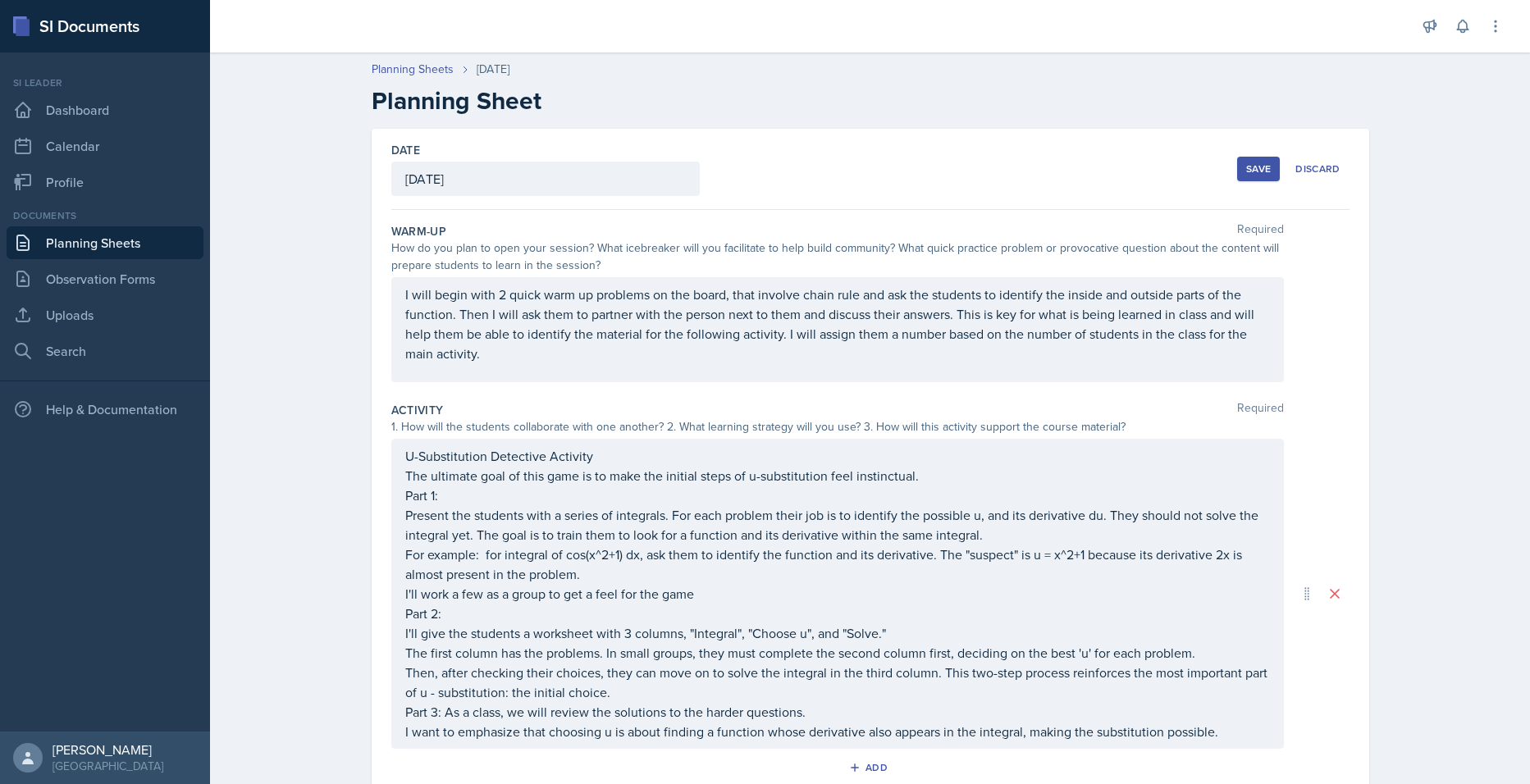
click at [1248, 162] on div "Save" at bounding box center [1258, 168] width 24 height 14
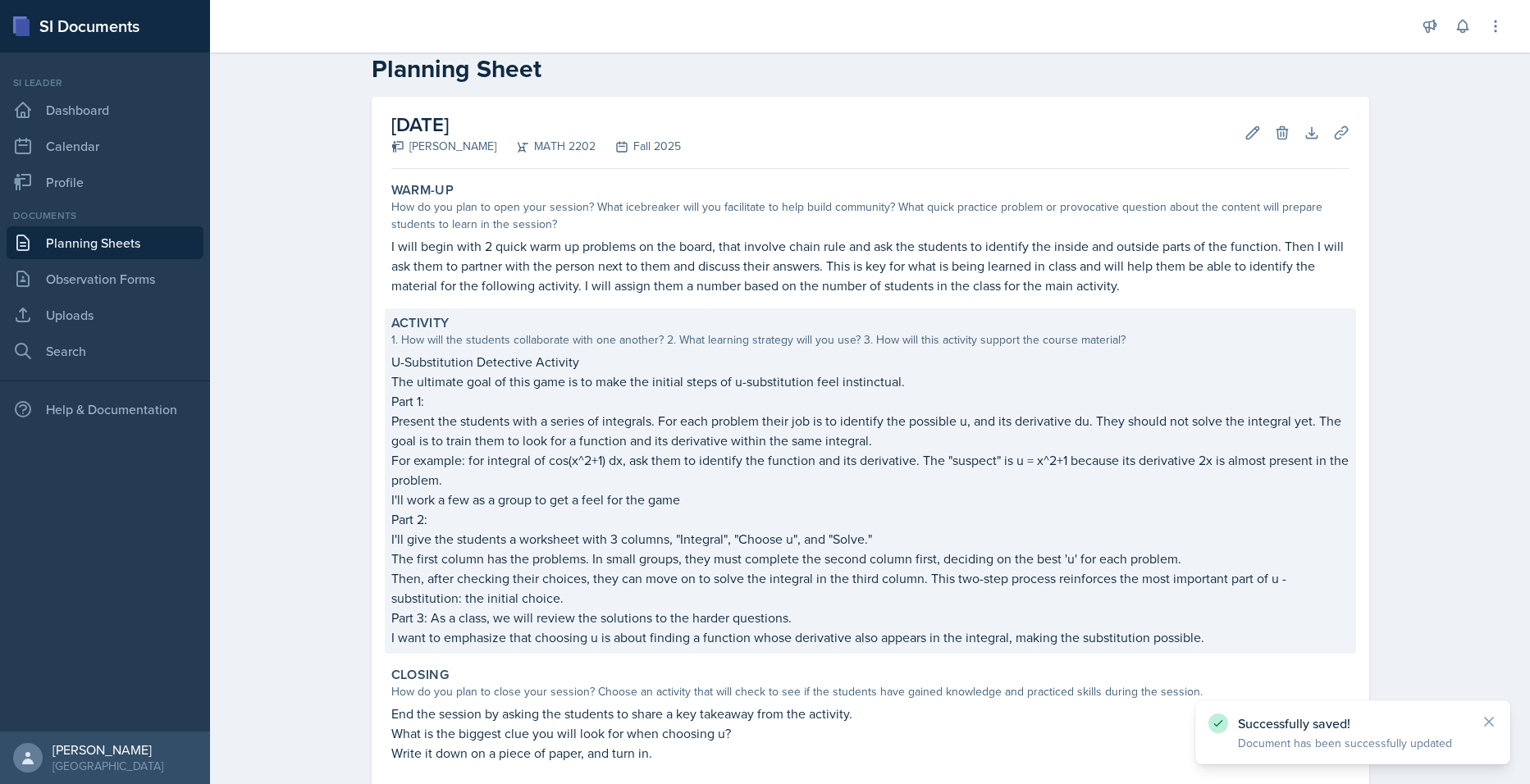
scroll to position [200, 0]
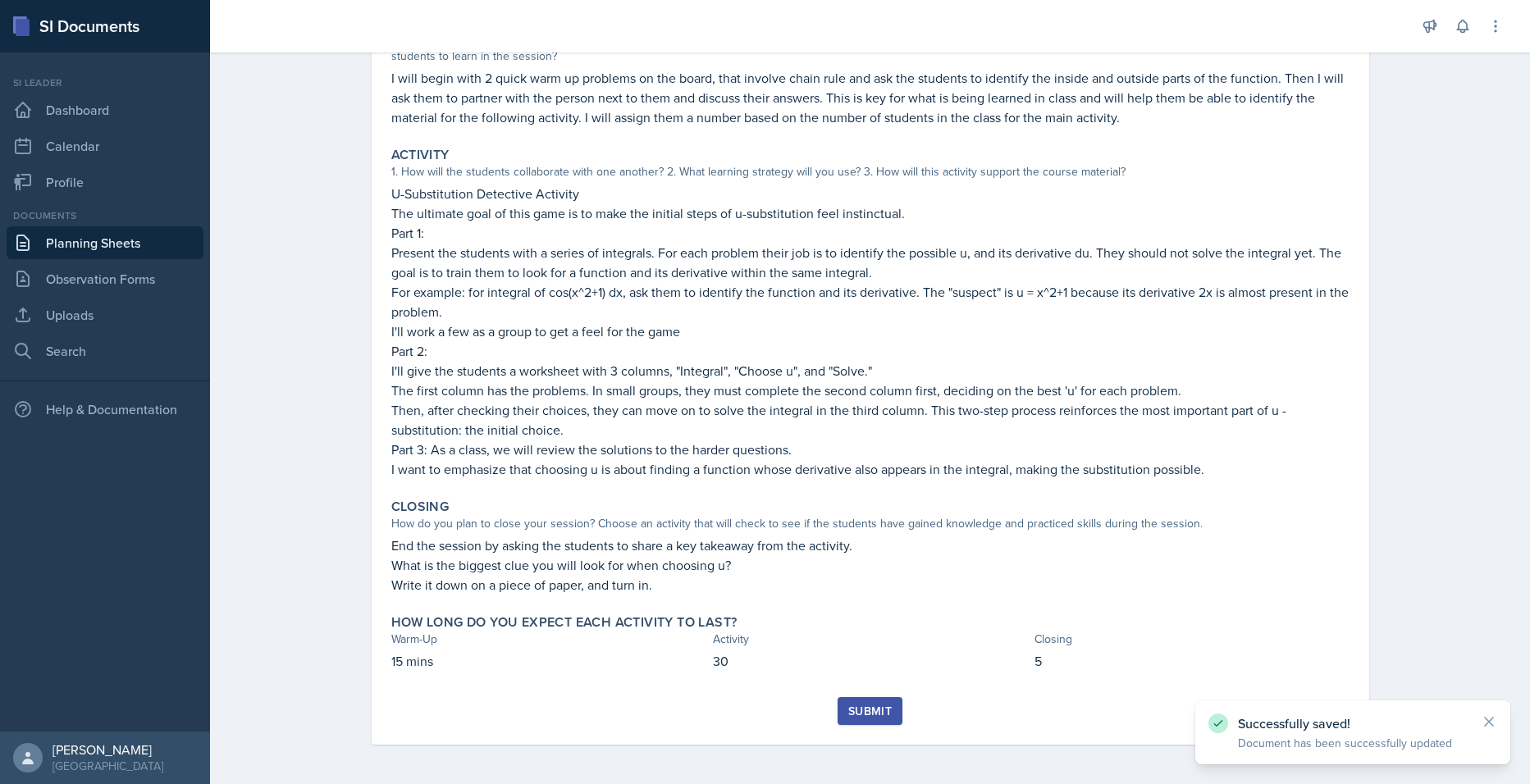
click at [880, 705] on div "Submit" at bounding box center [870, 711] width 43 height 14
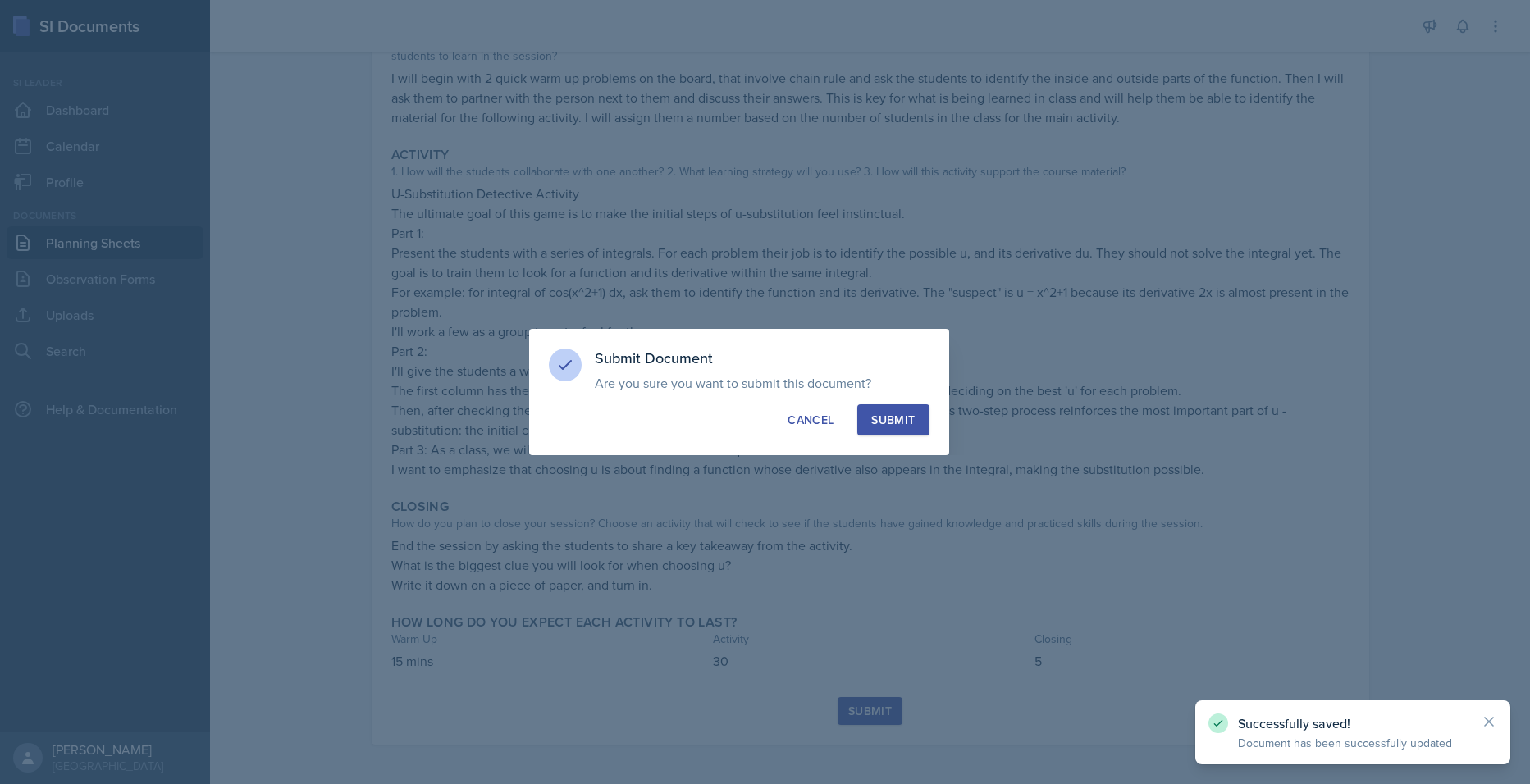
click at [907, 408] on button "Submit" at bounding box center [892, 419] width 71 height 32
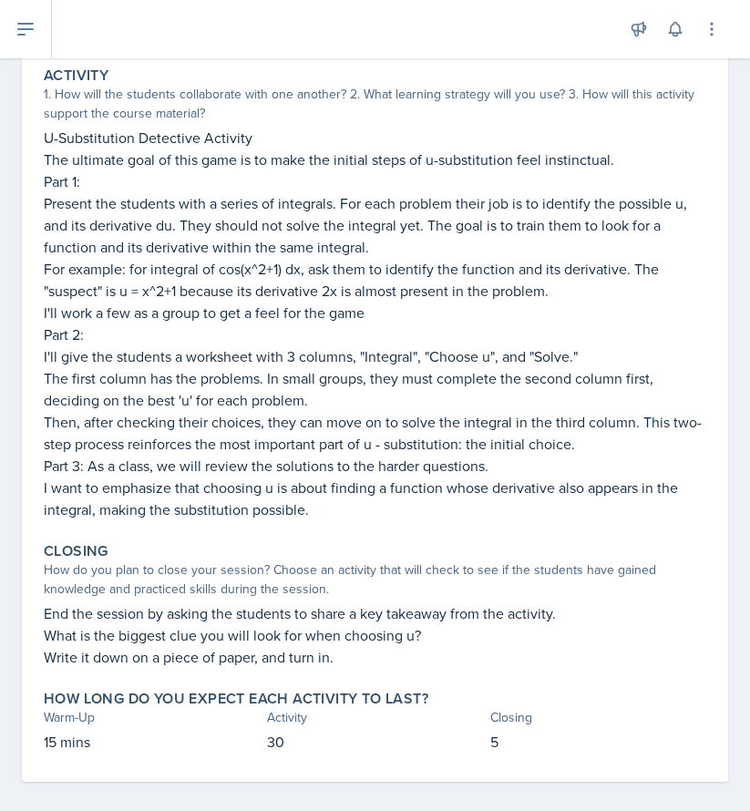
scroll to position [377, 0]
